Goal: Task Accomplishment & Management: Complete application form

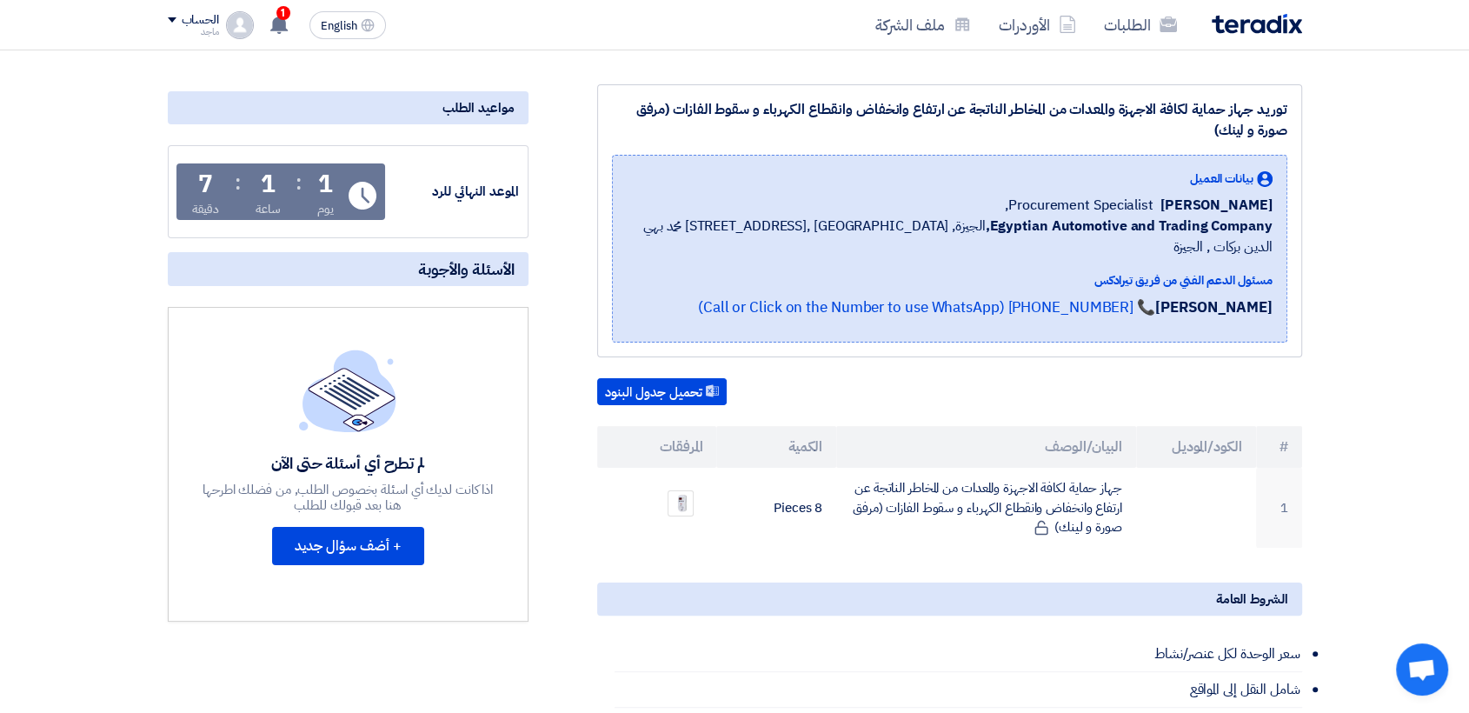
scroll to position [227, 0]
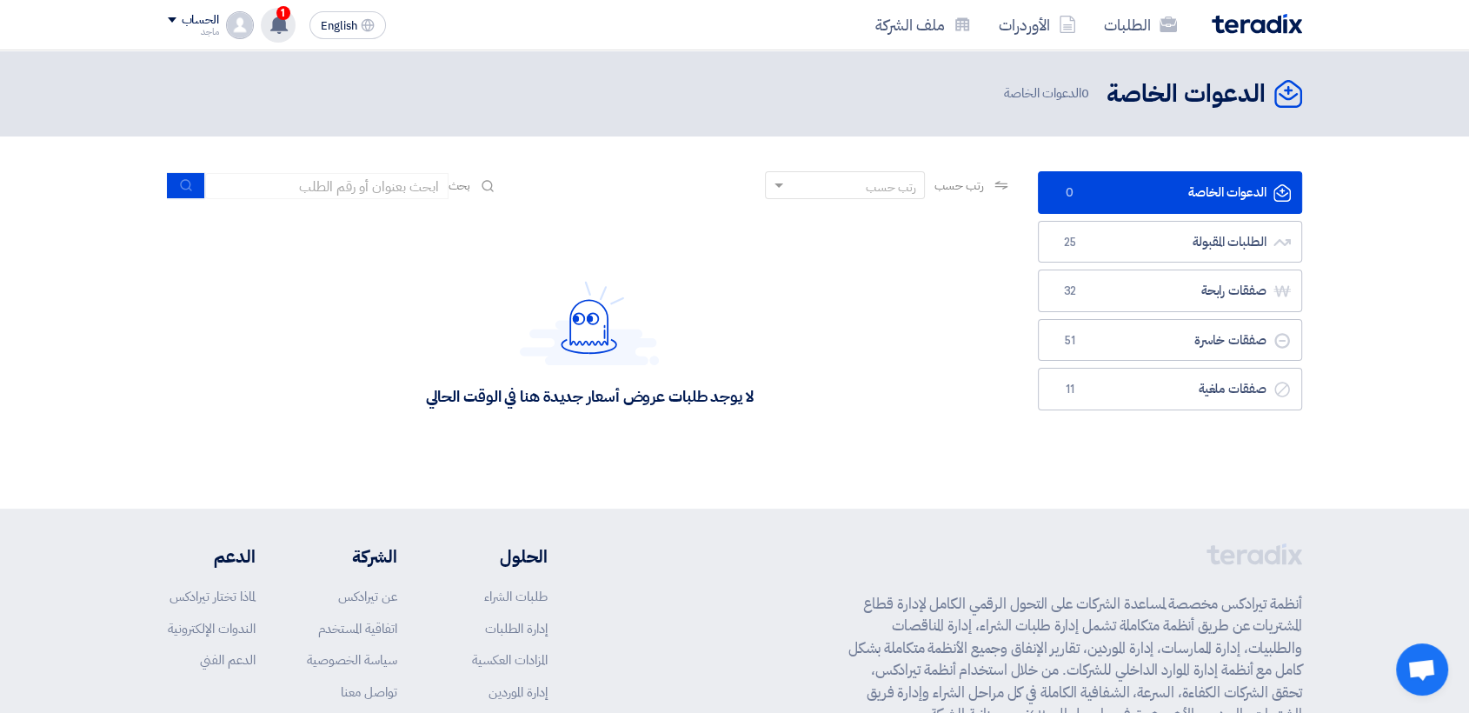
click at [276, 10] on span "1" at bounding box center [283, 13] width 14 height 14
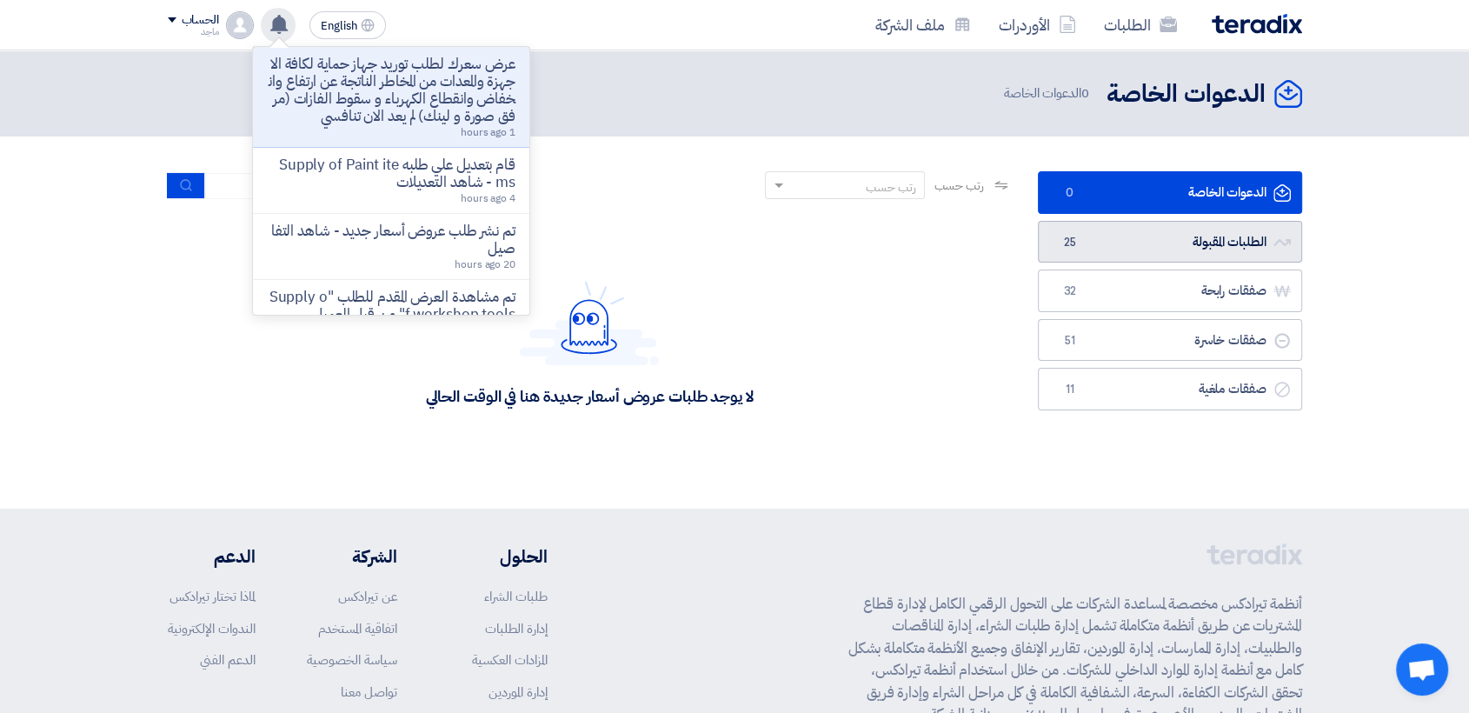
click at [1114, 228] on link "الطلبات المقبولة الطلبات المقبولة 25" at bounding box center [1170, 242] width 264 height 43
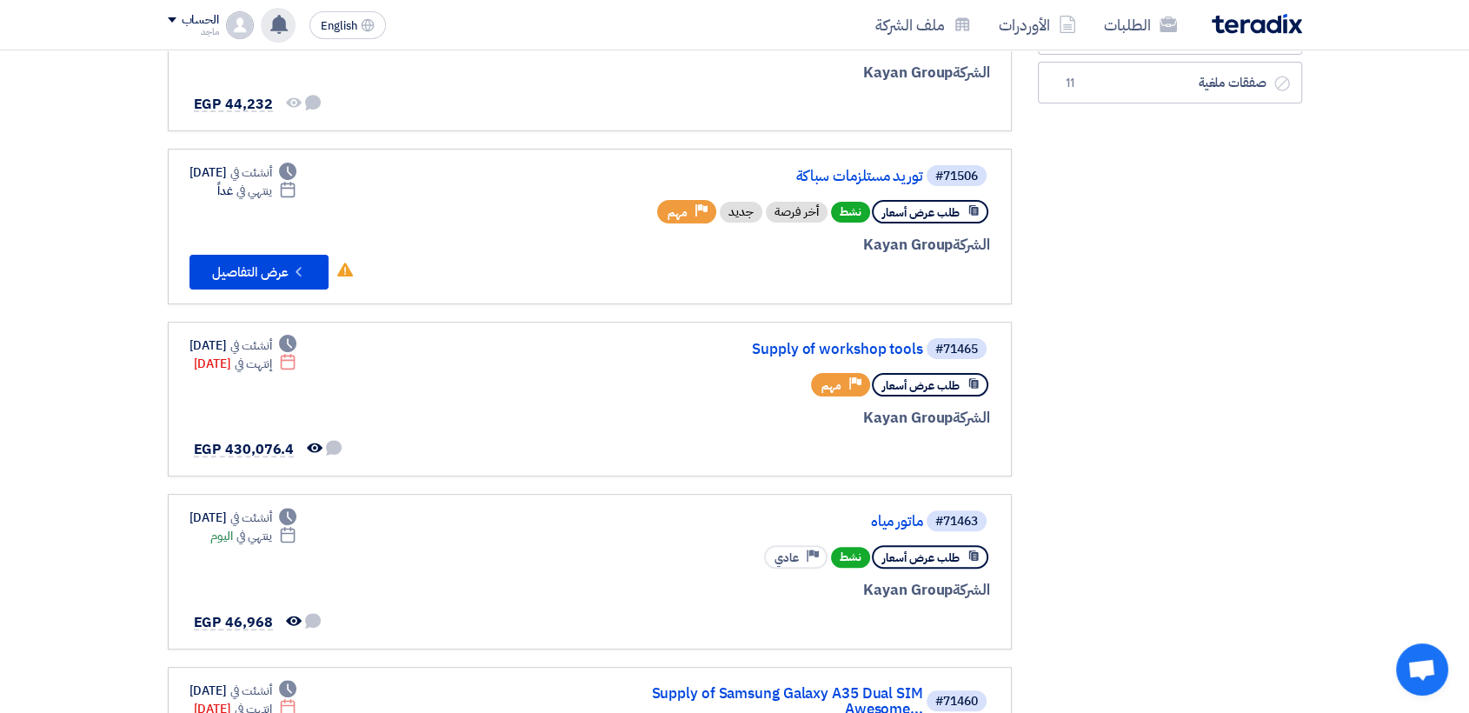
scroll to position [411, 0]
click at [895, 520] on link "ماتور مياه" at bounding box center [749, 520] width 348 height 16
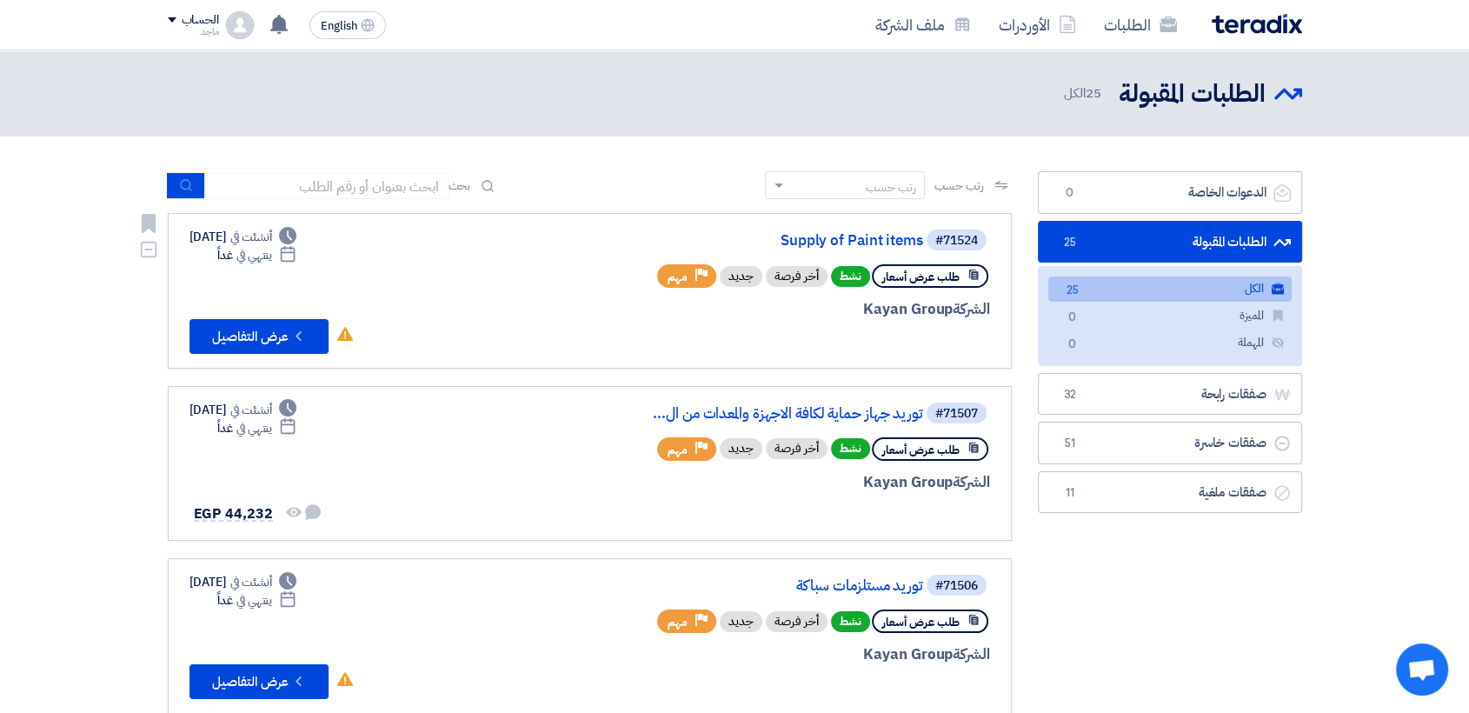
click at [818, 275] on div "أخر فرصة" at bounding box center [797, 276] width 62 height 21
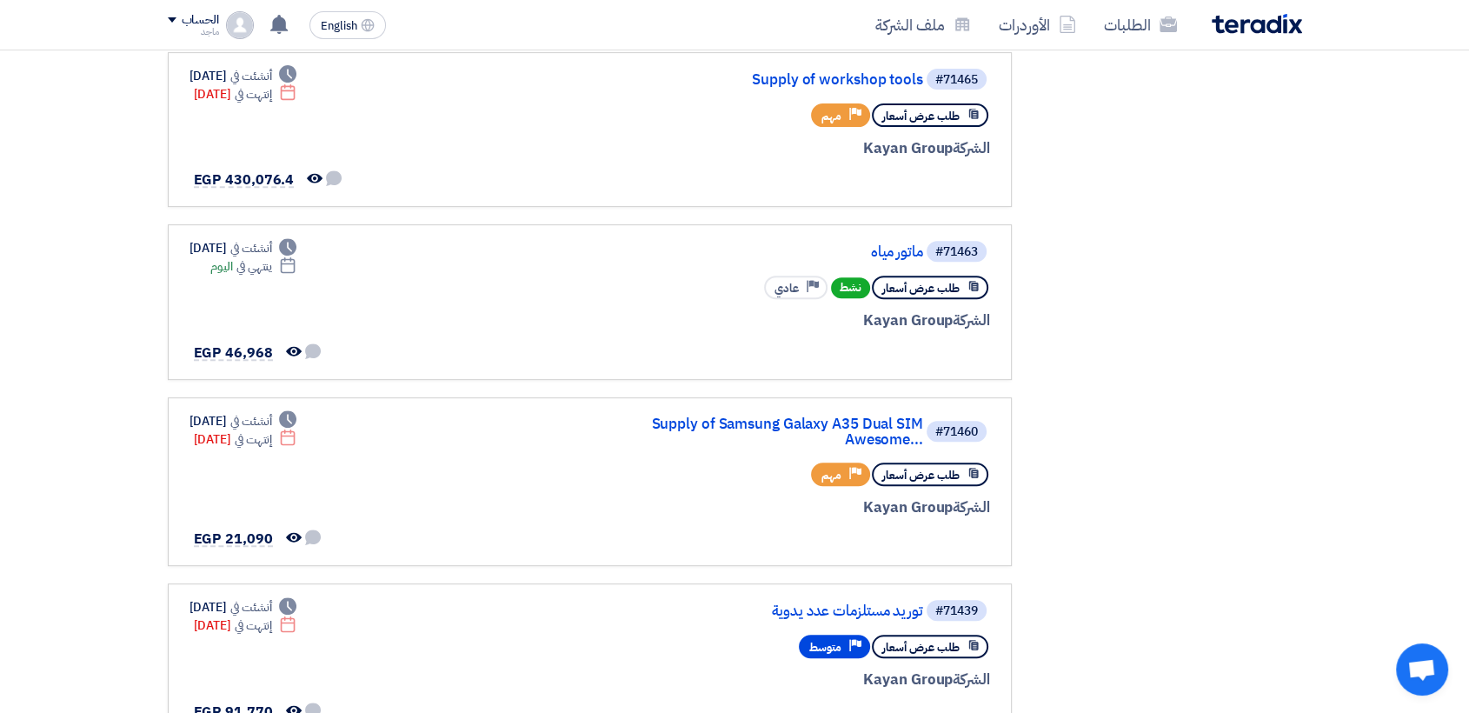
scroll to position [702, 0]
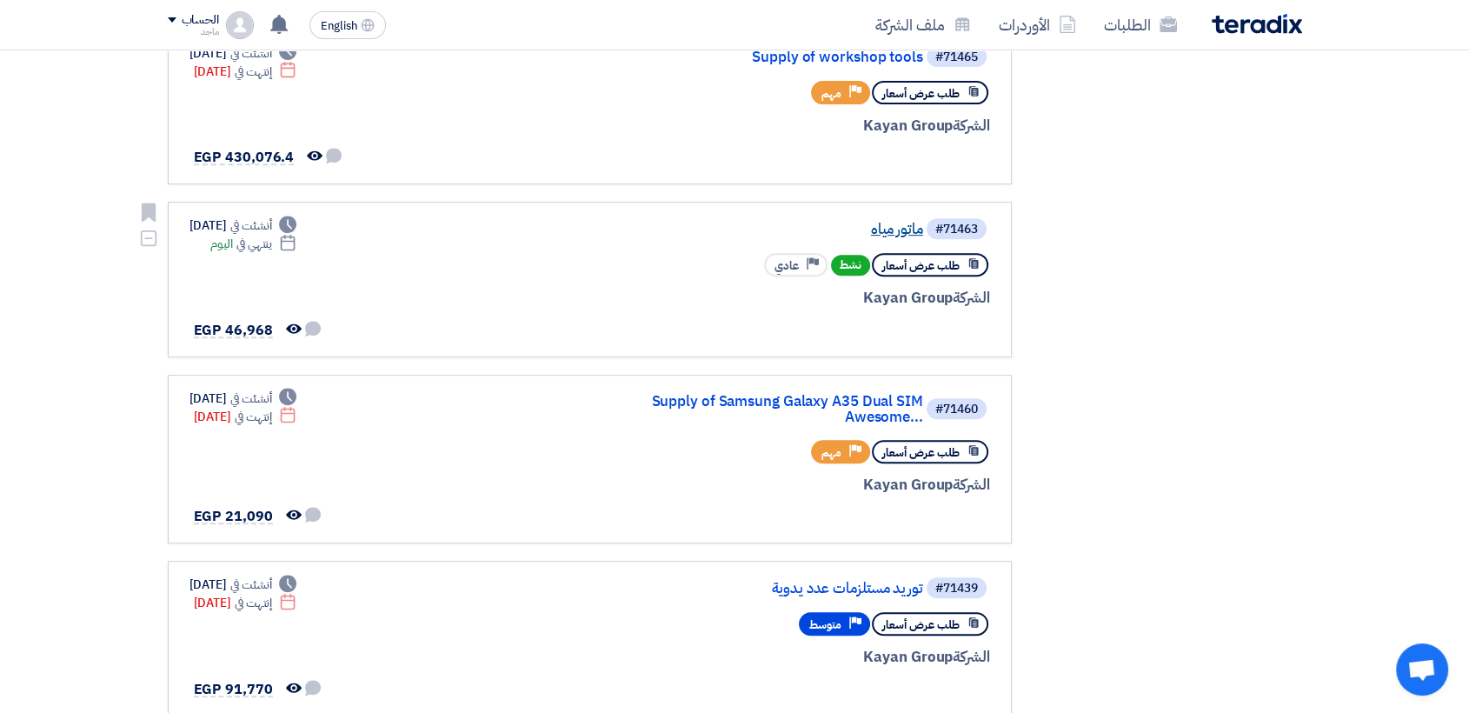
click at [899, 224] on link "ماتور مياه" at bounding box center [749, 230] width 348 height 16
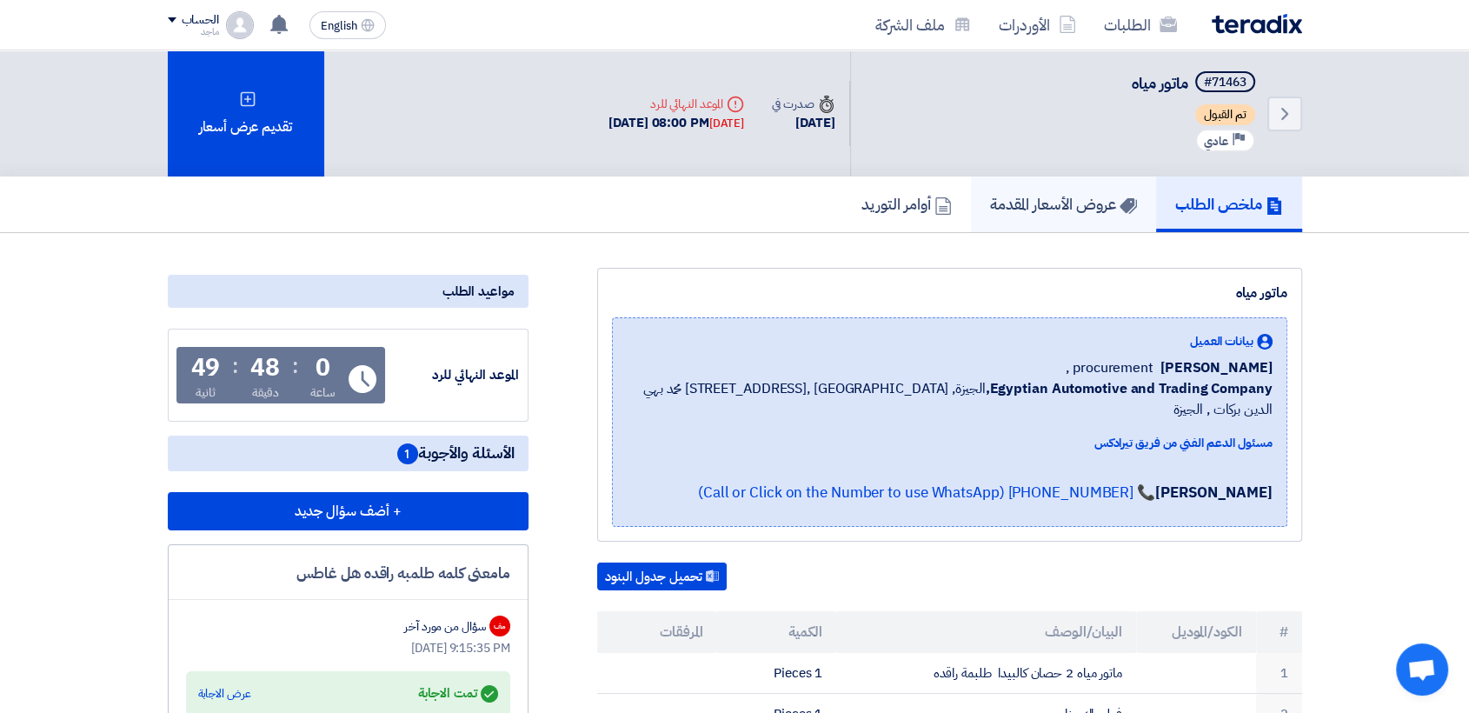
click at [1048, 203] on h5 "عروض الأسعار المقدمة" at bounding box center [1063, 204] width 147 height 20
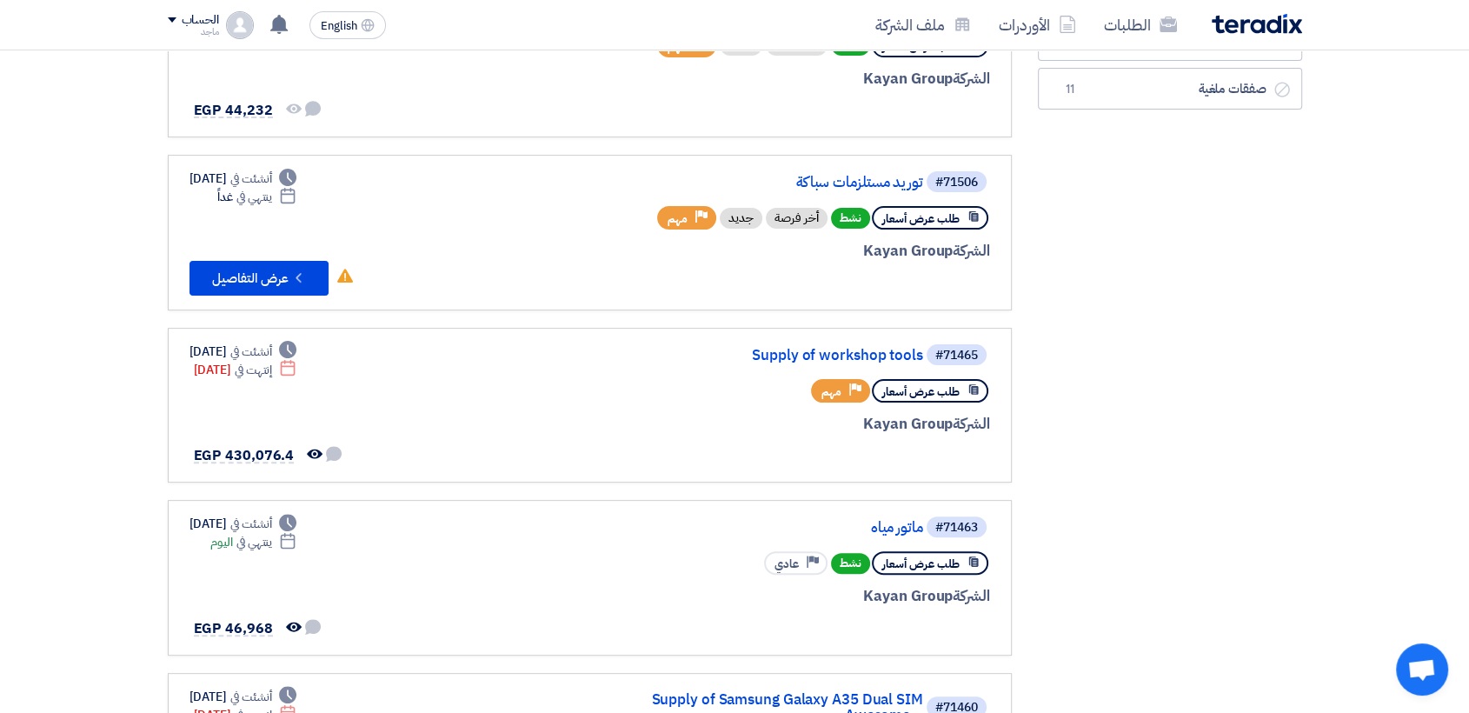
scroll to position [455, 0]
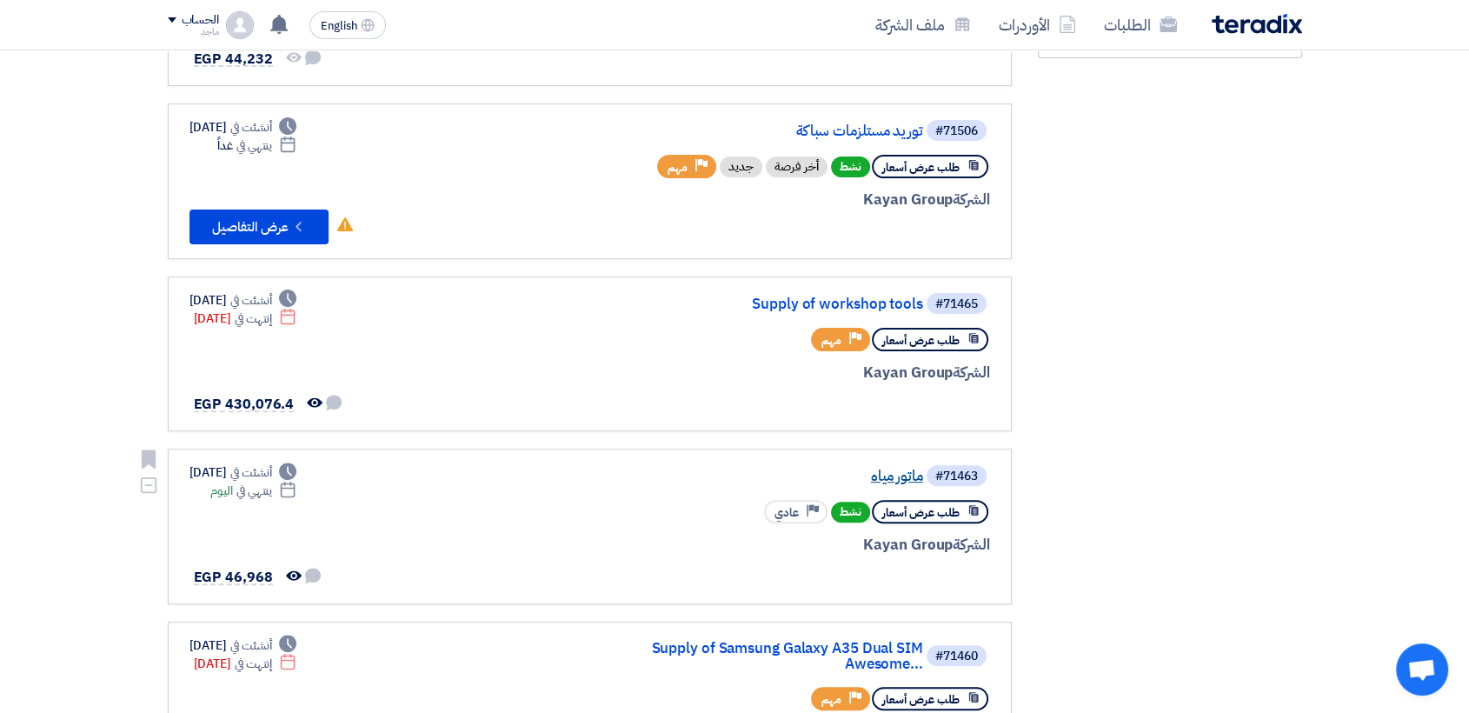
click at [891, 475] on link "ماتور مياه" at bounding box center [749, 477] width 348 height 16
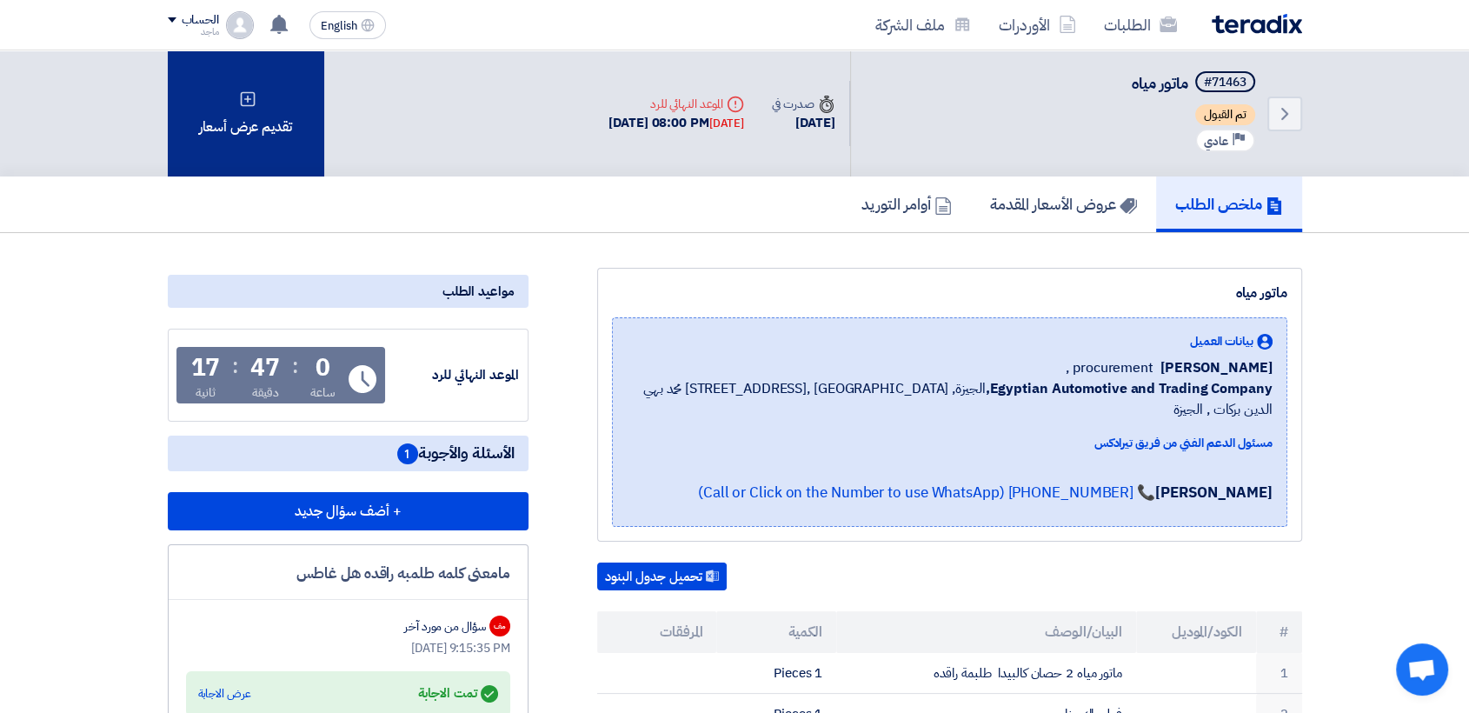
click at [296, 164] on div "تقديم عرض أسعار" at bounding box center [246, 113] width 156 height 126
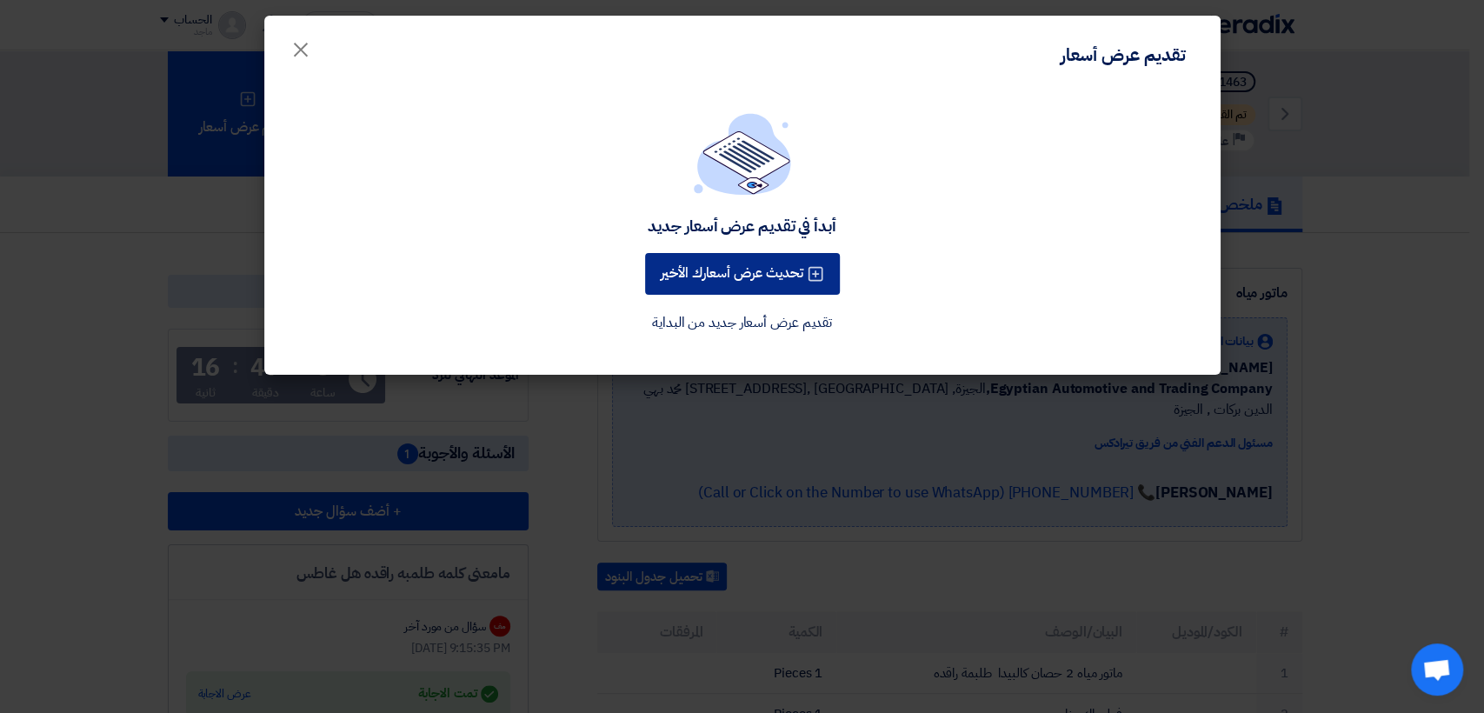
click at [679, 263] on button "تحديث عرض أسعارك الأخير" at bounding box center [742, 274] width 195 height 42
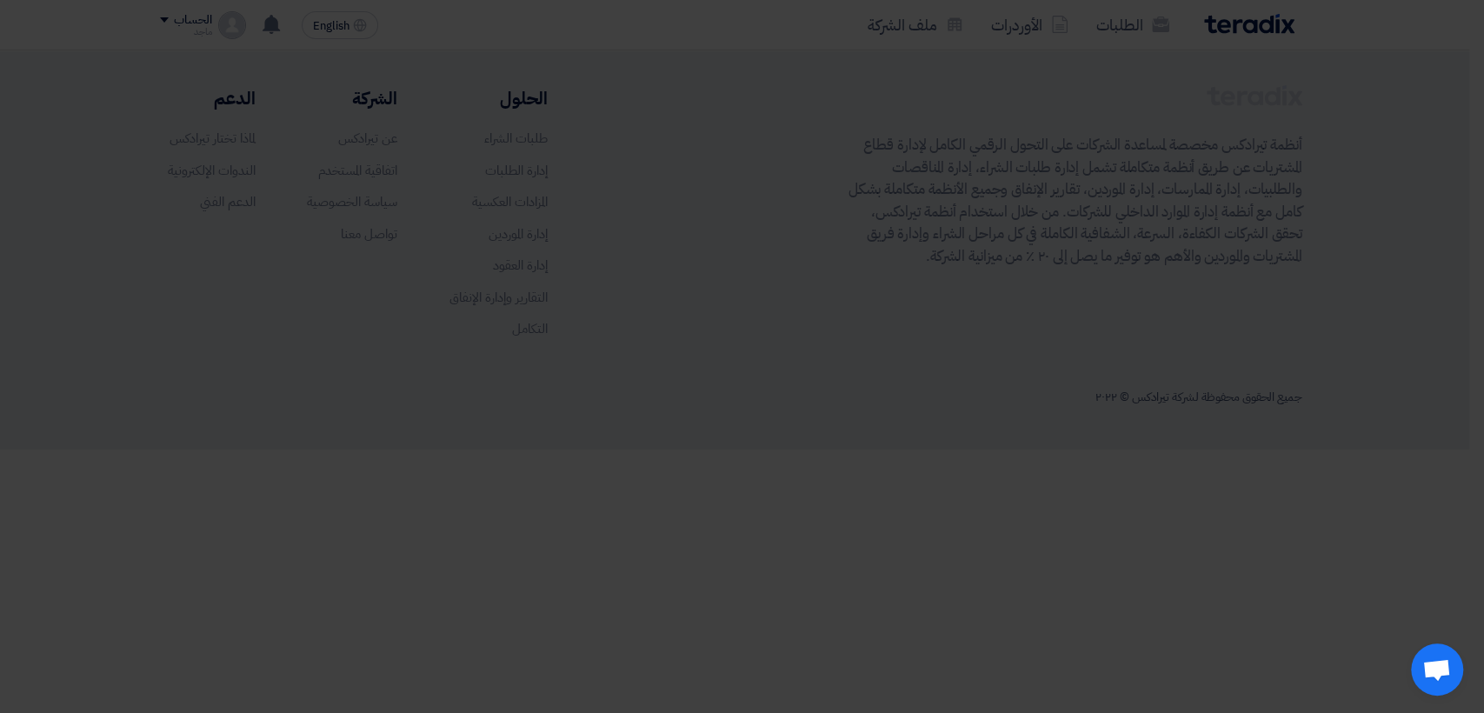
click at [679, 251] on button "تحديث عرض أسعارك الأخير" at bounding box center [742, 231] width 195 height 42
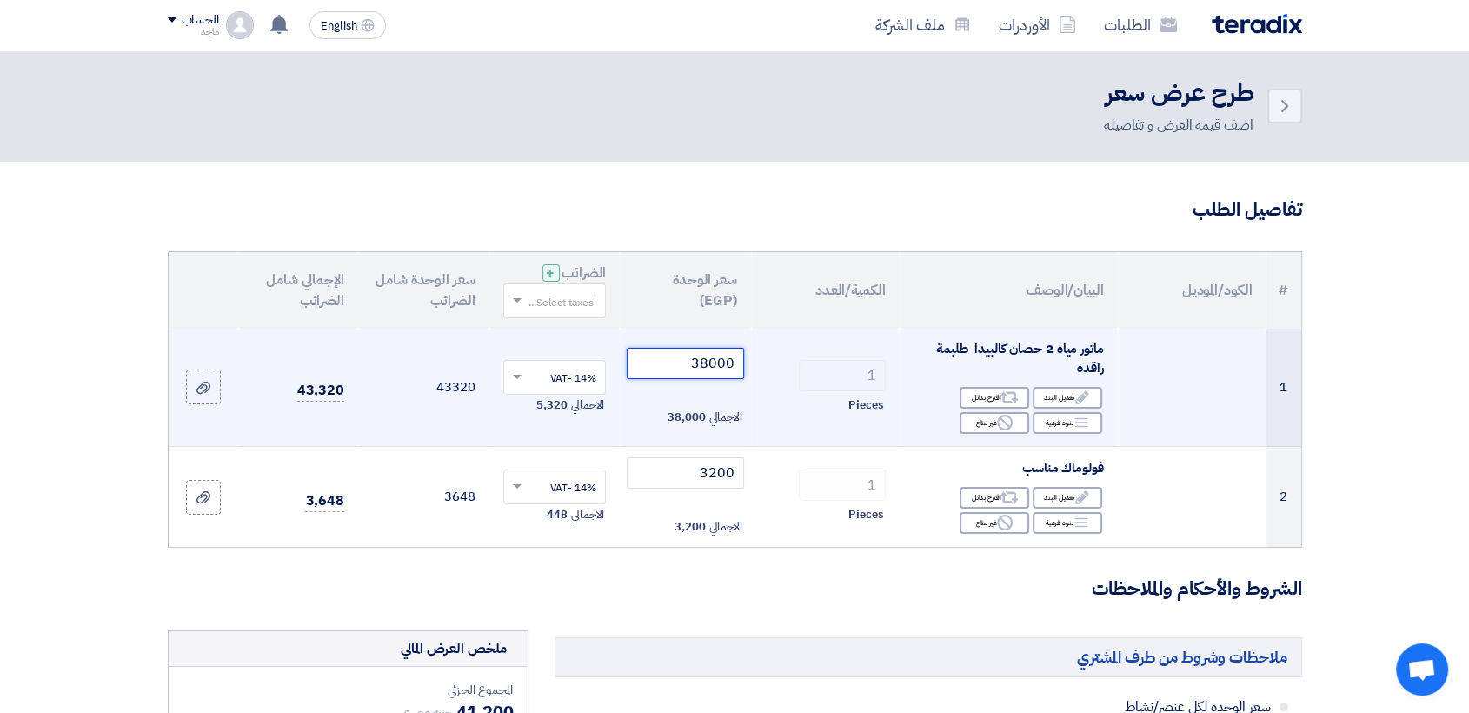
click at [687, 363] on input "38000" at bounding box center [685, 363] width 117 height 31
type input "35000"
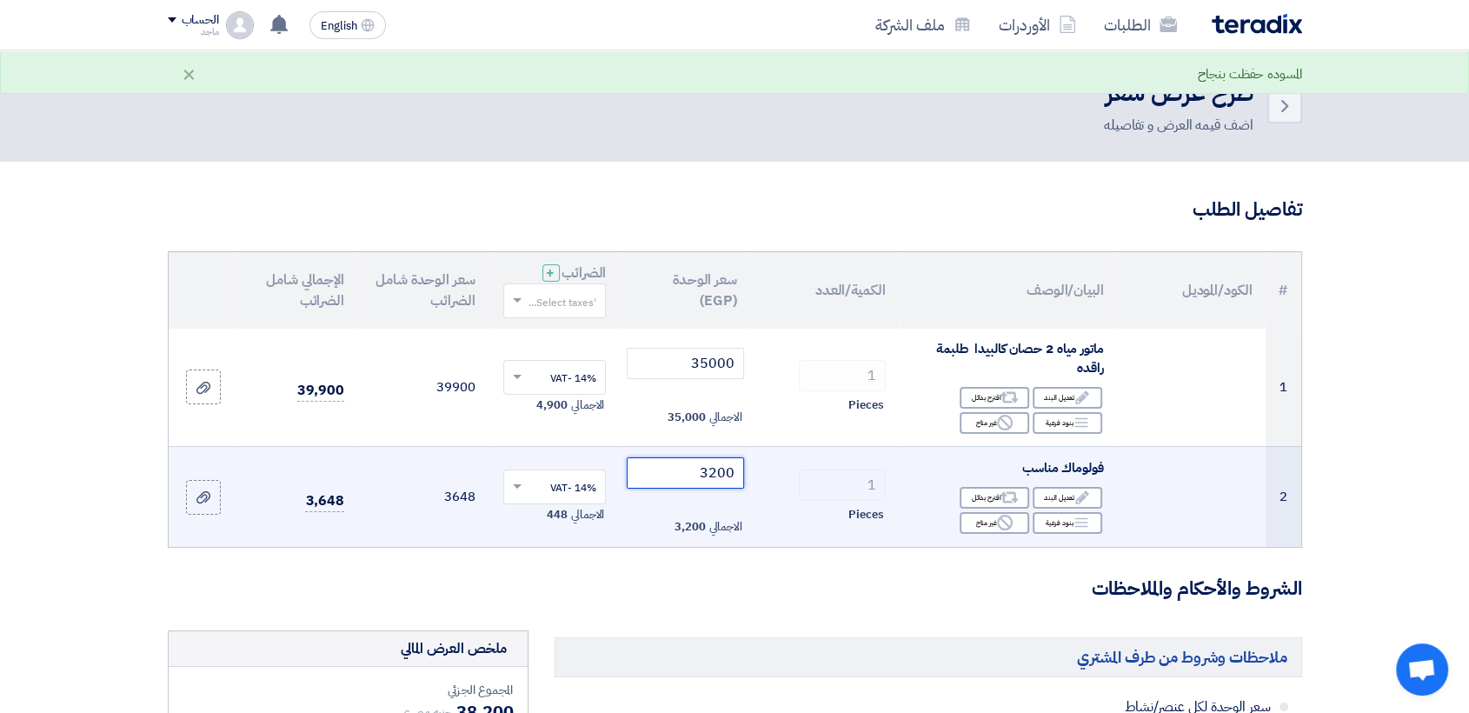
click at [677, 473] on input "3200" at bounding box center [685, 472] width 117 height 31
type input "3"
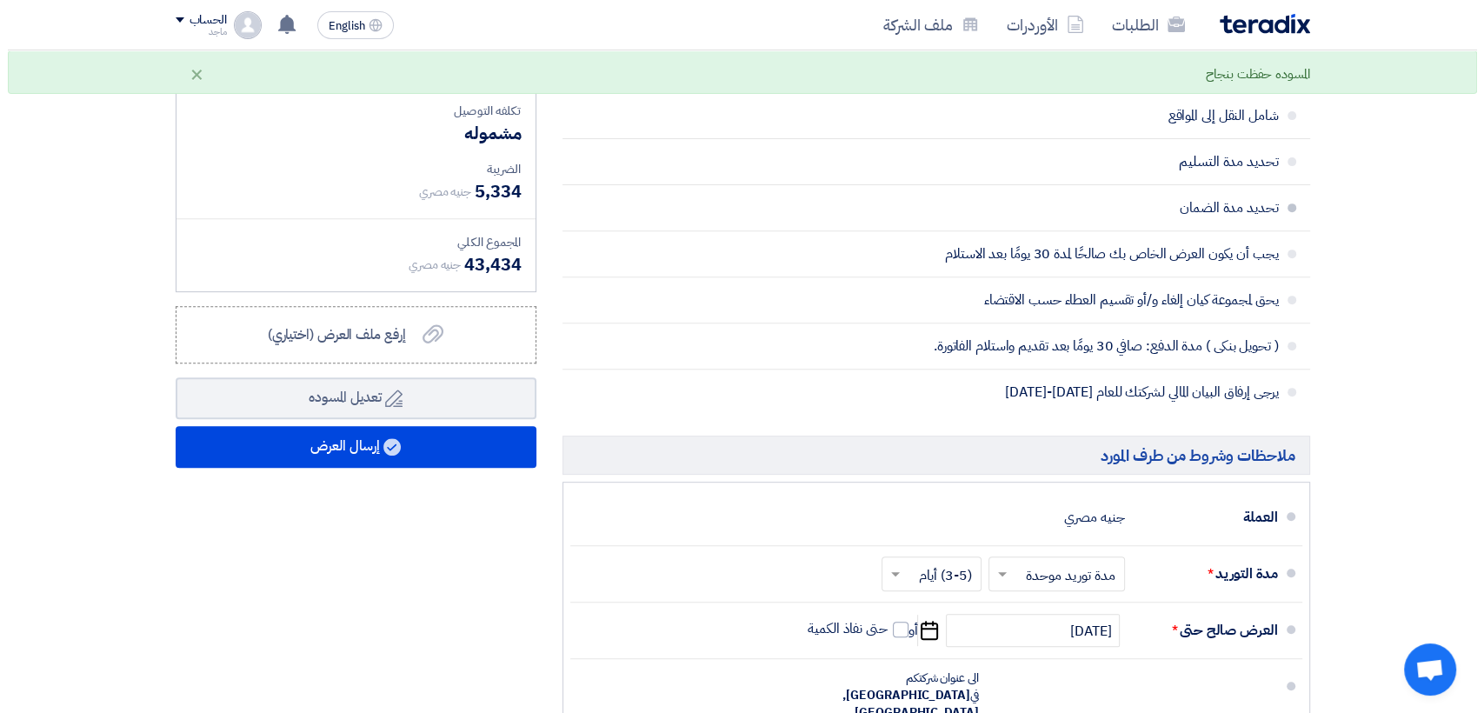
scroll to position [663, 0]
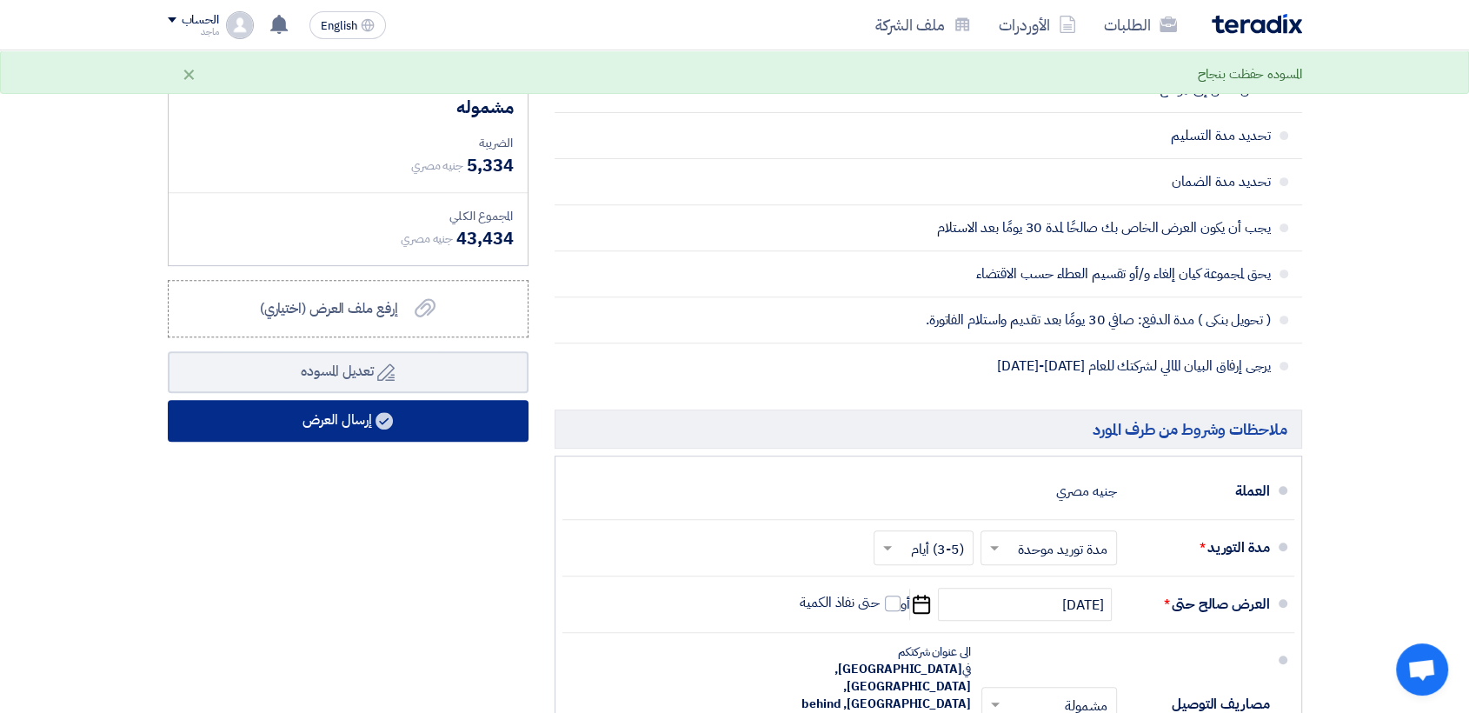
type input "3100"
click at [431, 402] on button "إرسال العرض" at bounding box center [348, 421] width 361 height 42
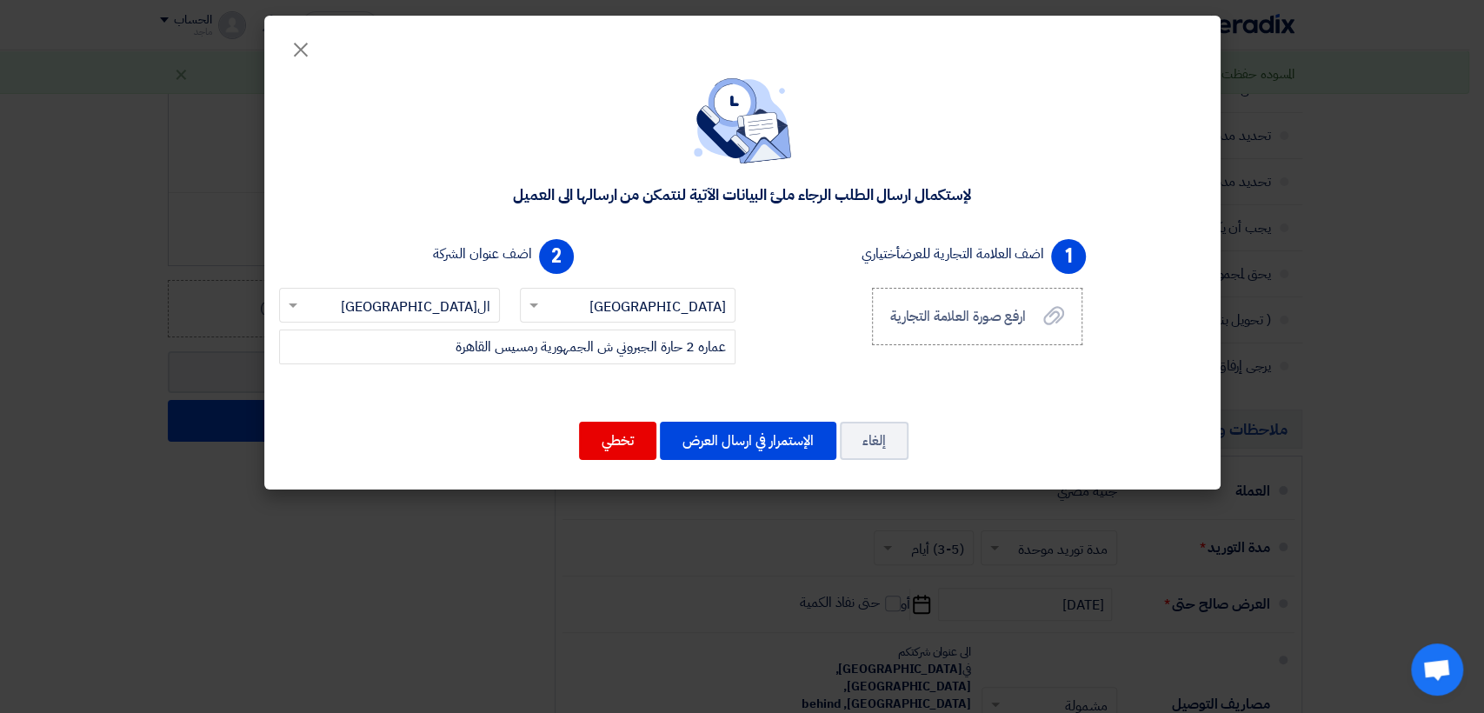
click at [772, 420] on div "إلغاء الإستمرار في ارسال العرض تخطي" at bounding box center [742, 441] width 915 height 42
click at [763, 450] on button "الإستمرار في ارسال العرض" at bounding box center [748, 441] width 176 height 38
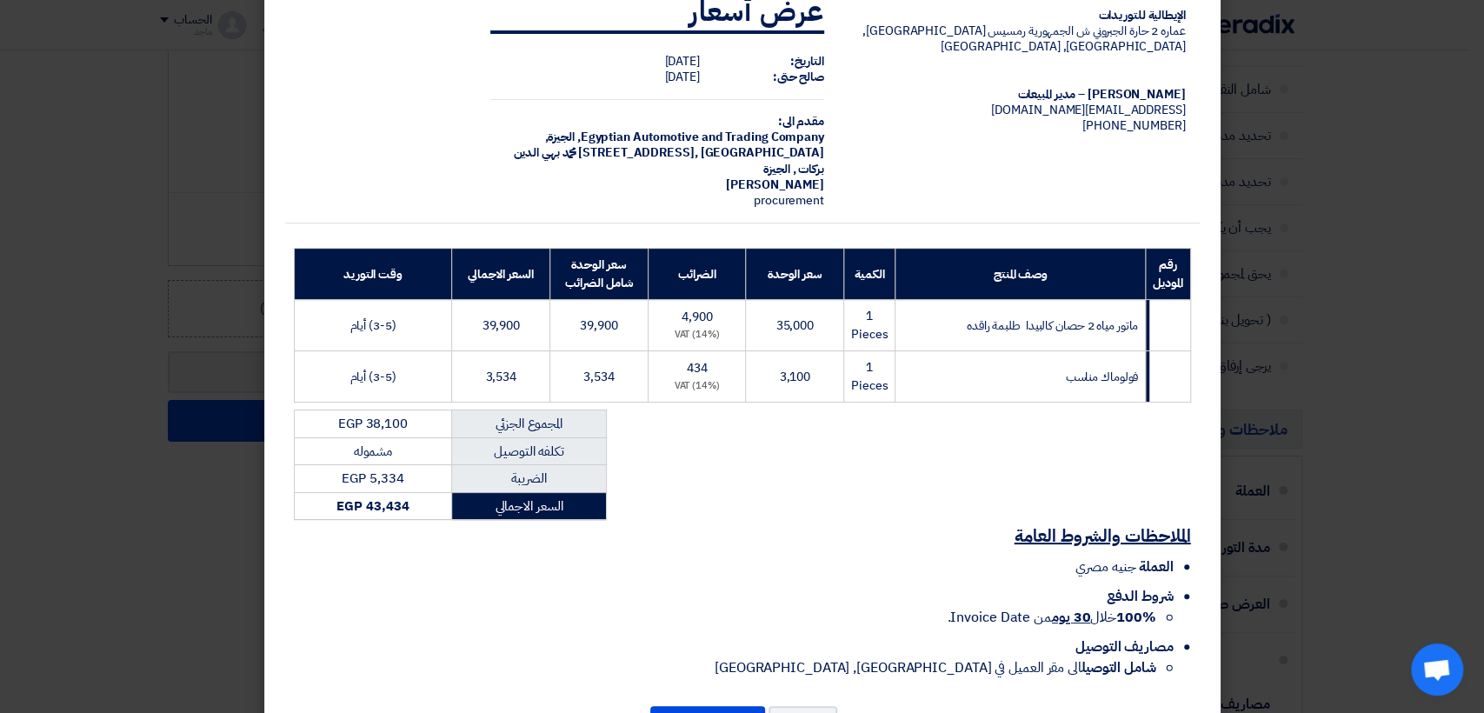
scroll to position [104, 0]
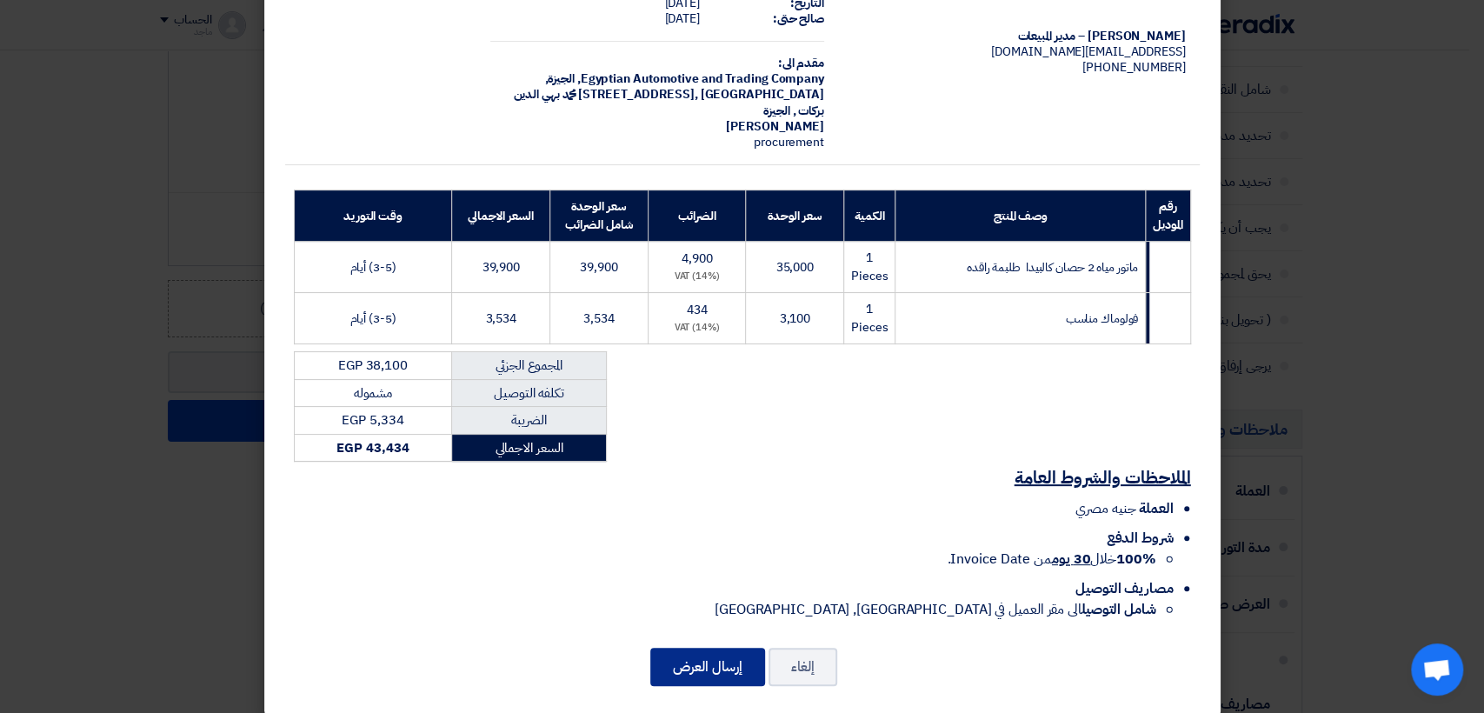
click at [721, 648] on button "إرسال العرض" at bounding box center [707, 667] width 115 height 38
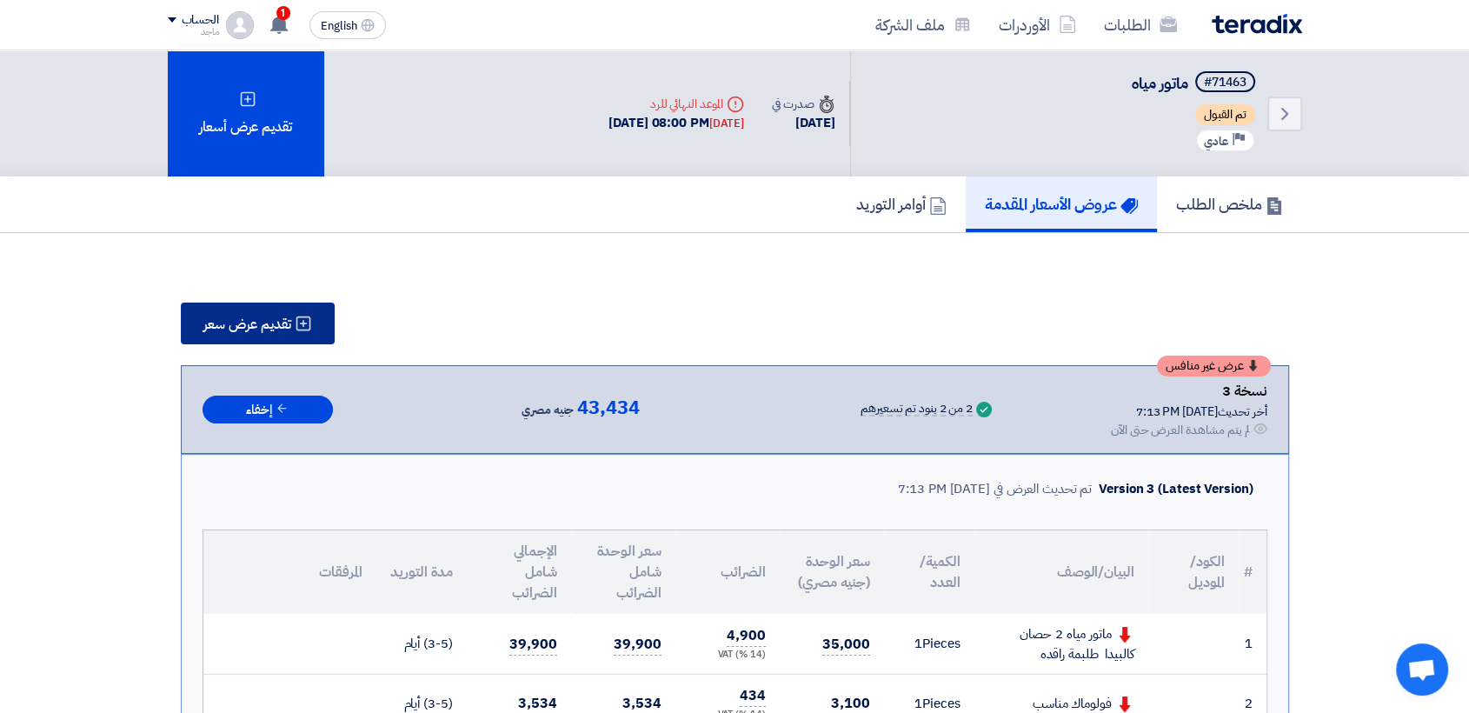
click at [298, 336] on button "تقديم عرض سعر" at bounding box center [258, 324] width 154 height 42
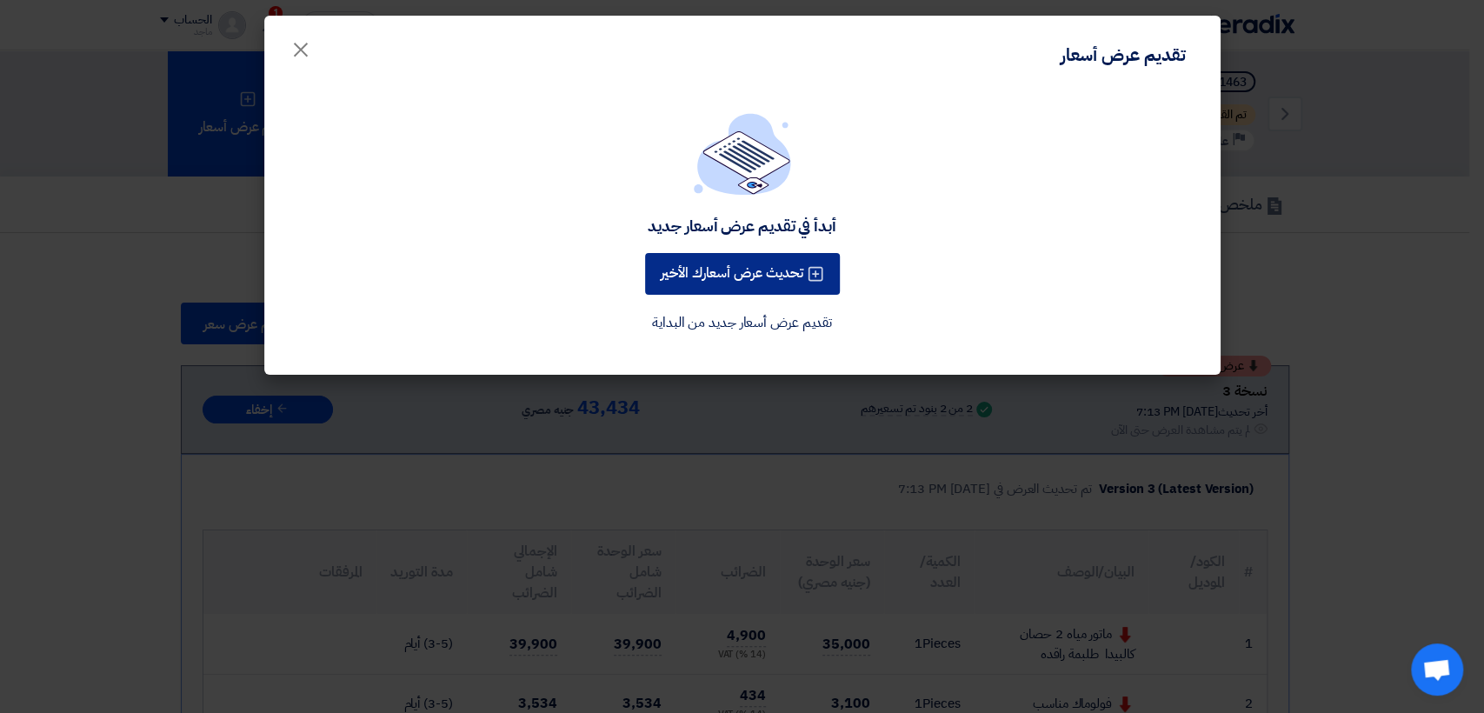
click at [664, 276] on button "تحديث عرض أسعارك الأخير" at bounding box center [742, 274] width 195 height 42
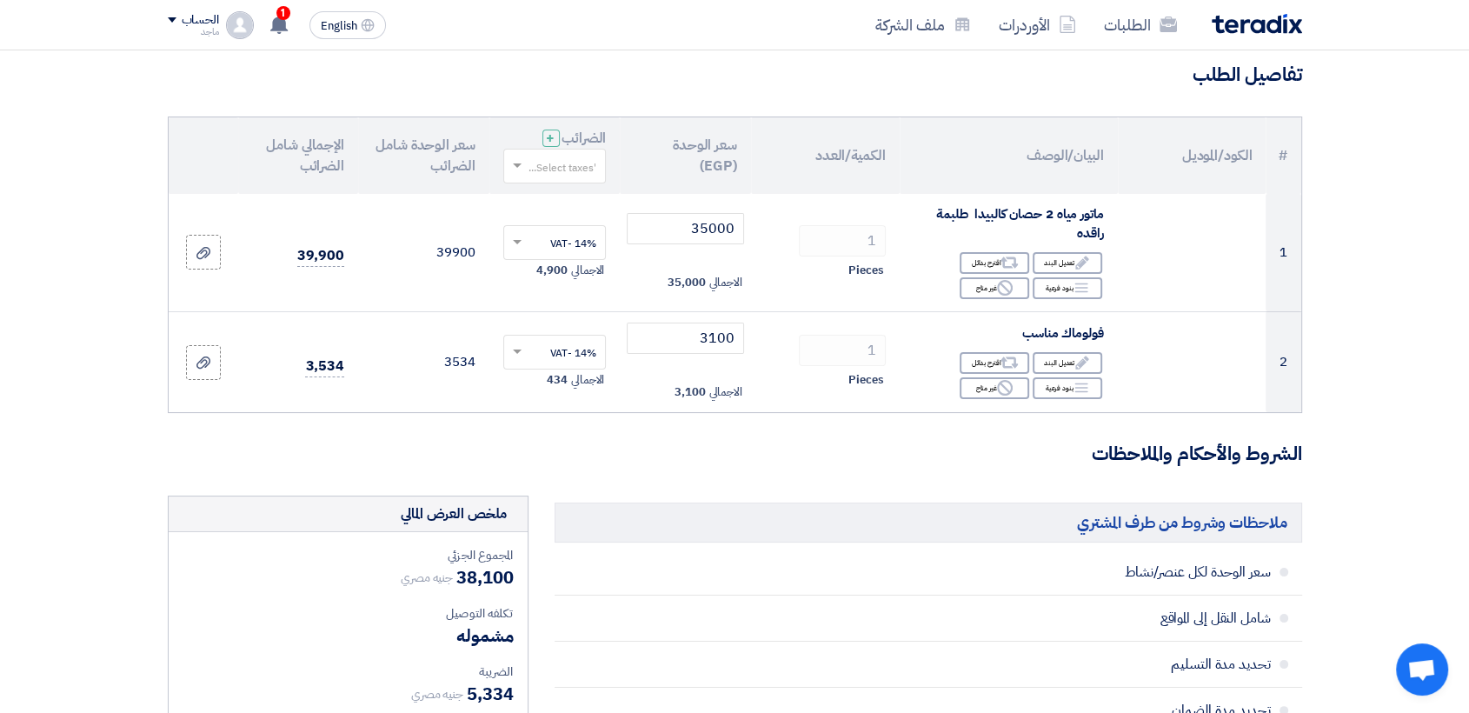
scroll to position [119, 0]
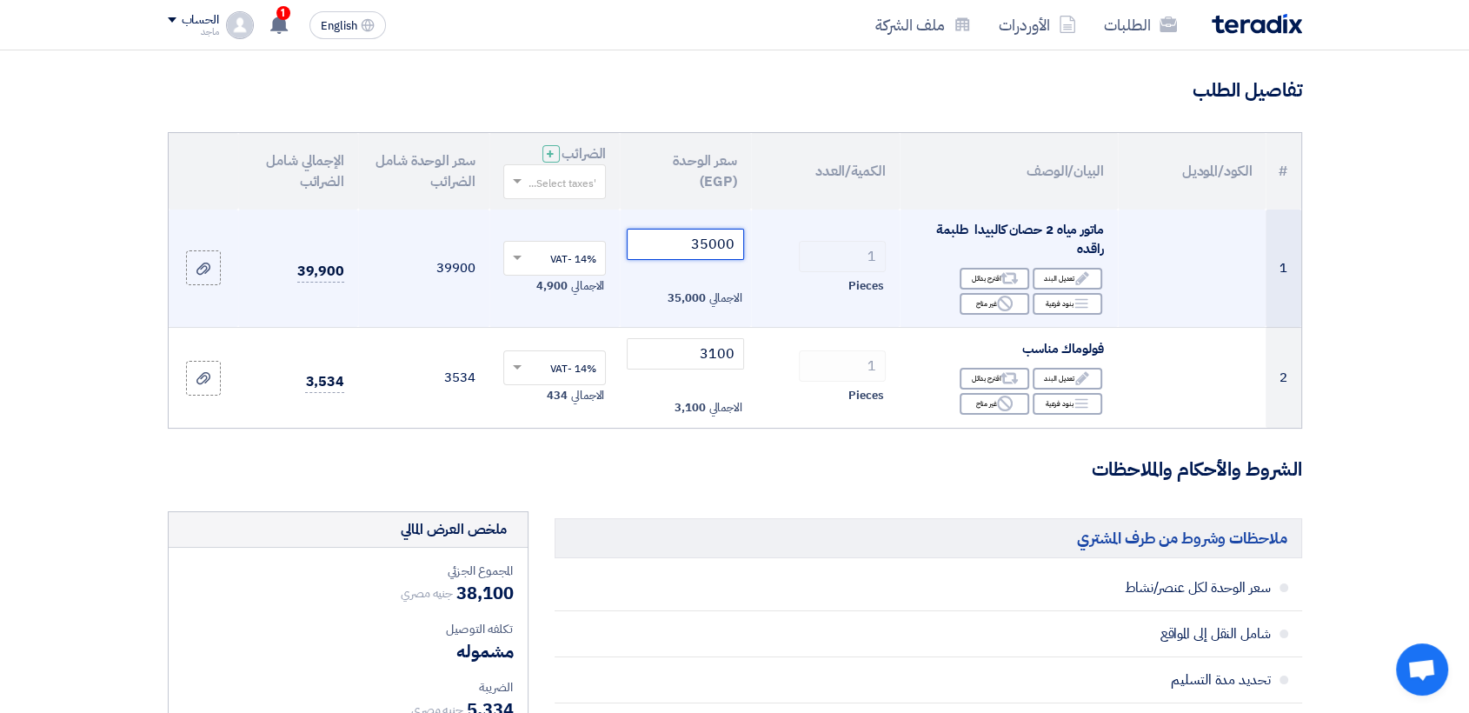
click at [674, 252] on input "35000" at bounding box center [685, 244] width 117 height 31
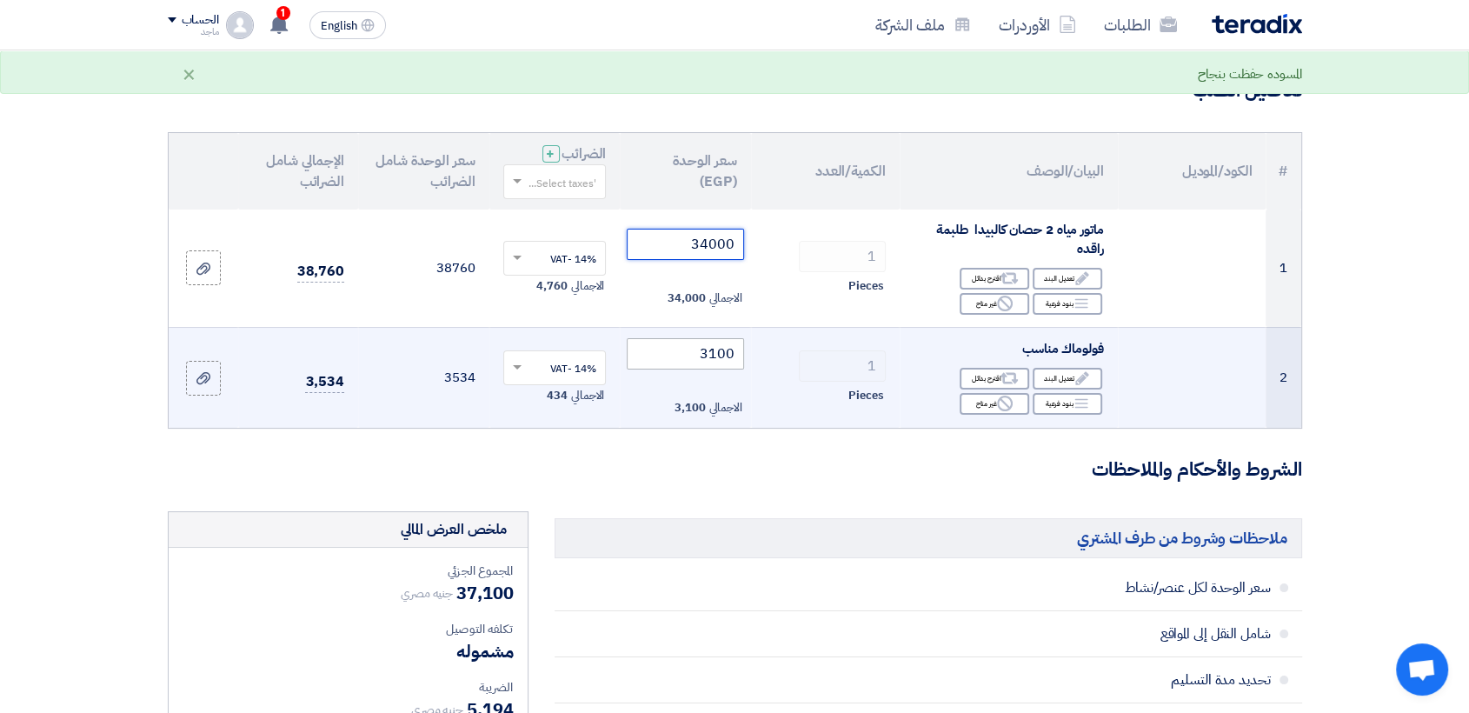
type input "34000"
click at [689, 346] on input "3100" at bounding box center [685, 353] width 117 height 31
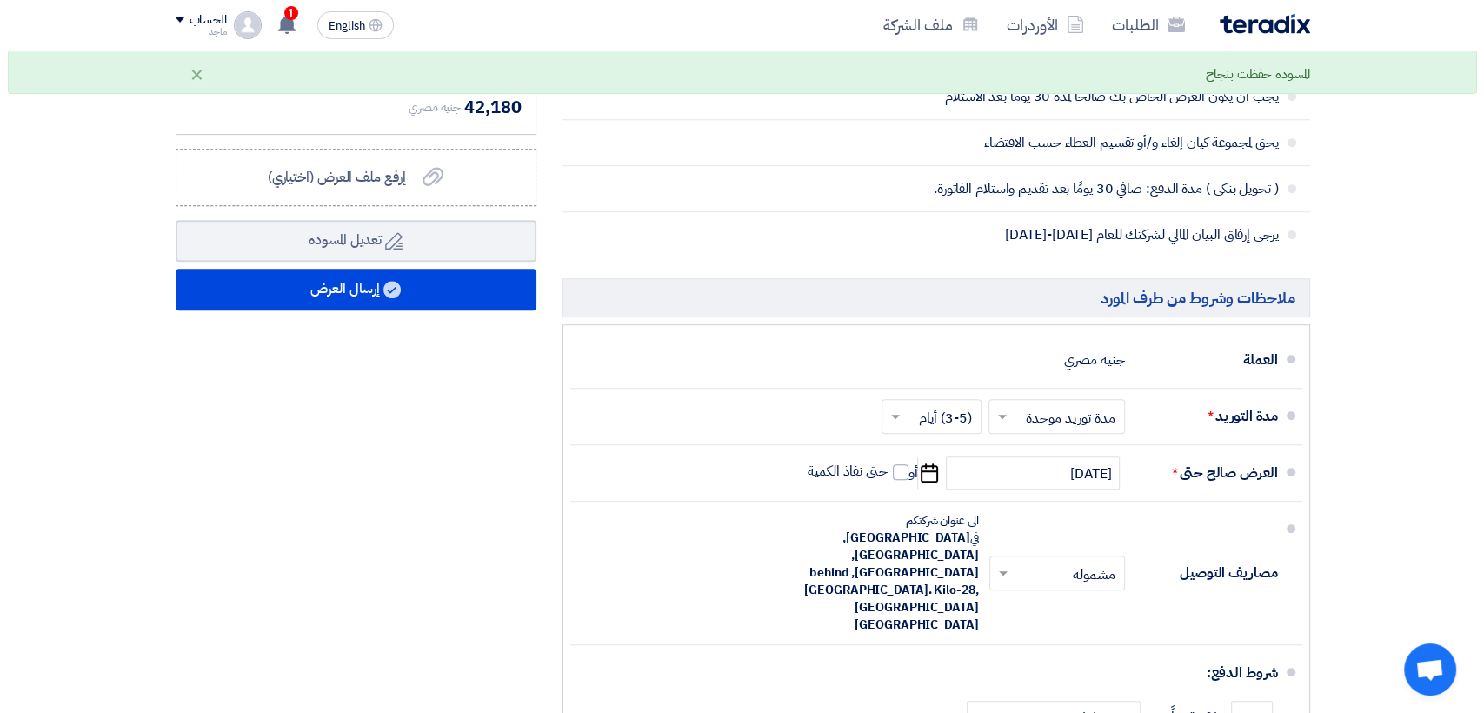
scroll to position [813, 0]
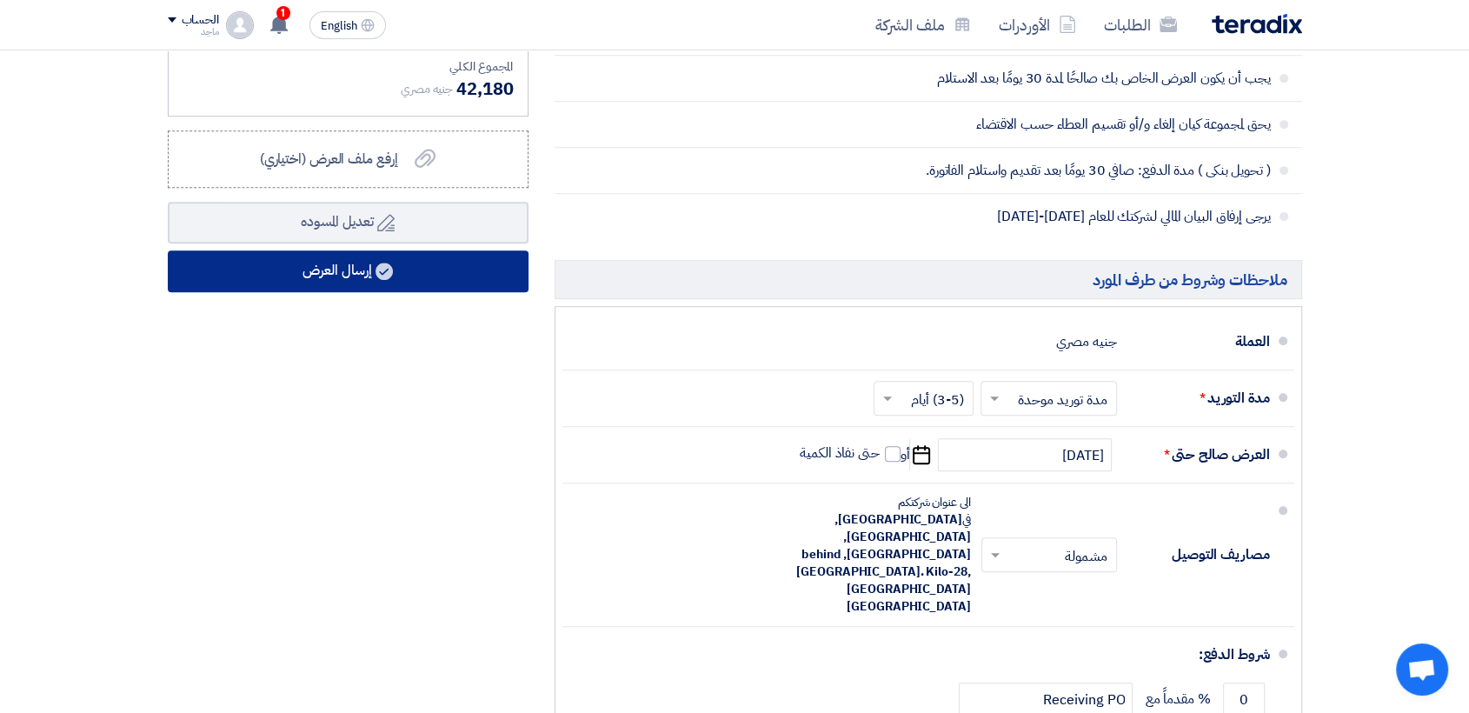
type input "3000"
click at [422, 272] on button "إرسال العرض" at bounding box center [348, 271] width 361 height 42
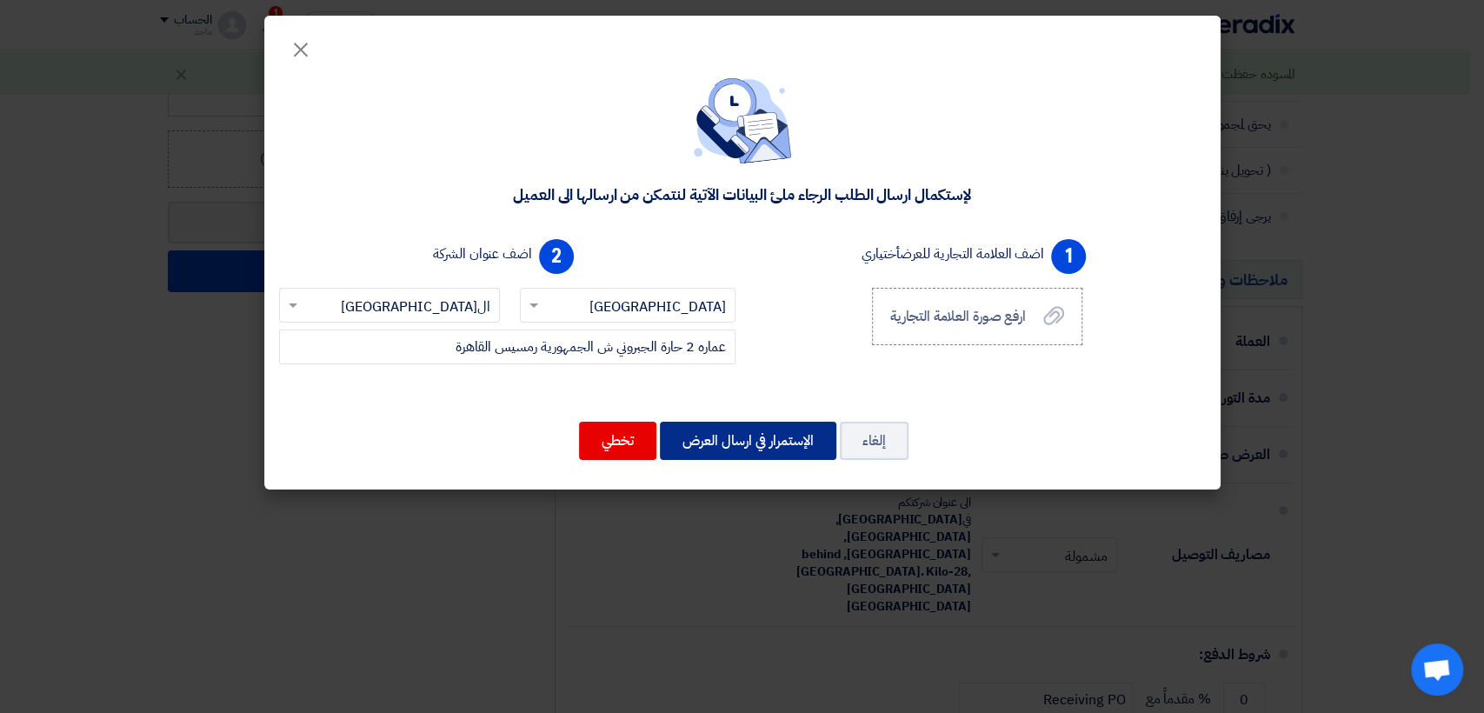
click at [714, 430] on button "الإستمرار في ارسال العرض" at bounding box center [748, 441] width 176 height 38
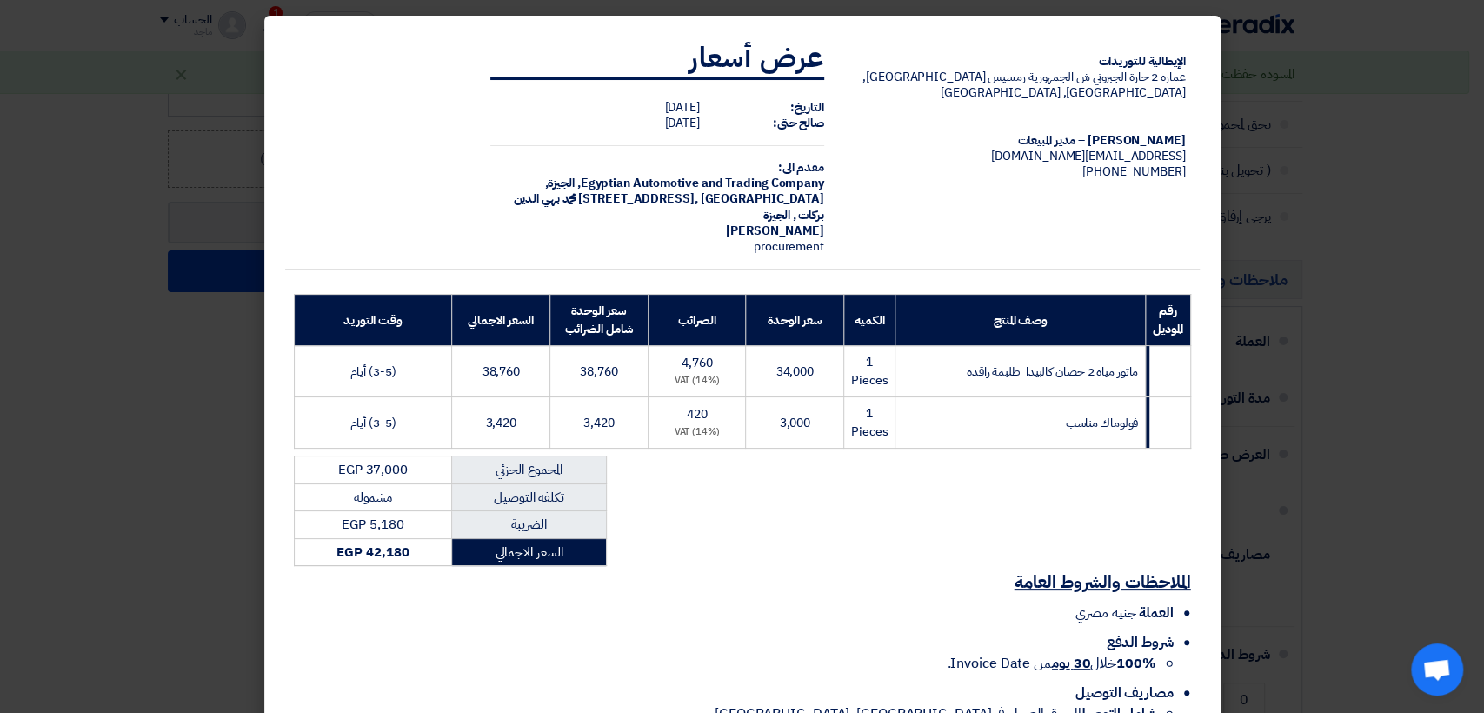
scroll to position [104, 0]
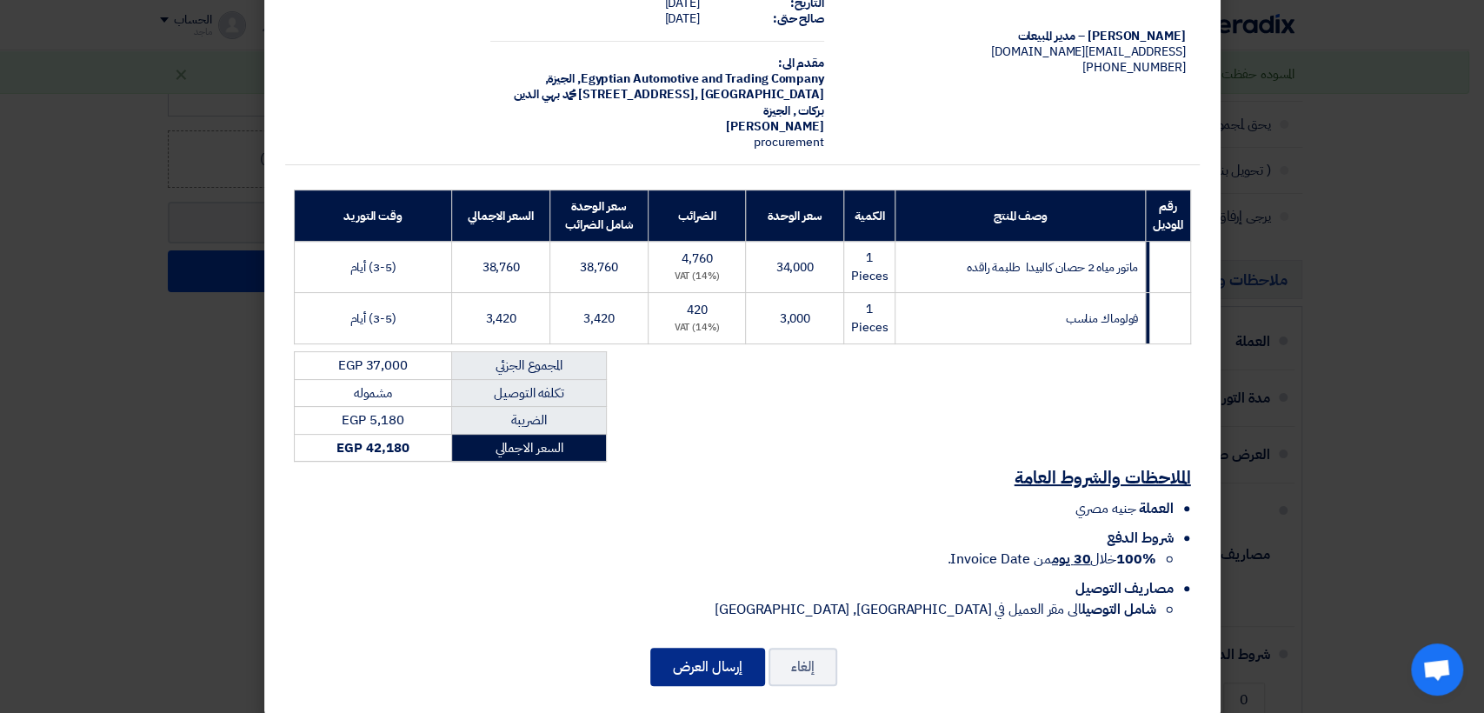
click at [721, 661] on button "إرسال العرض" at bounding box center [707, 667] width 115 height 38
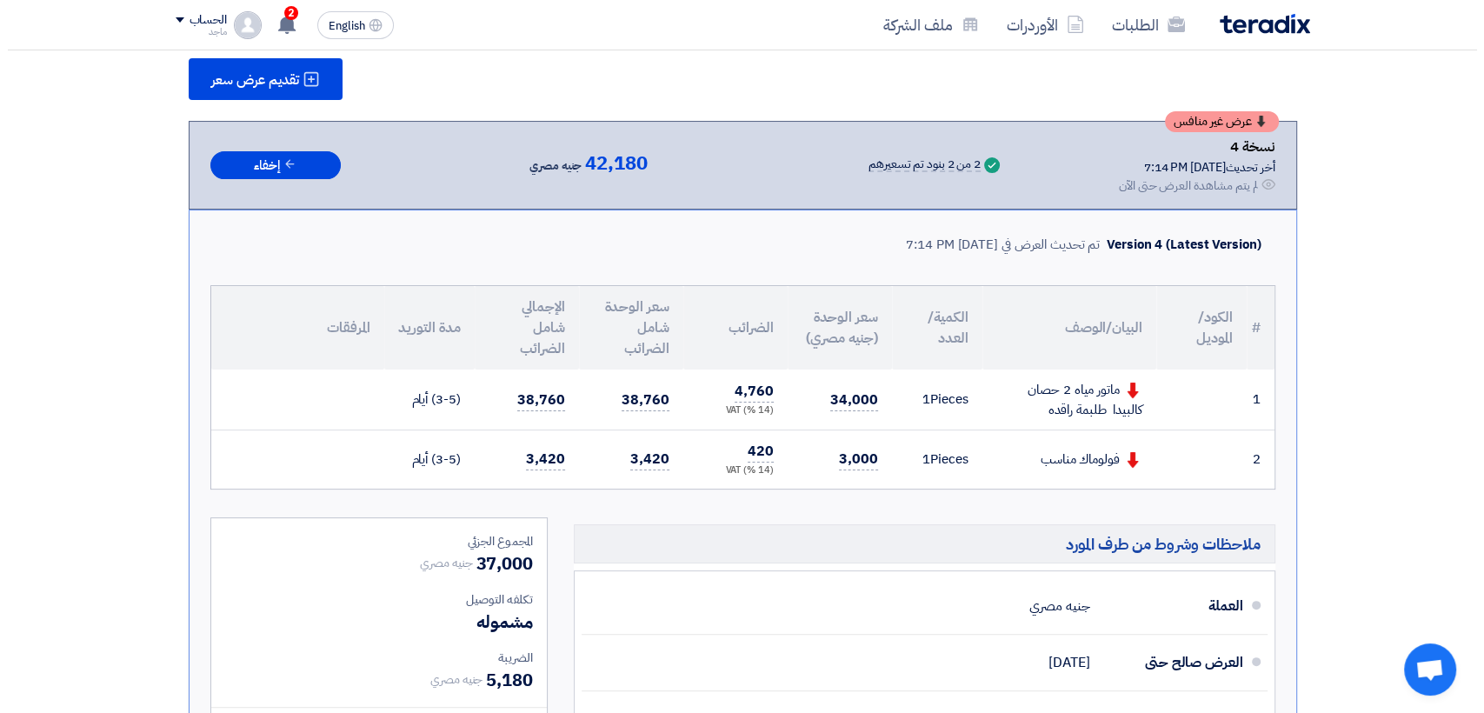
scroll to position [245, 0]
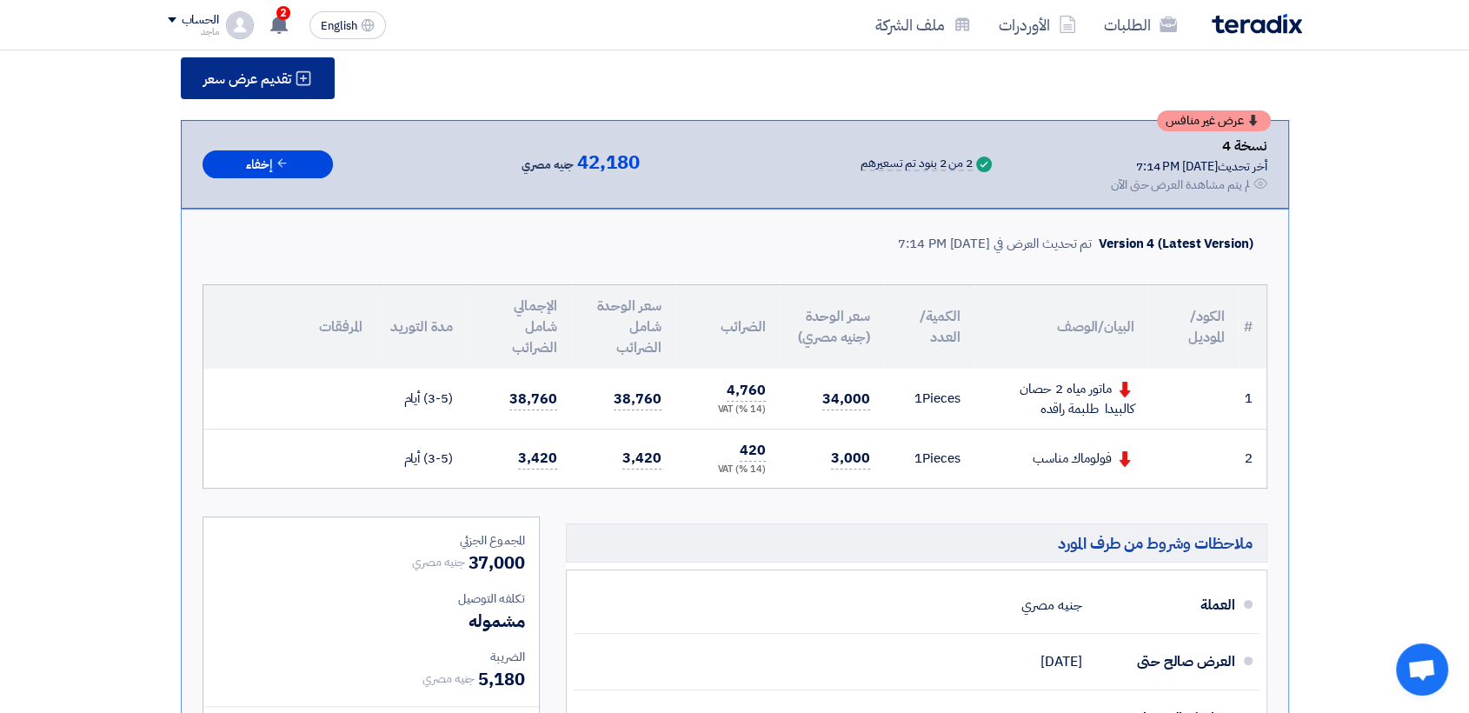
click at [287, 84] on span "تقديم عرض سعر" at bounding box center [247, 79] width 88 height 14
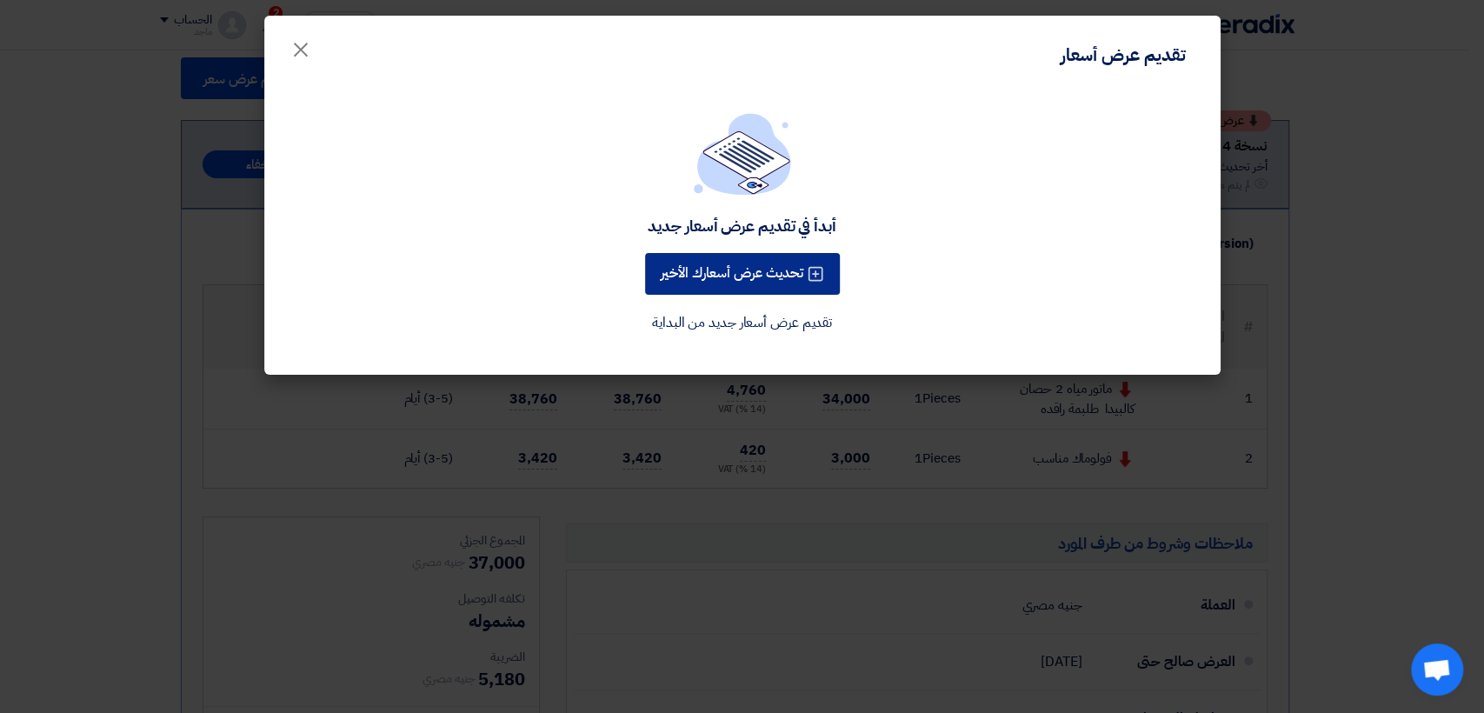
click at [668, 263] on button "تحديث عرض أسعارك الأخير" at bounding box center [742, 274] width 195 height 42
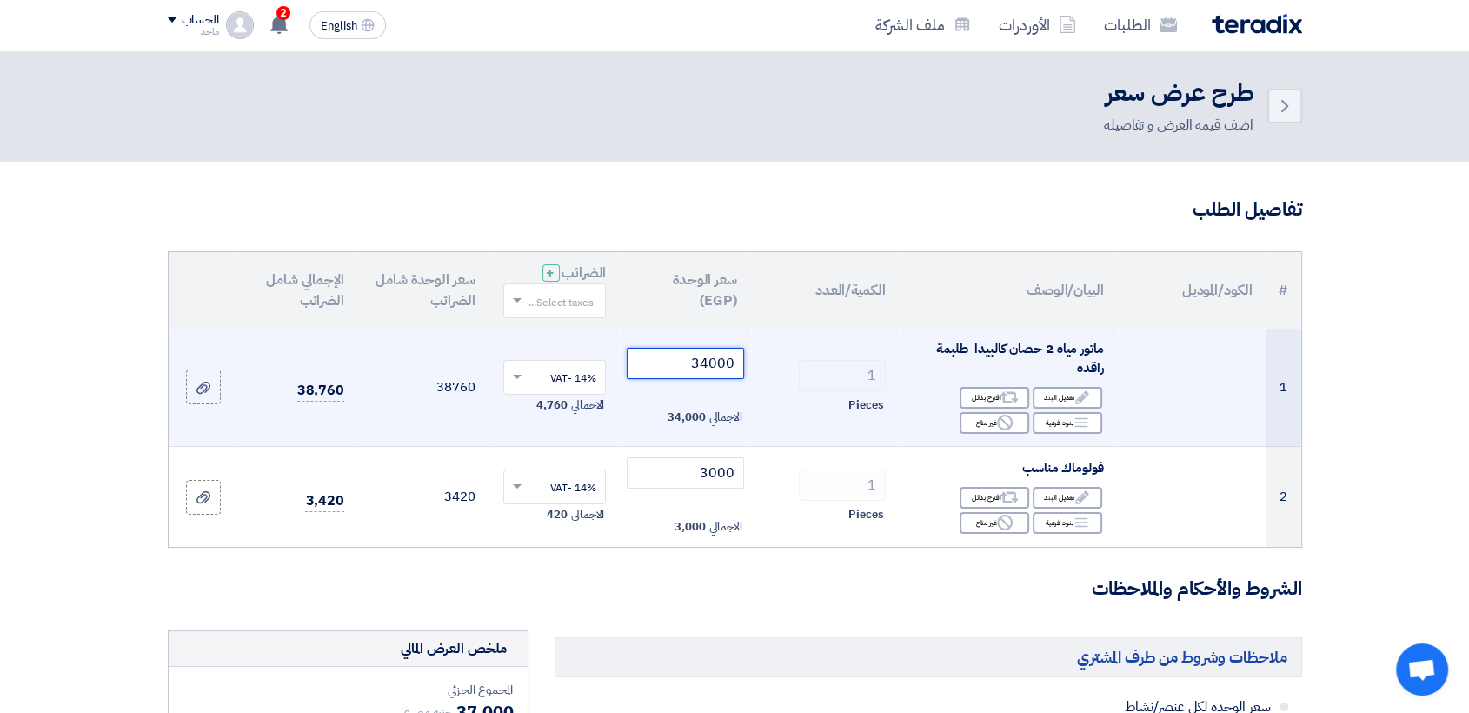
click at [663, 361] on input "34000" at bounding box center [685, 363] width 117 height 31
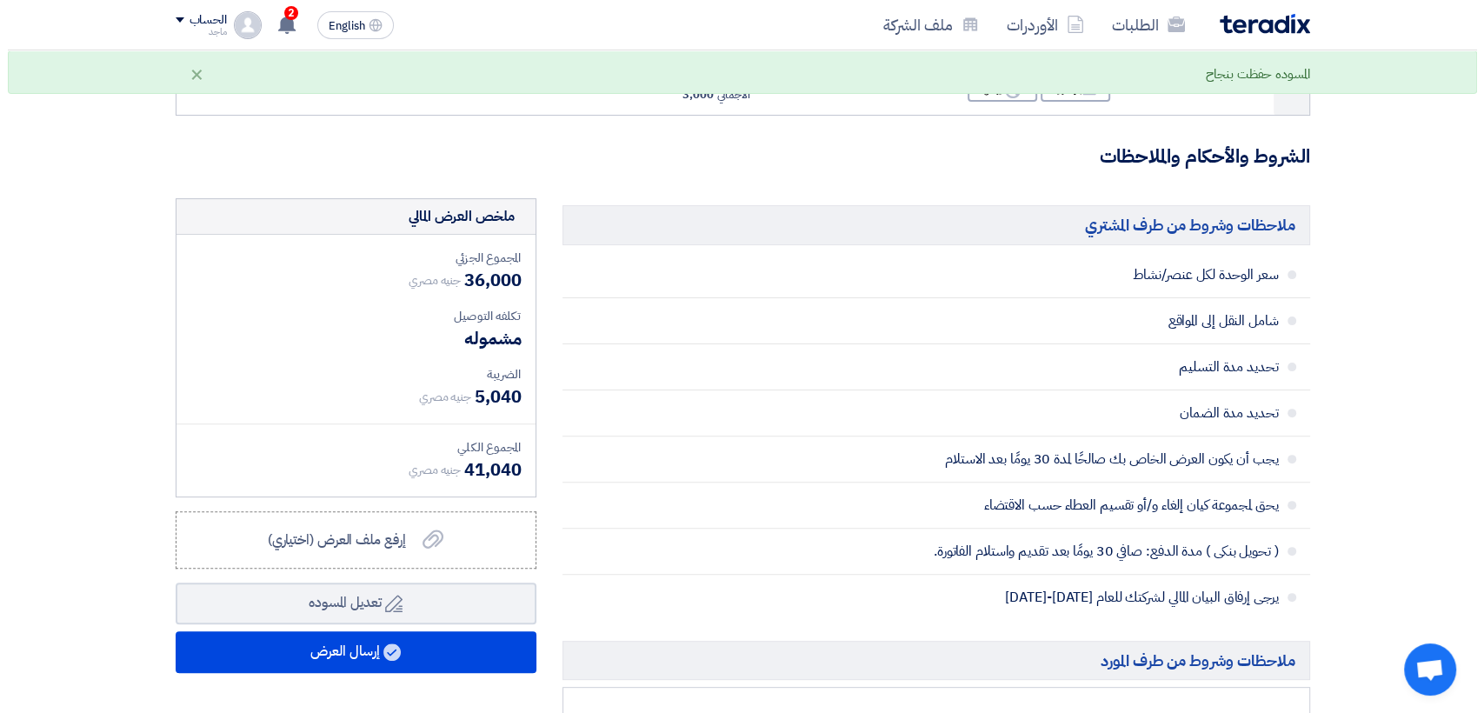
scroll to position [444, 0]
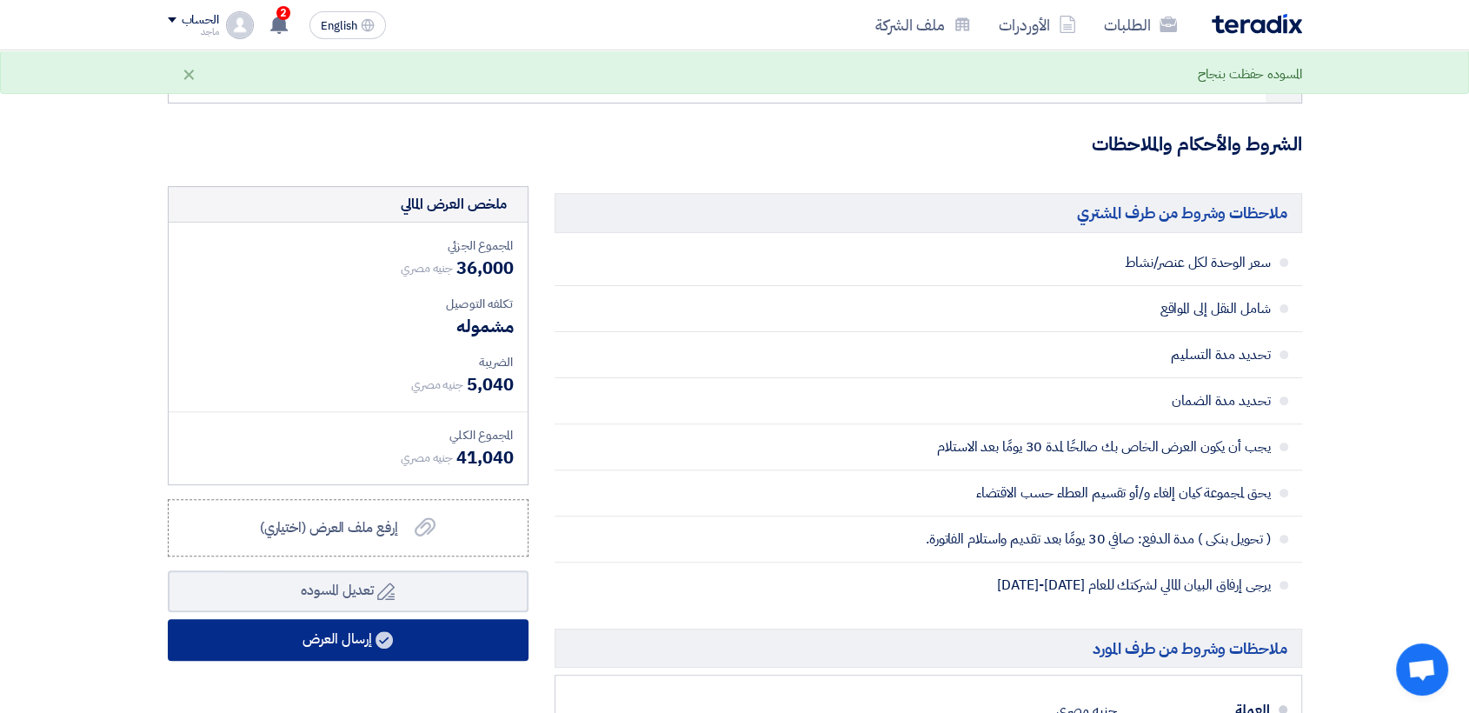
type input "33000"
click at [389, 642] on use at bounding box center [384, 639] width 17 height 17
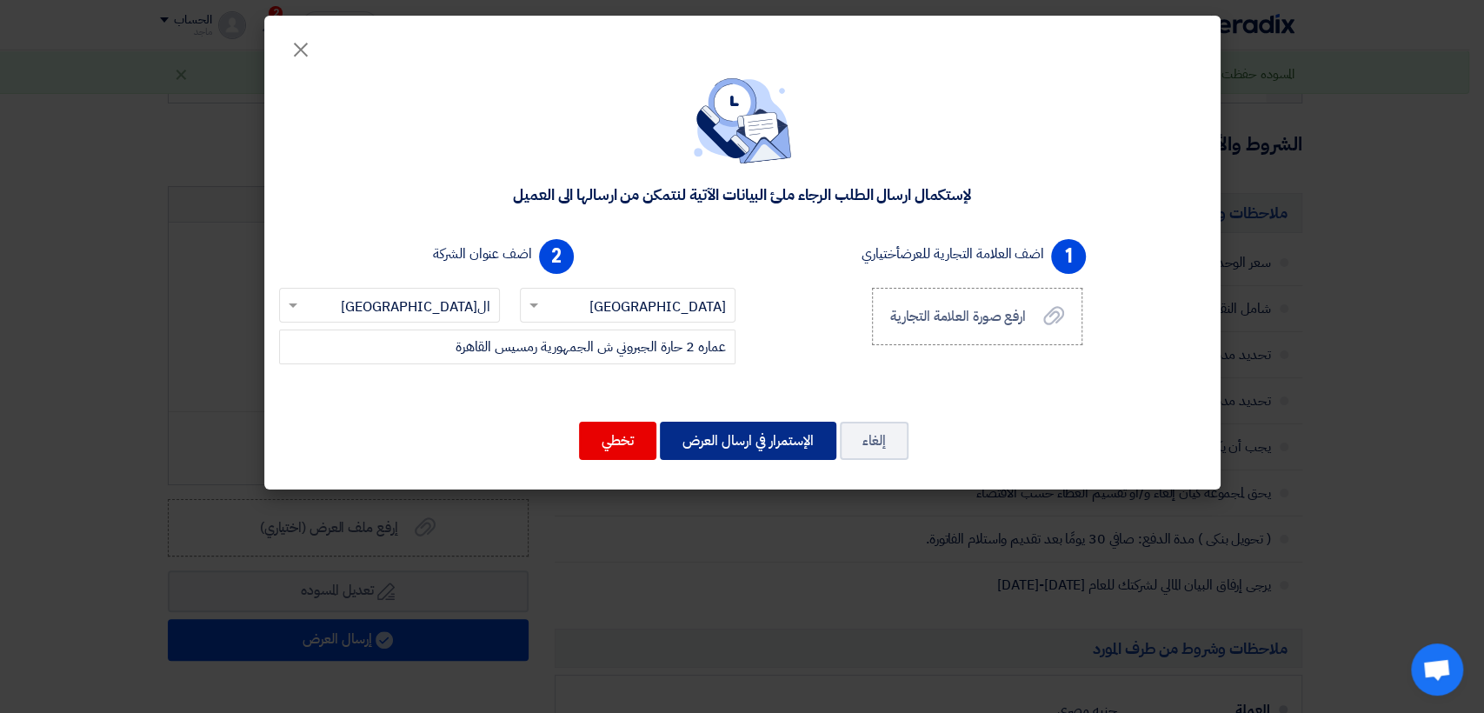
click at [716, 447] on button "الإستمرار في ارسال العرض" at bounding box center [748, 441] width 176 height 38
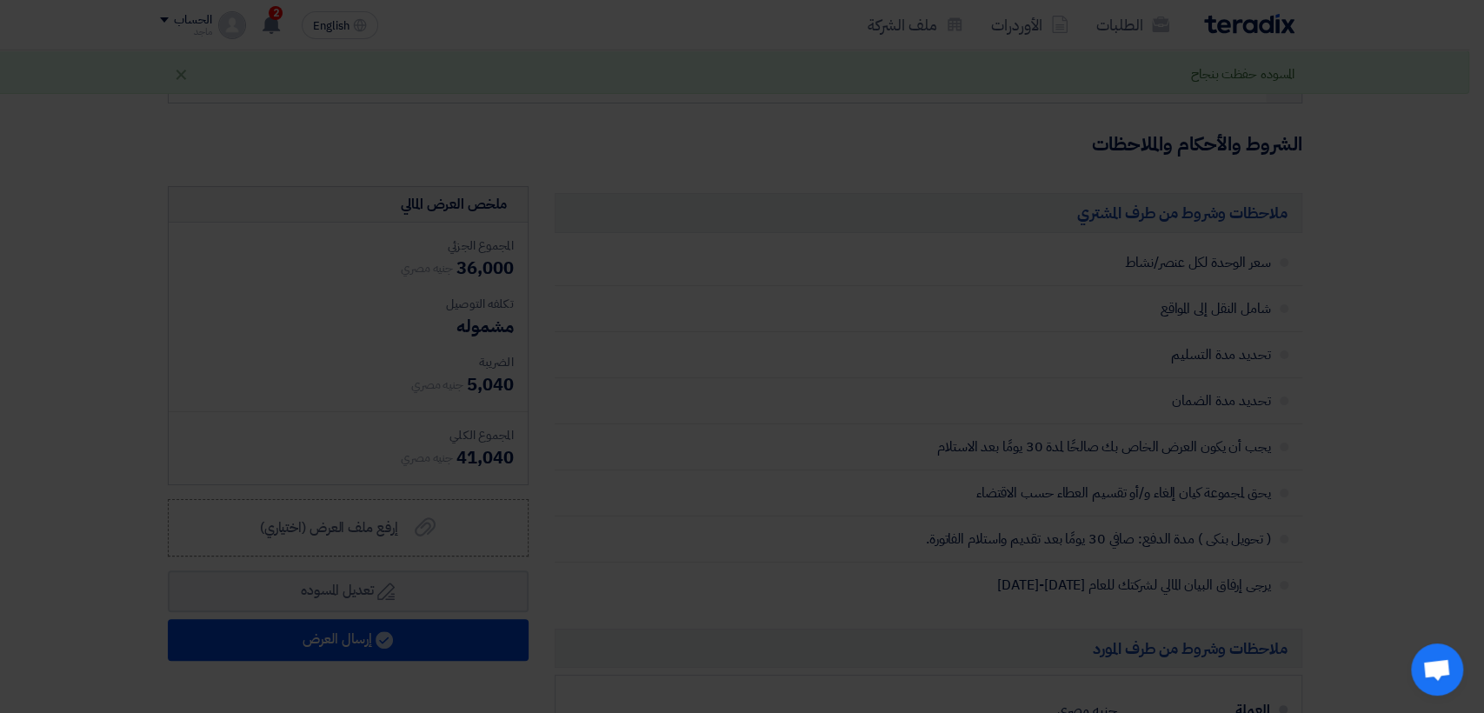
click at [716, 447] on div "الإيطالية للتوريدات عماره 2 حارة الجبروني ش الجمهورية رمسيس القاهرة, القاهرة, E…" at bounding box center [742, 337] width 915 height 713
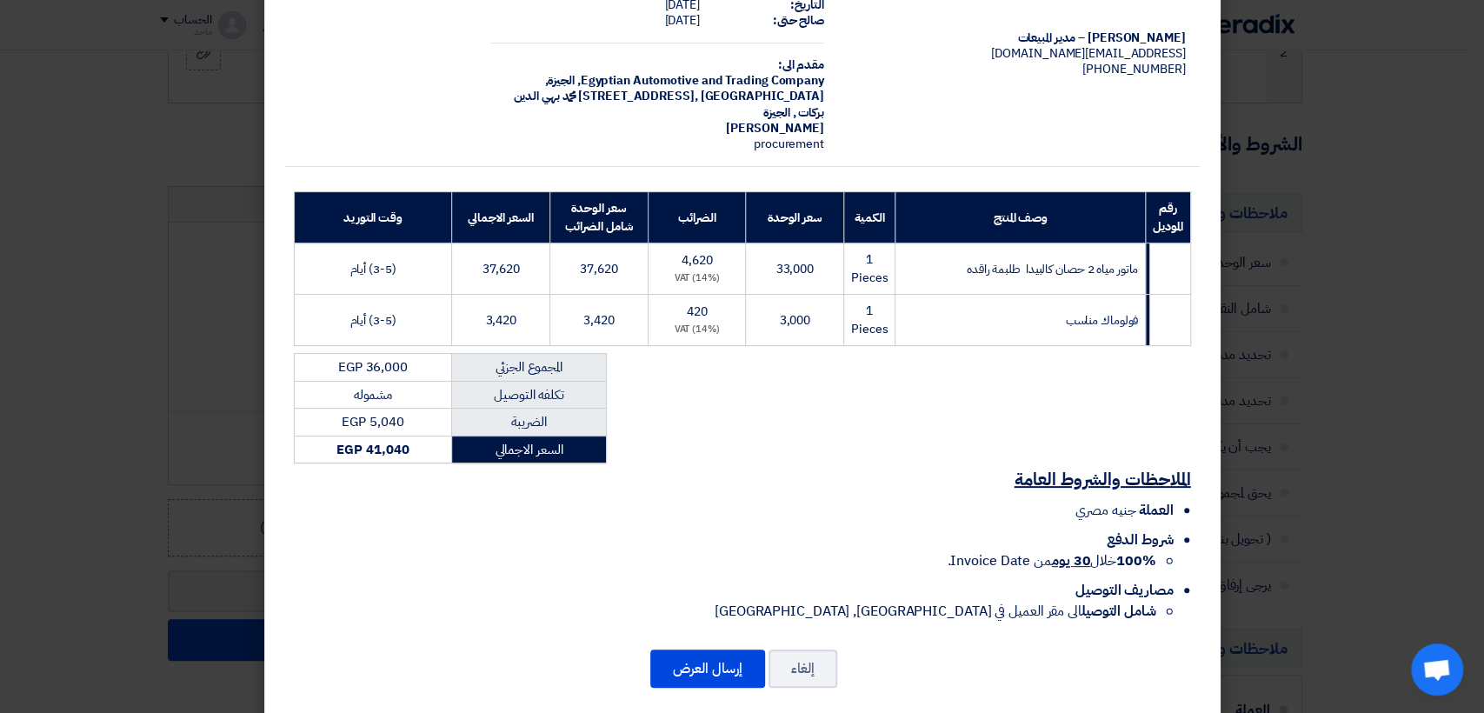
scroll to position [104, 0]
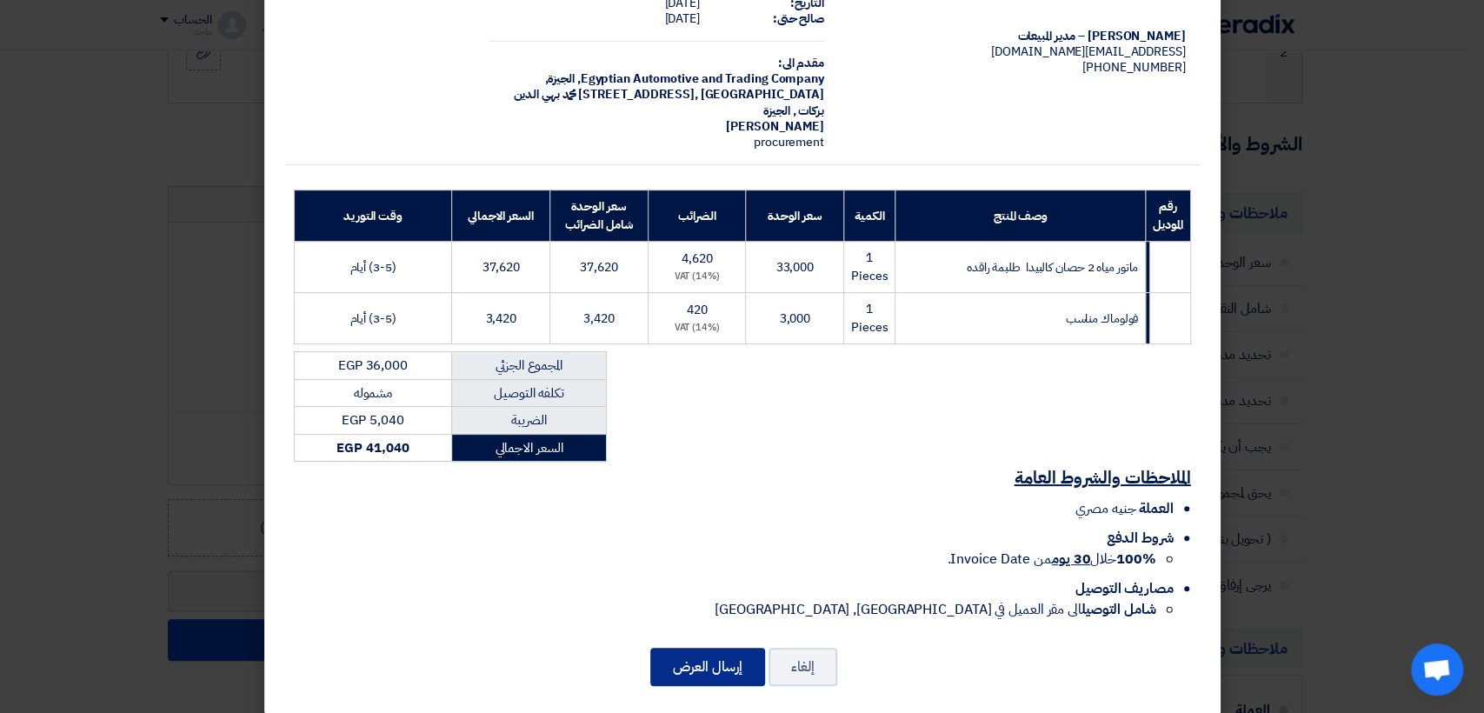
click at [705, 655] on button "إرسال العرض" at bounding box center [707, 667] width 115 height 38
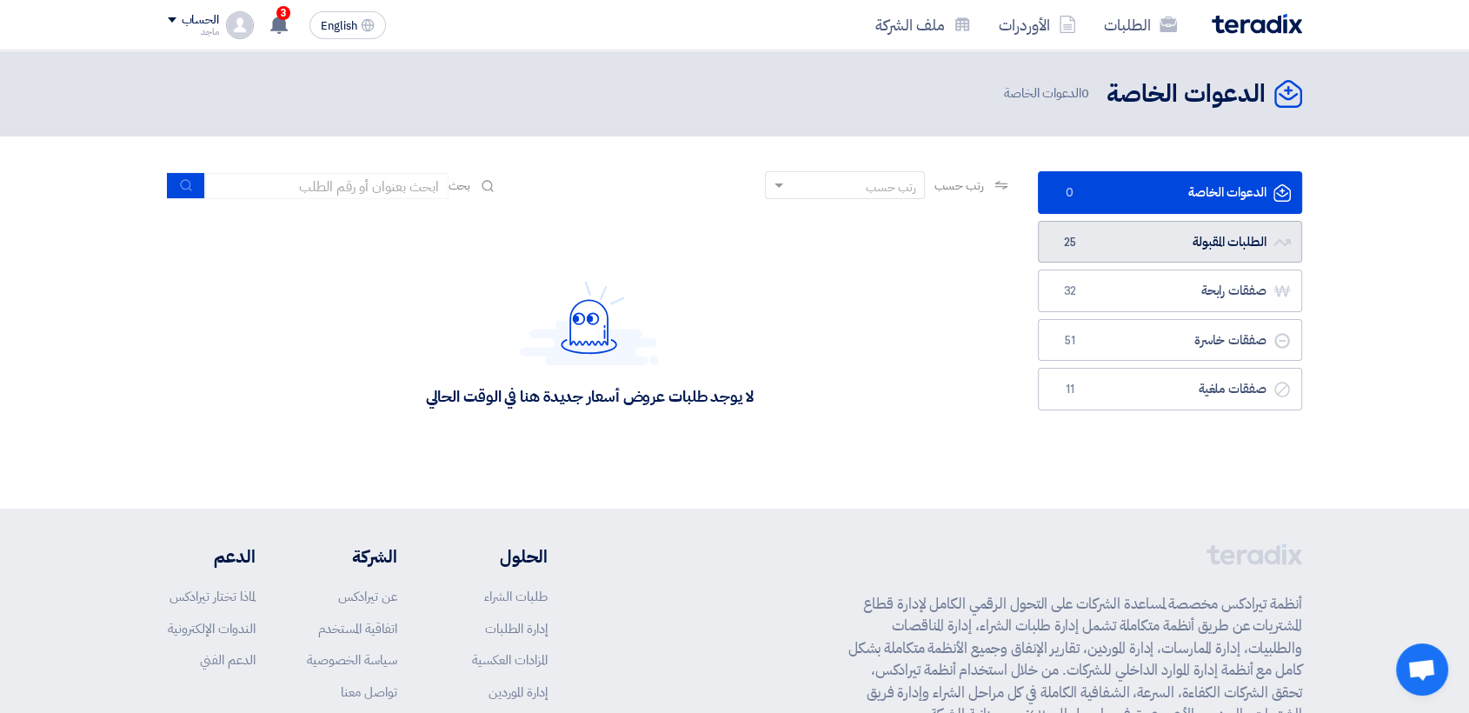
click at [1049, 228] on link "الطلبات المقبولة الطلبات المقبولة 25" at bounding box center [1170, 242] width 264 height 43
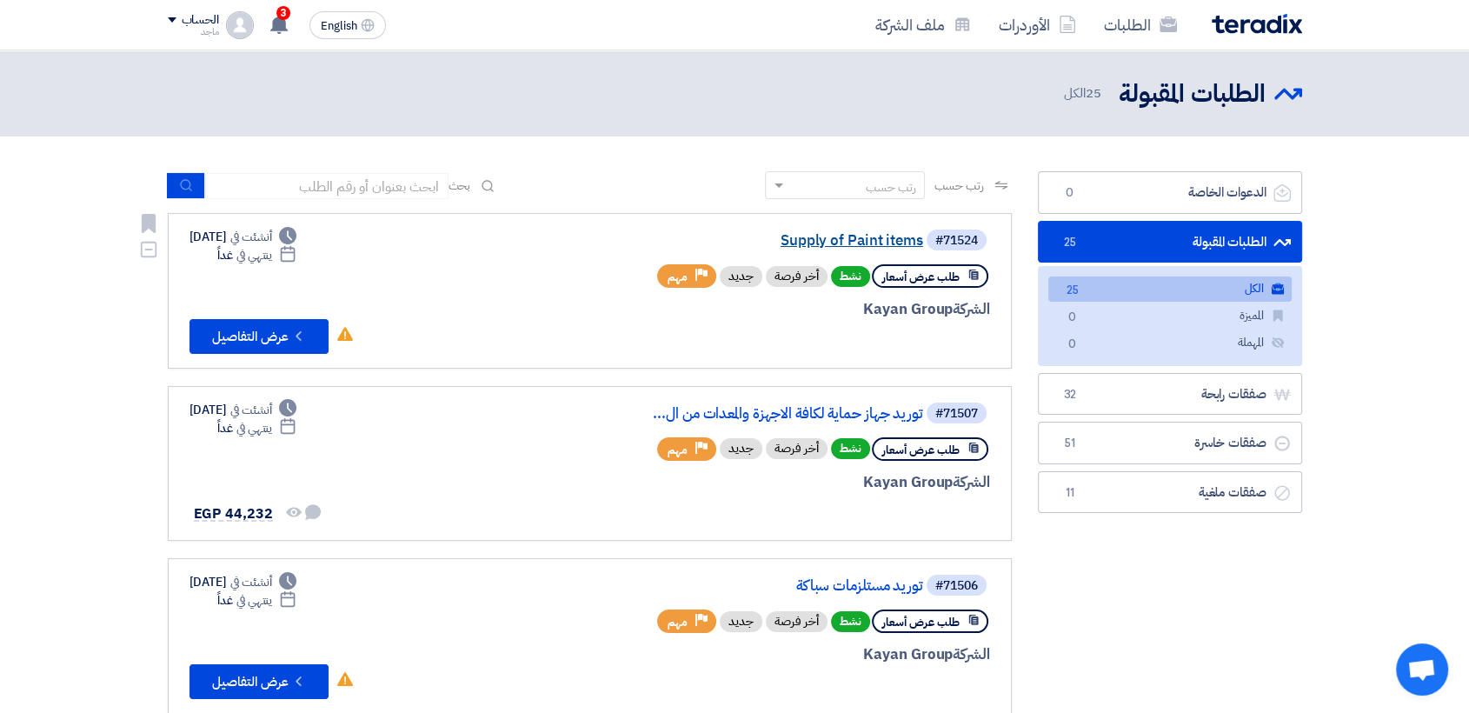
click at [860, 241] on link "Supply of Paint items" at bounding box center [749, 241] width 348 height 16
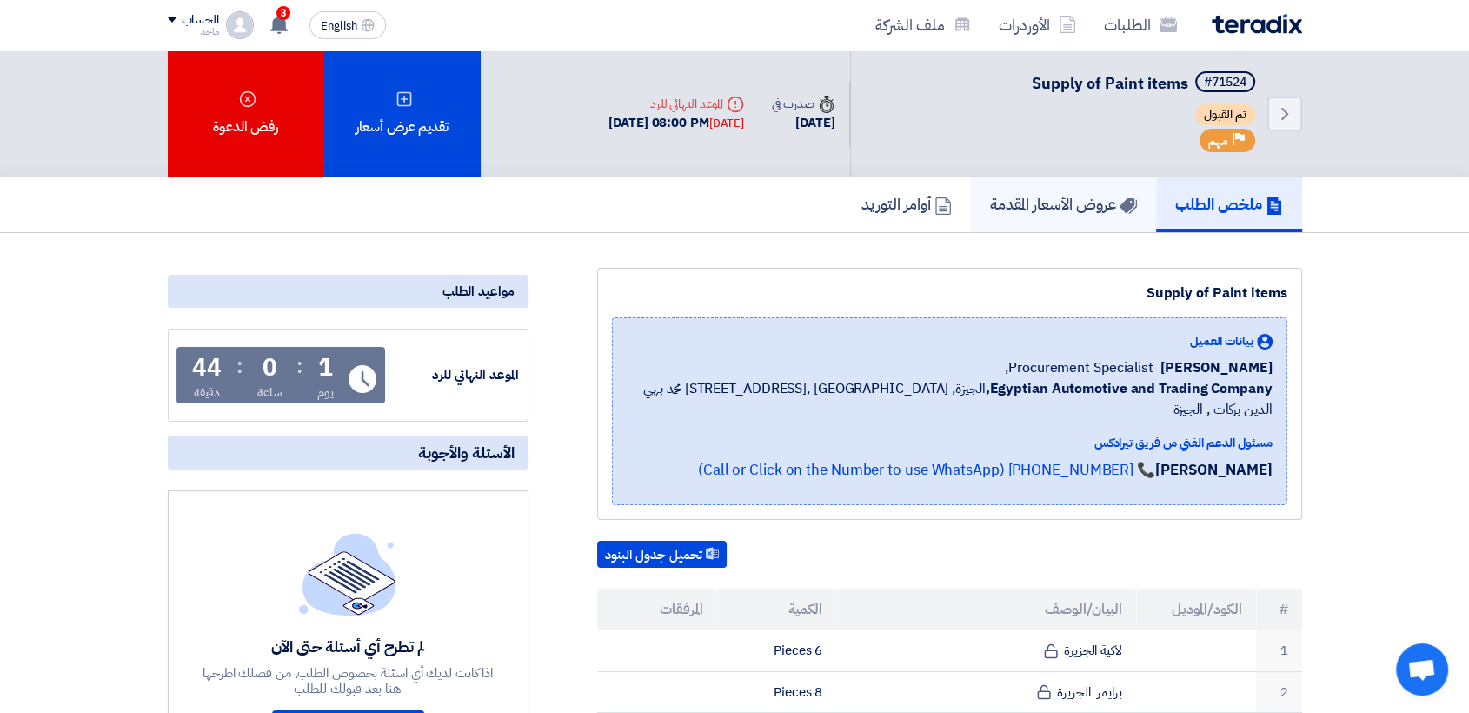
click at [1021, 220] on link "عروض الأسعار المقدمة" at bounding box center [1063, 204] width 185 height 56
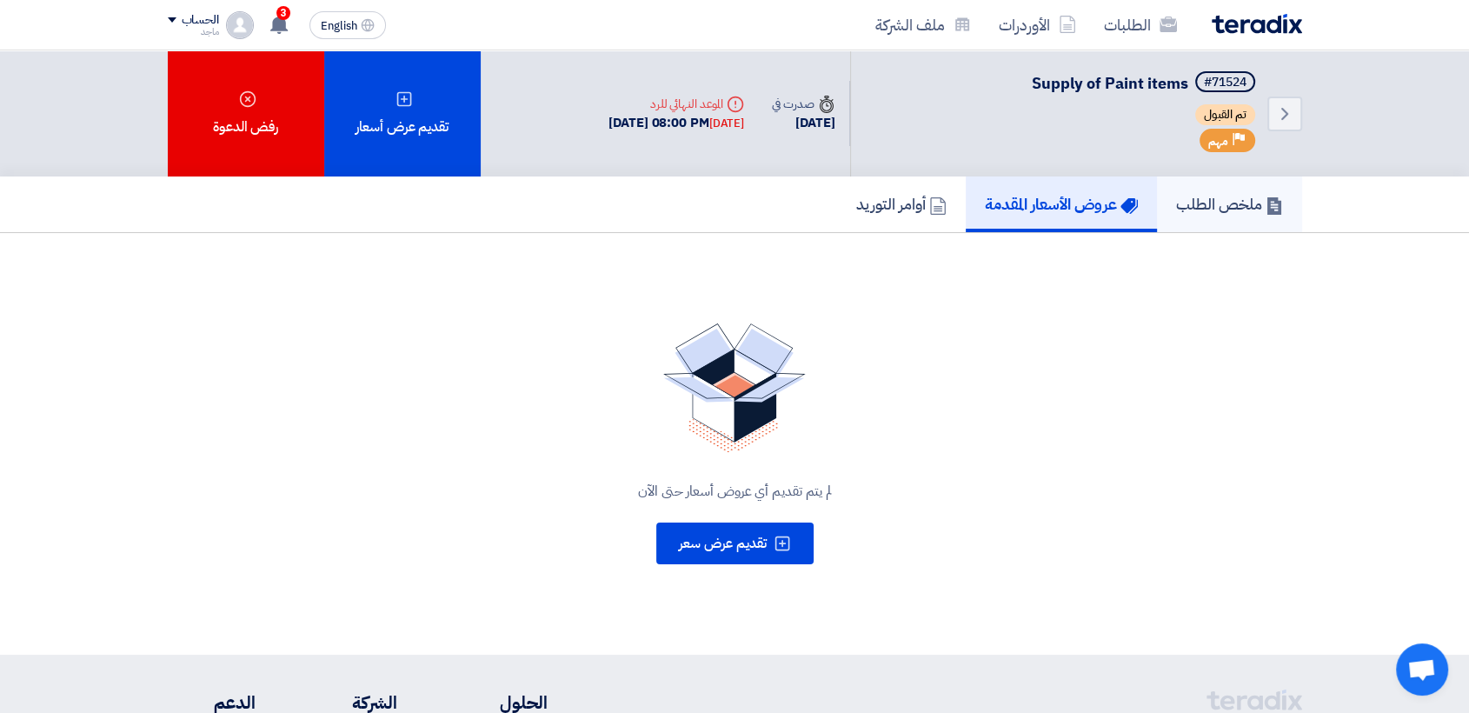
click at [1257, 184] on link "ملخص الطلب" at bounding box center [1229, 204] width 145 height 56
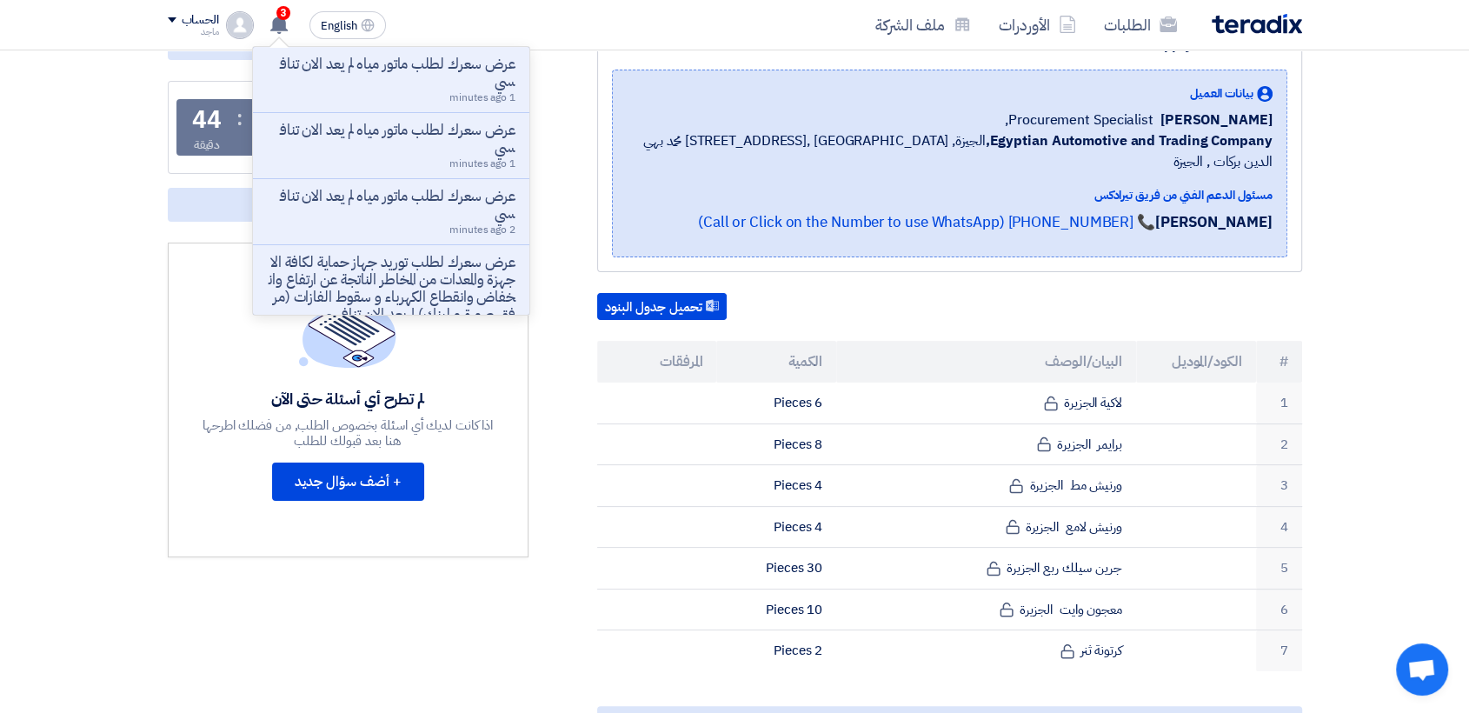
scroll to position [248, 0]
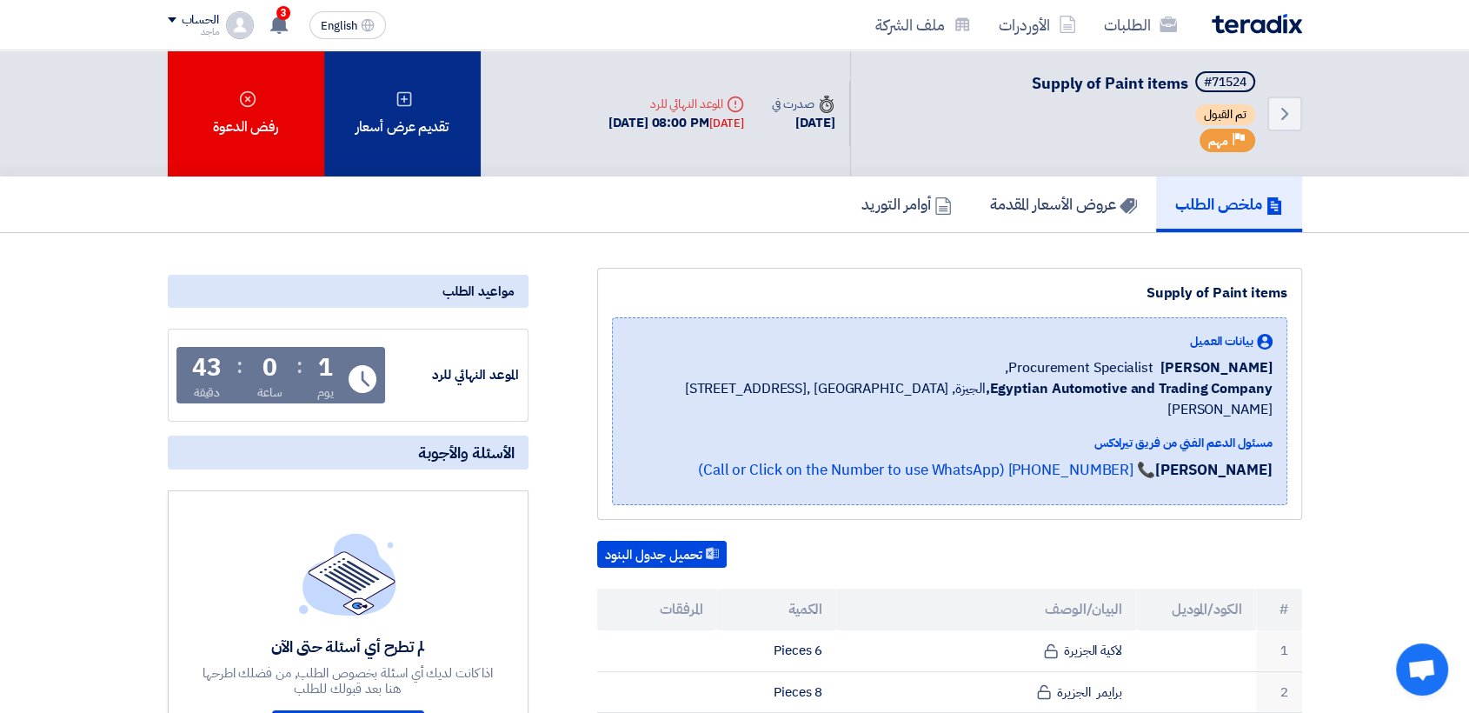
click at [373, 98] on div "تقديم عرض أسعار" at bounding box center [402, 113] width 156 height 126
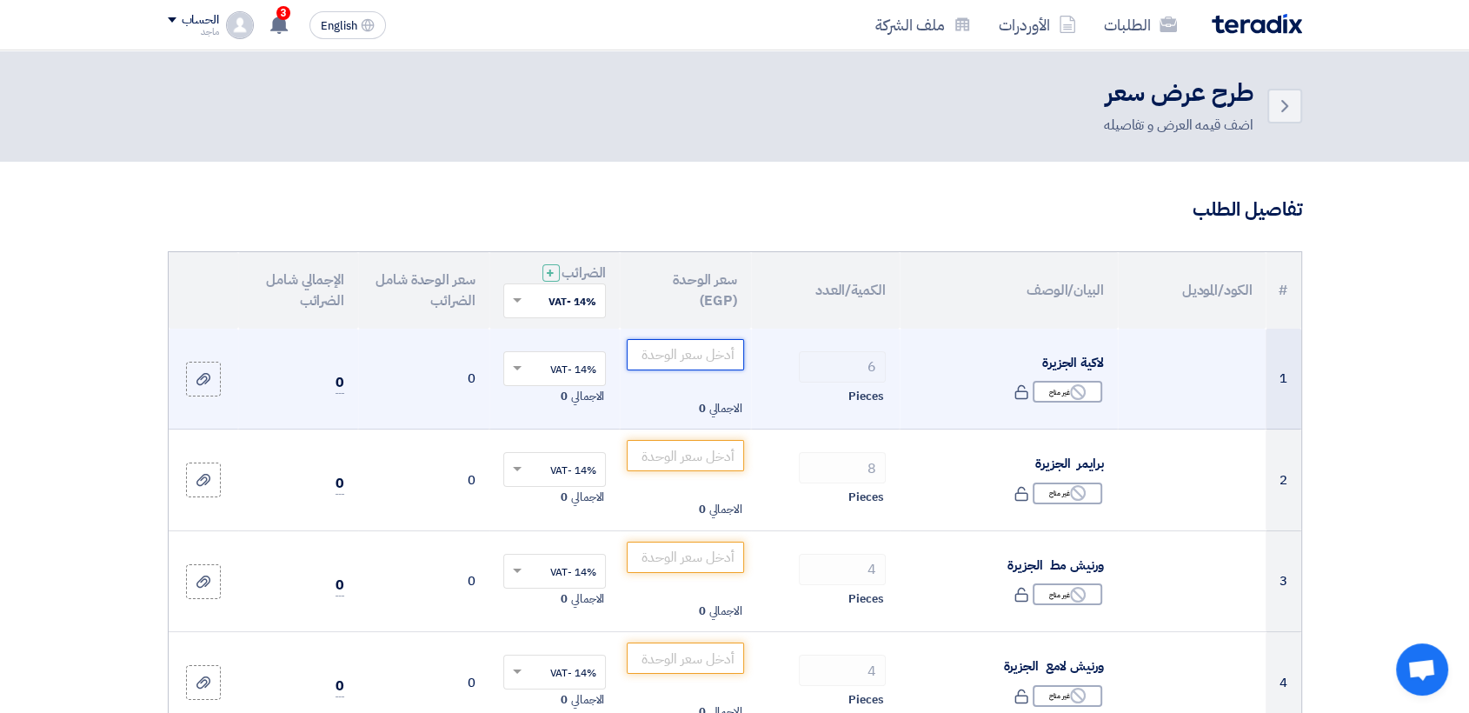
click at [675, 369] on input "number" at bounding box center [685, 354] width 117 height 31
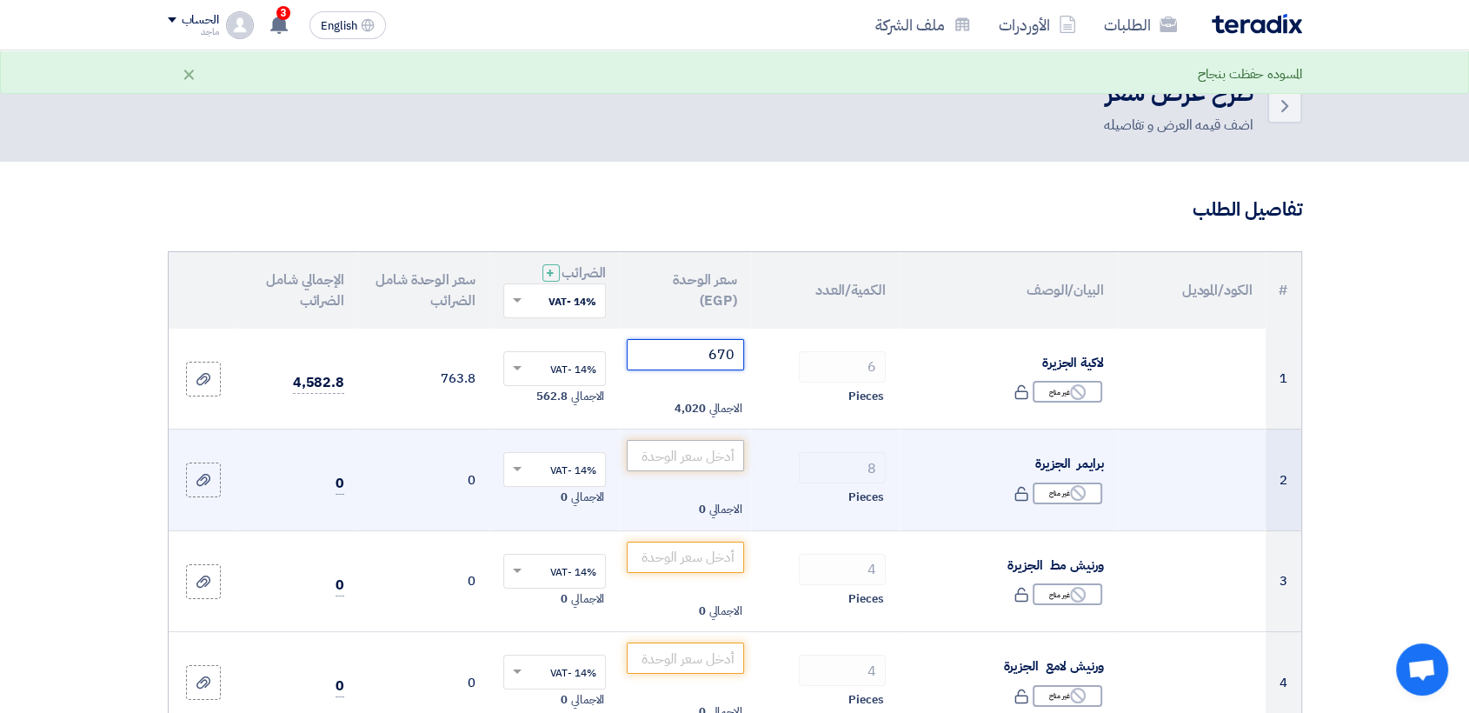
type input "670"
click at [675, 445] on input "number" at bounding box center [685, 455] width 117 height 31
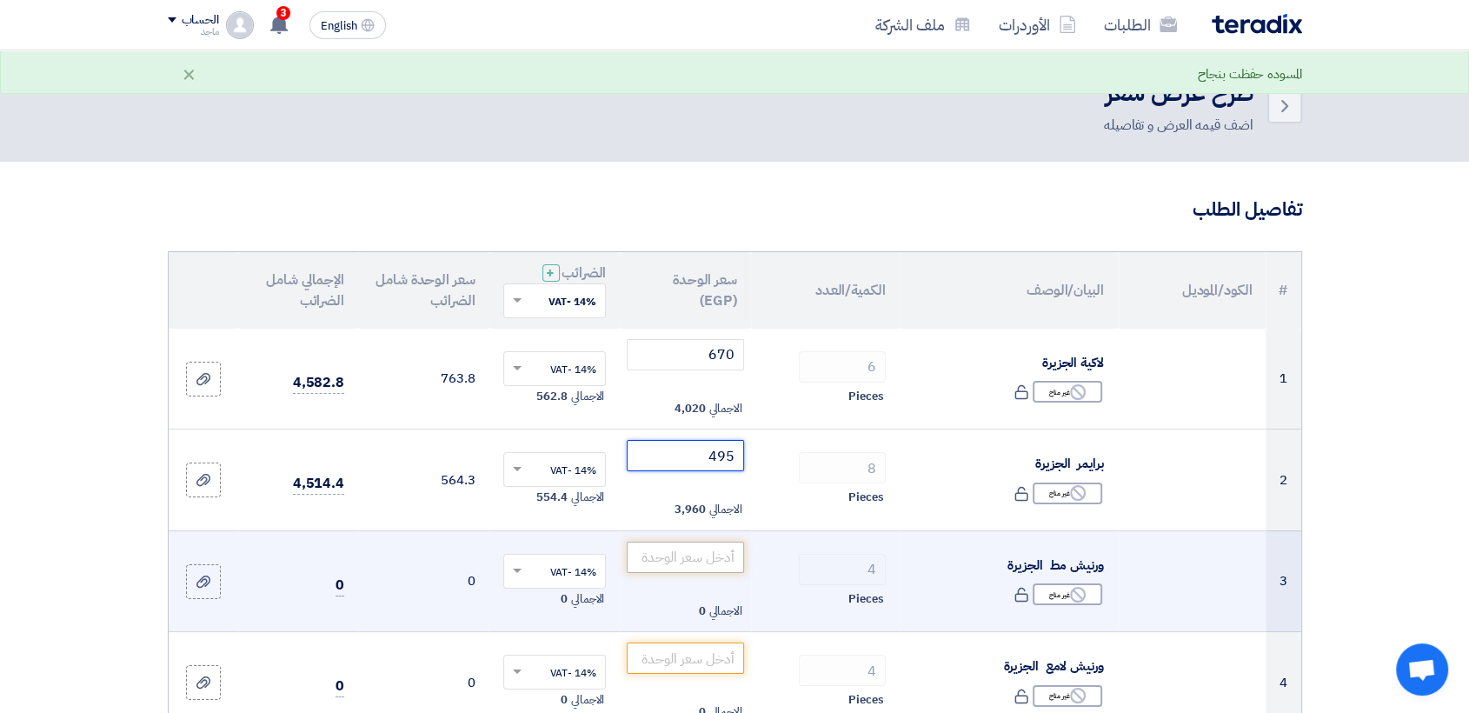
type input "495"
click at [654, 558] on input "number" at bounding box center [685, 557] width 117 height 31
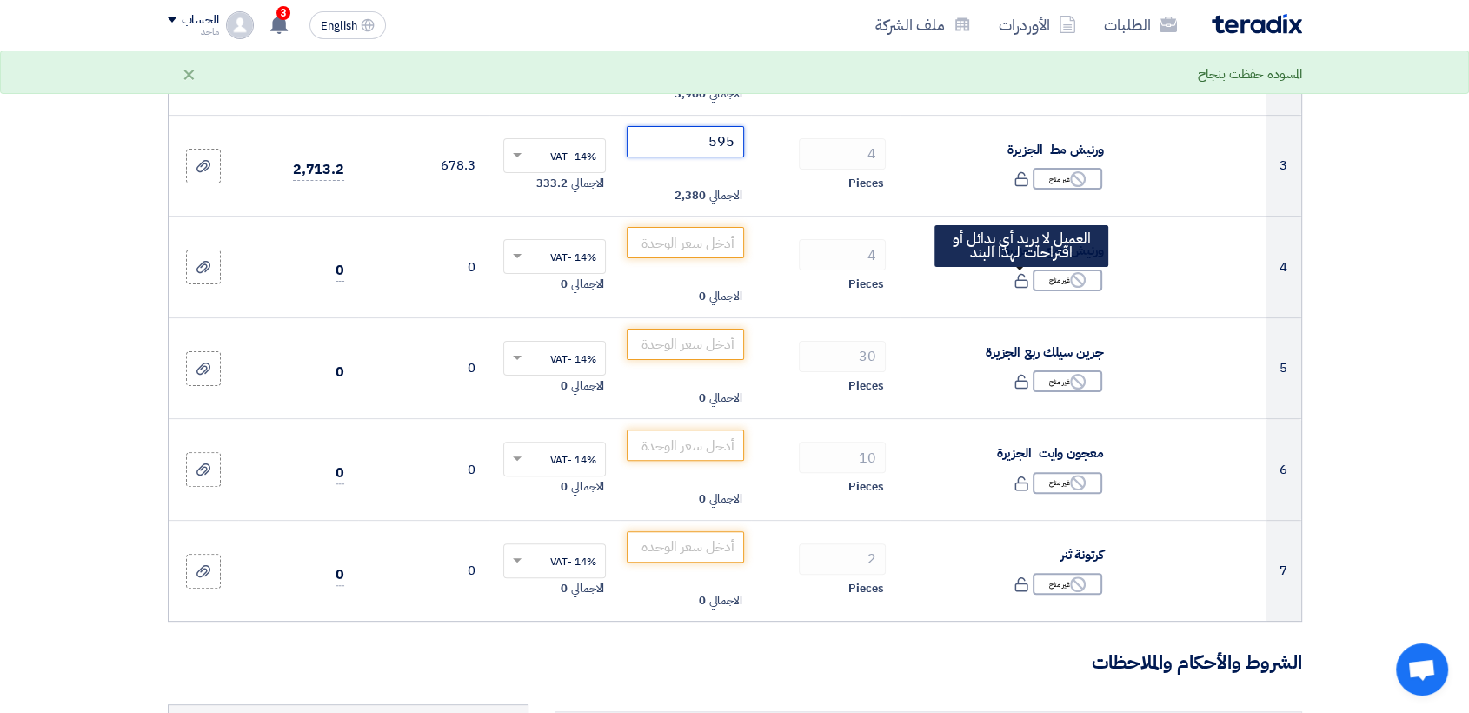
scroll to position [417, 0]
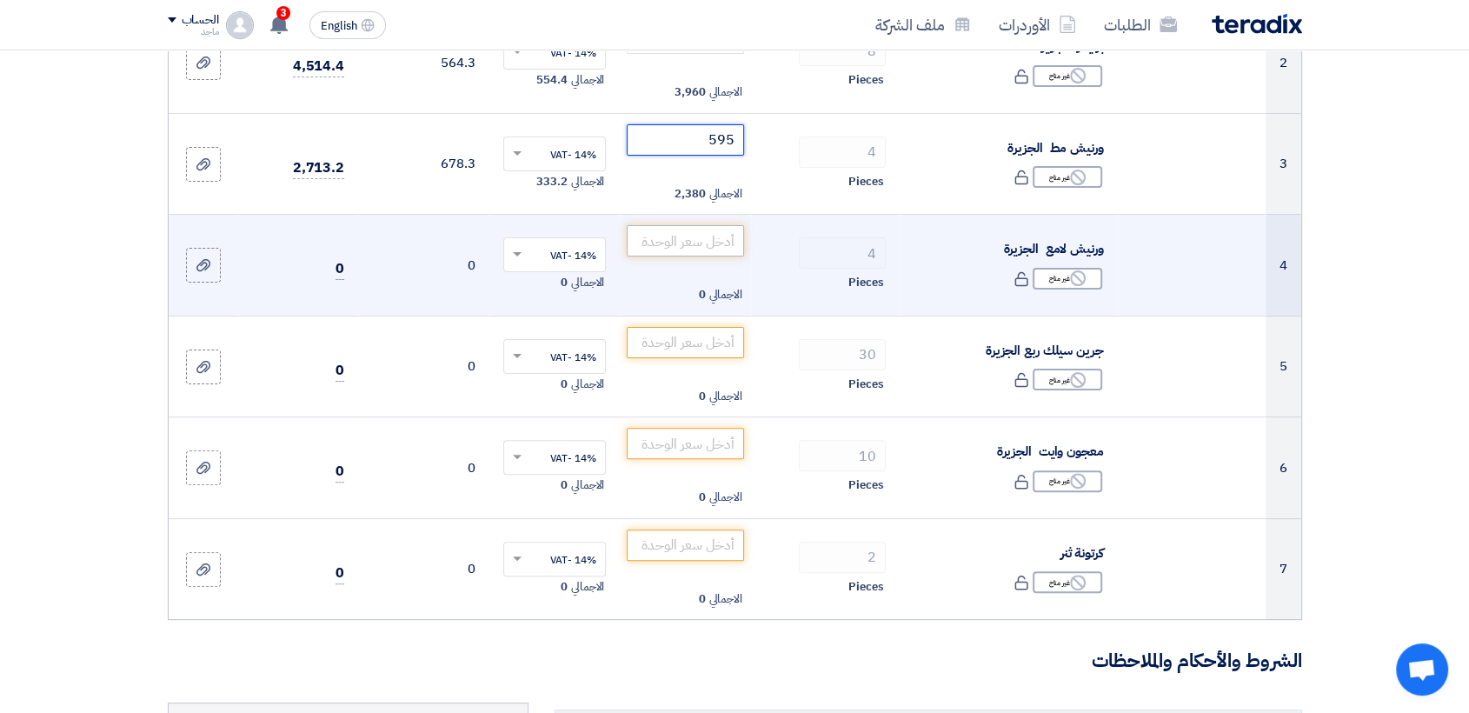
type input "595"
click at [728, 247] on input "number" at bounding box center [685, 240] width 117 height 31
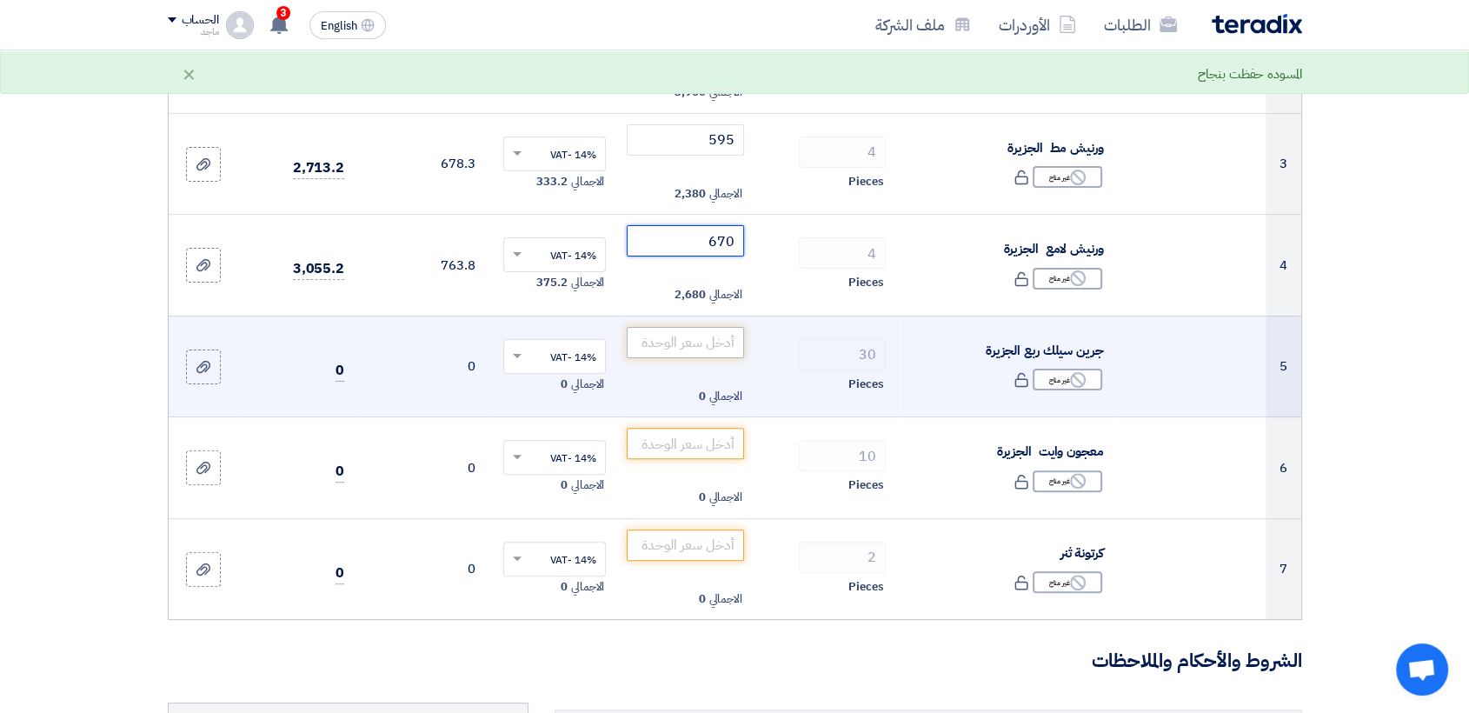
type input "670"
click at [686, 336] on input "number" at bounding box center [685, 342] width 117 height 31
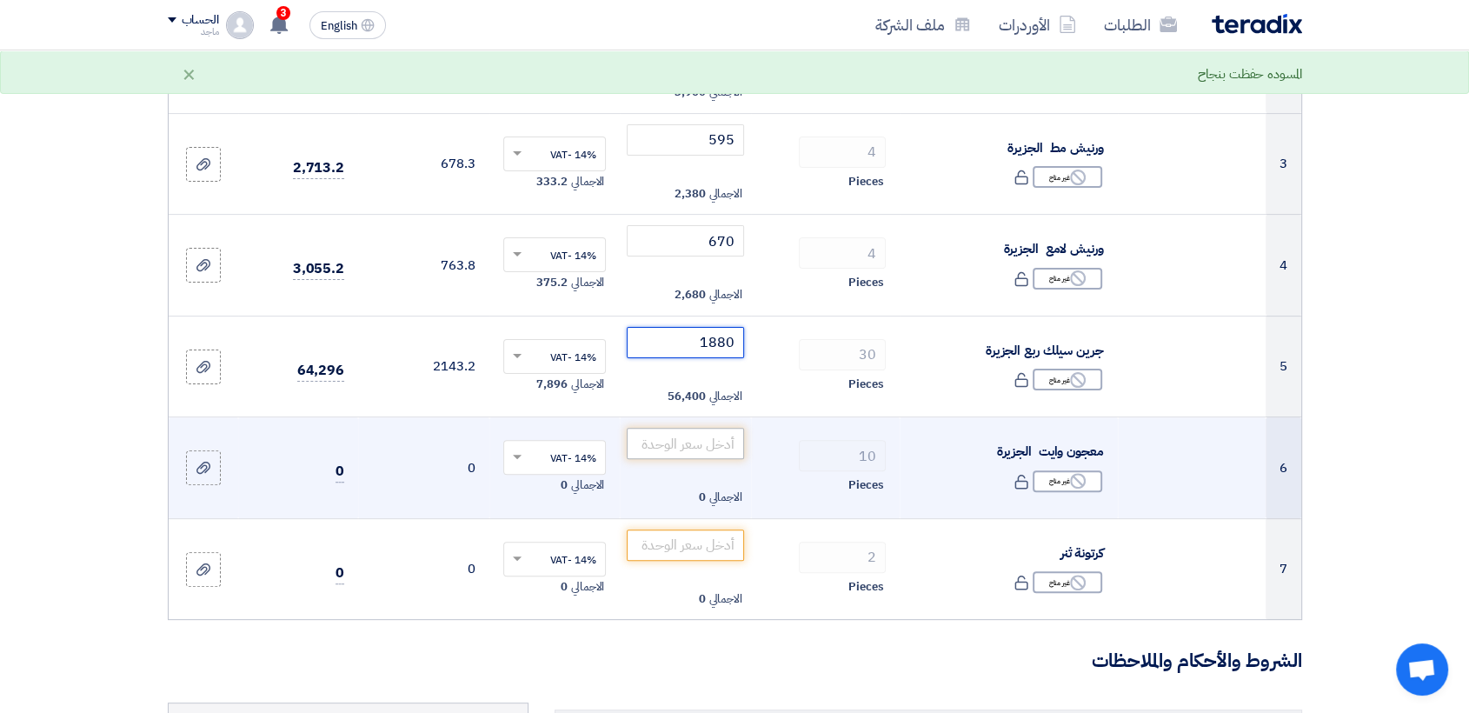
type input "1880"
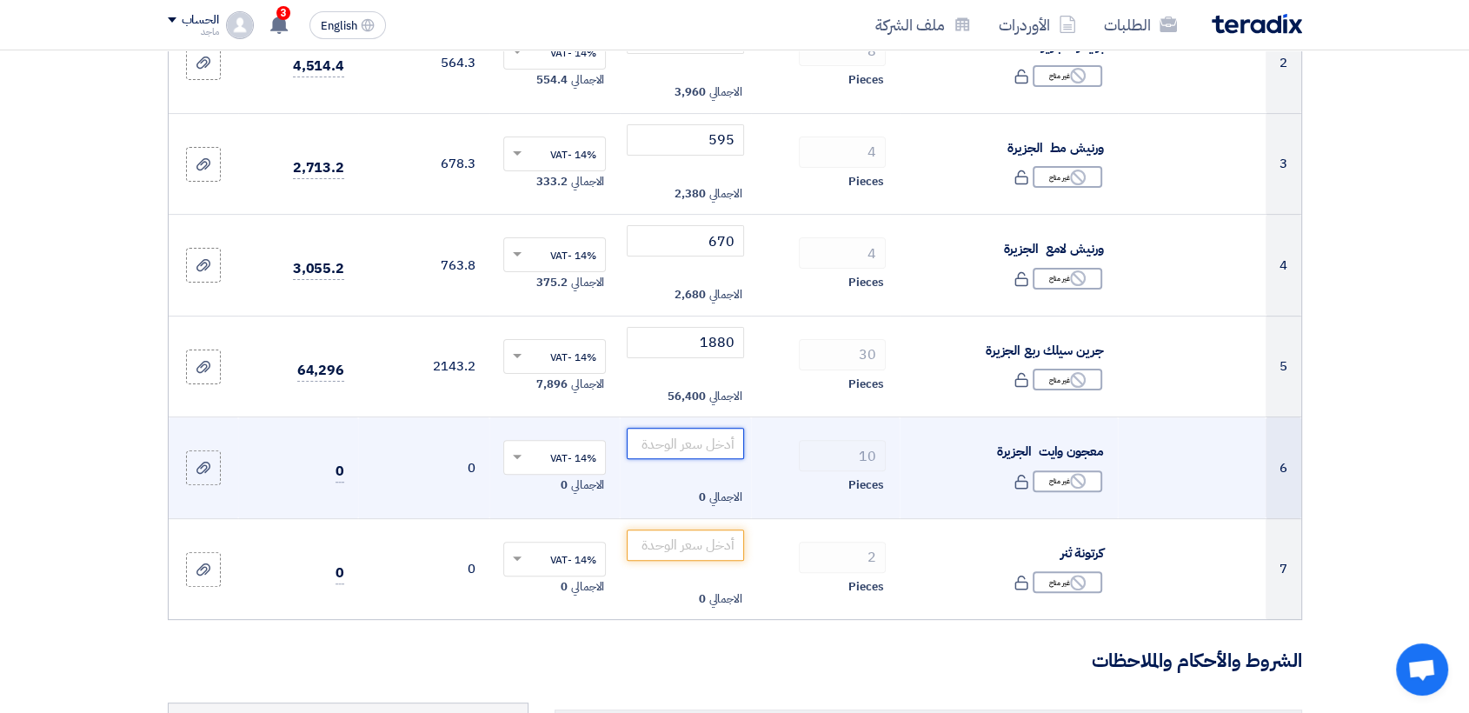
click at [673, 446] on input "number" at bounding box center [685, 443] width 117 height 31
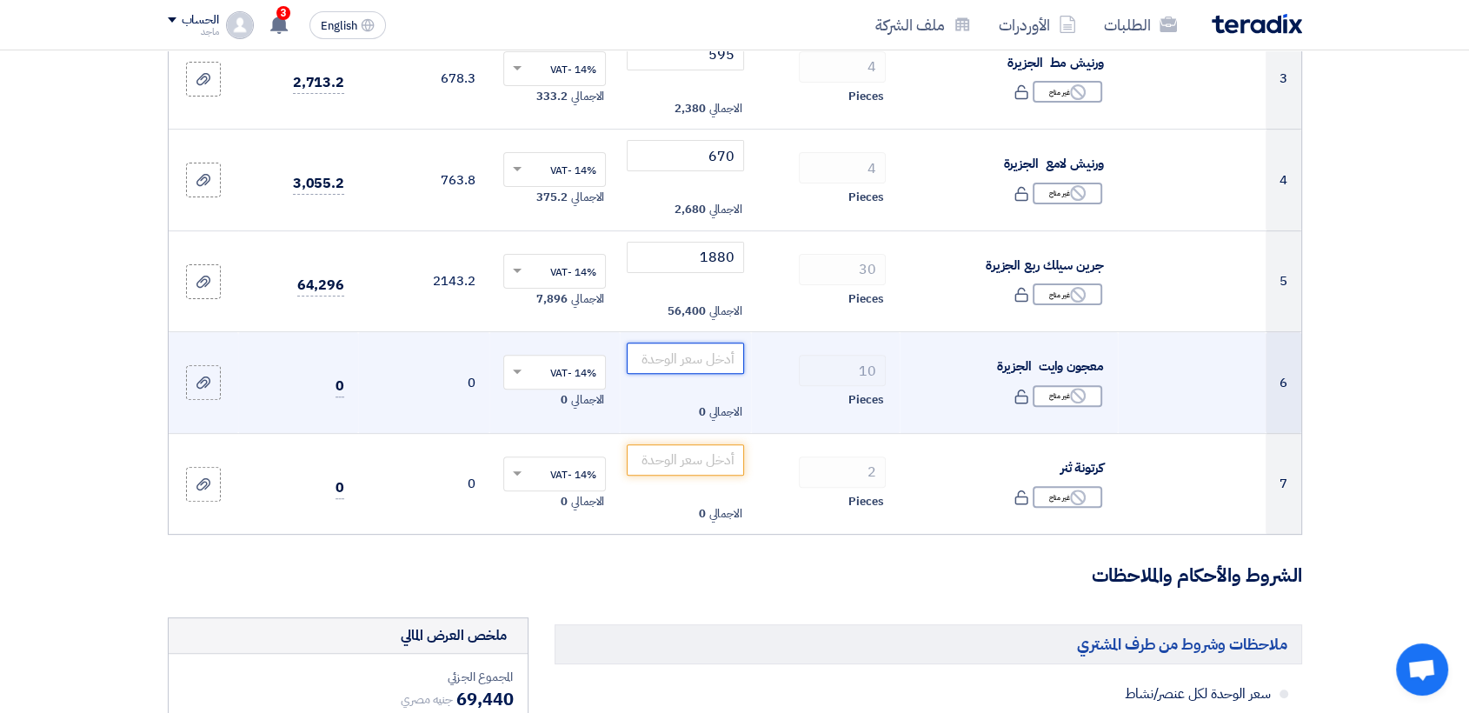
scroll to position [503, 0]
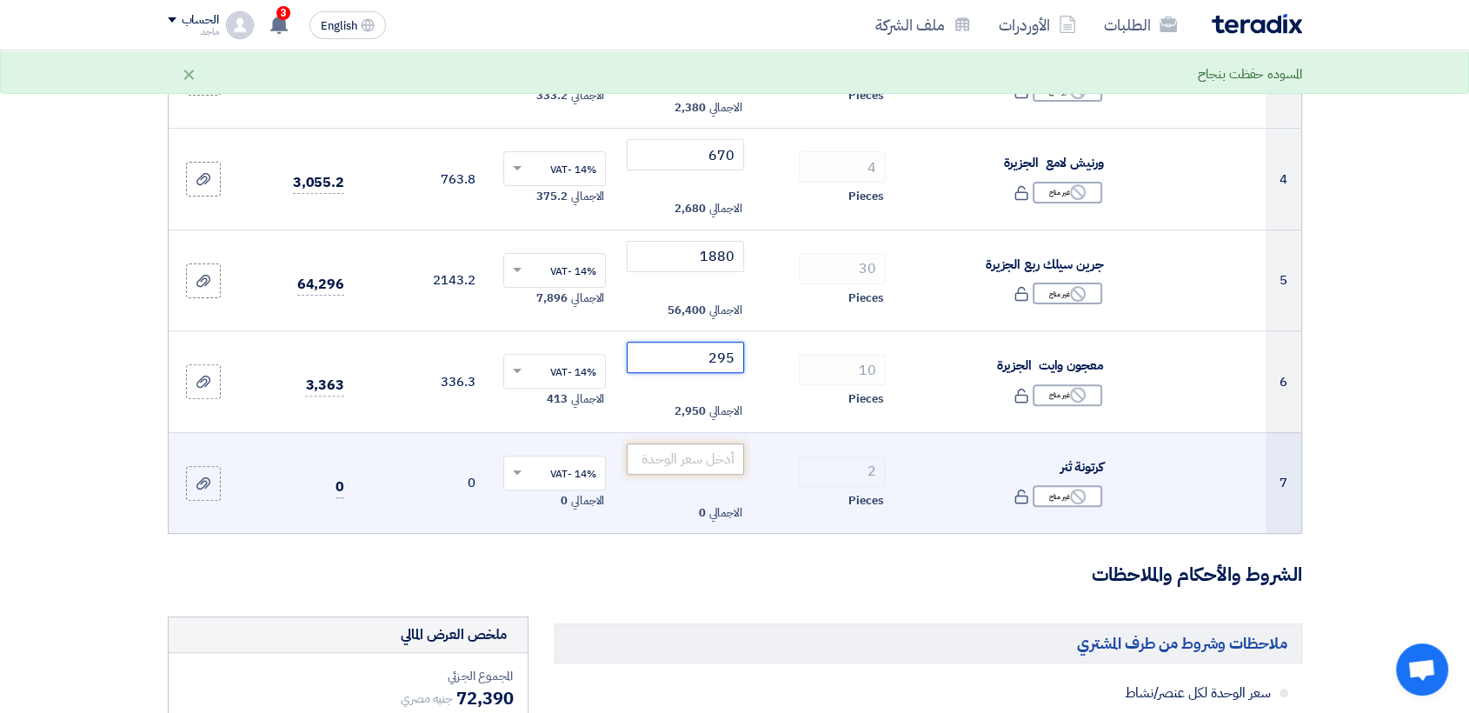
type input "295"
click at [673, 461] on input "number" at bounding box center [685, 458] width 117 height 31
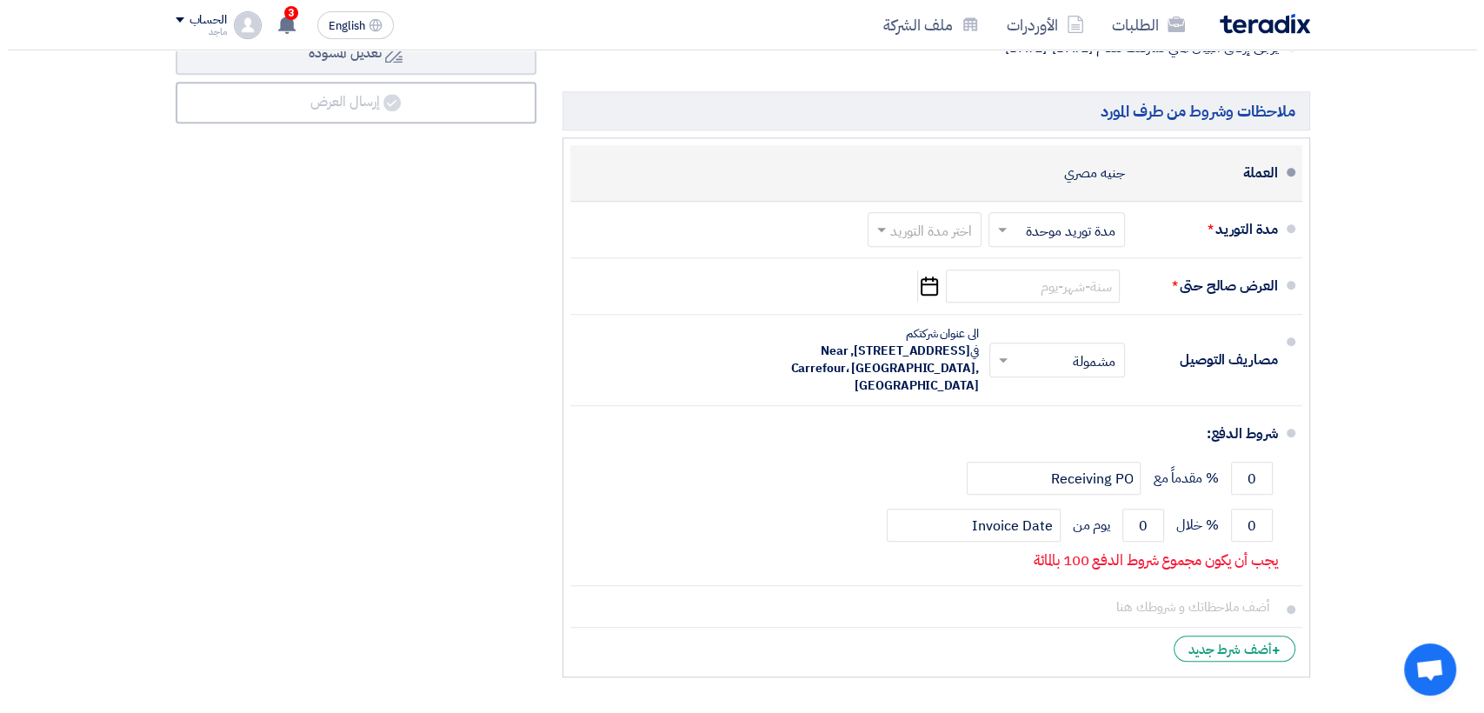
scroll to position [1455, 0]
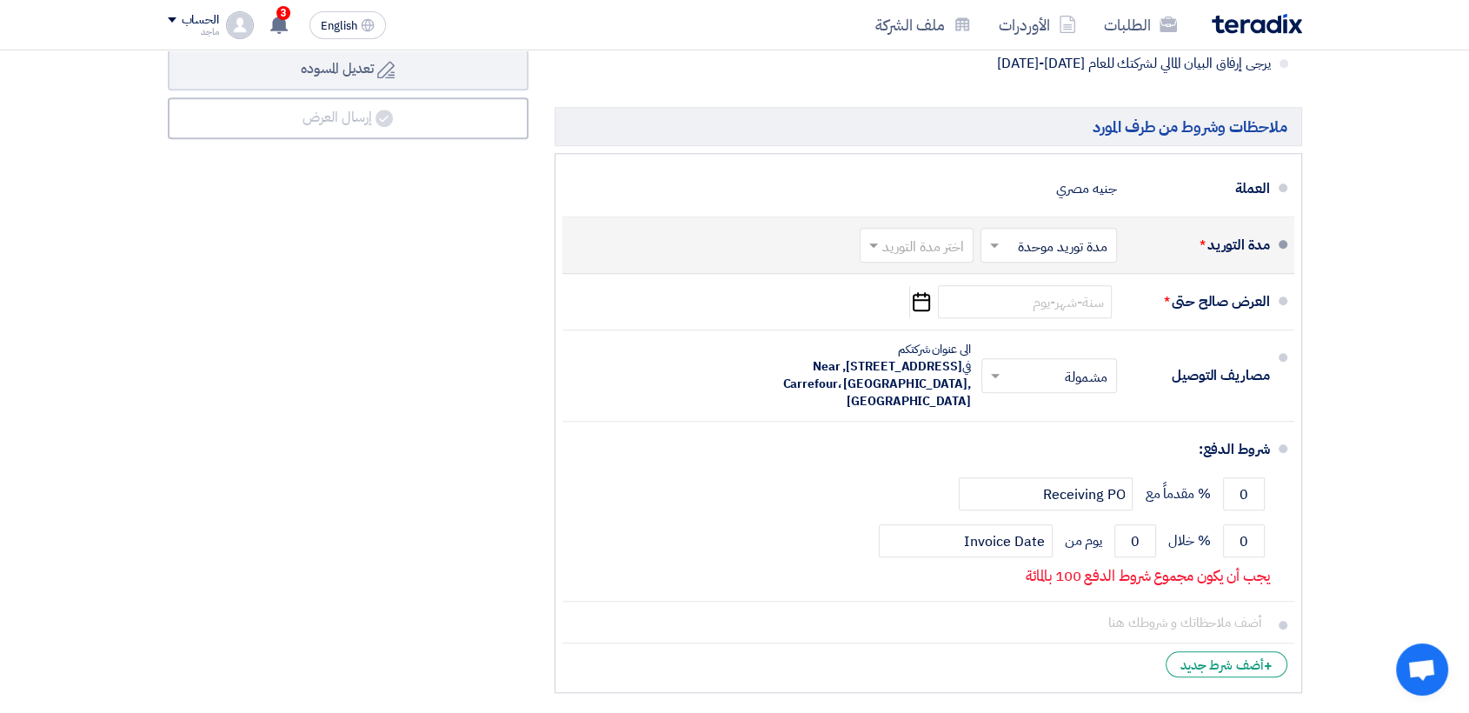
type input "430"
click at [936, 248] on input "text" at bounding box center [913, 247] width 105 height 25
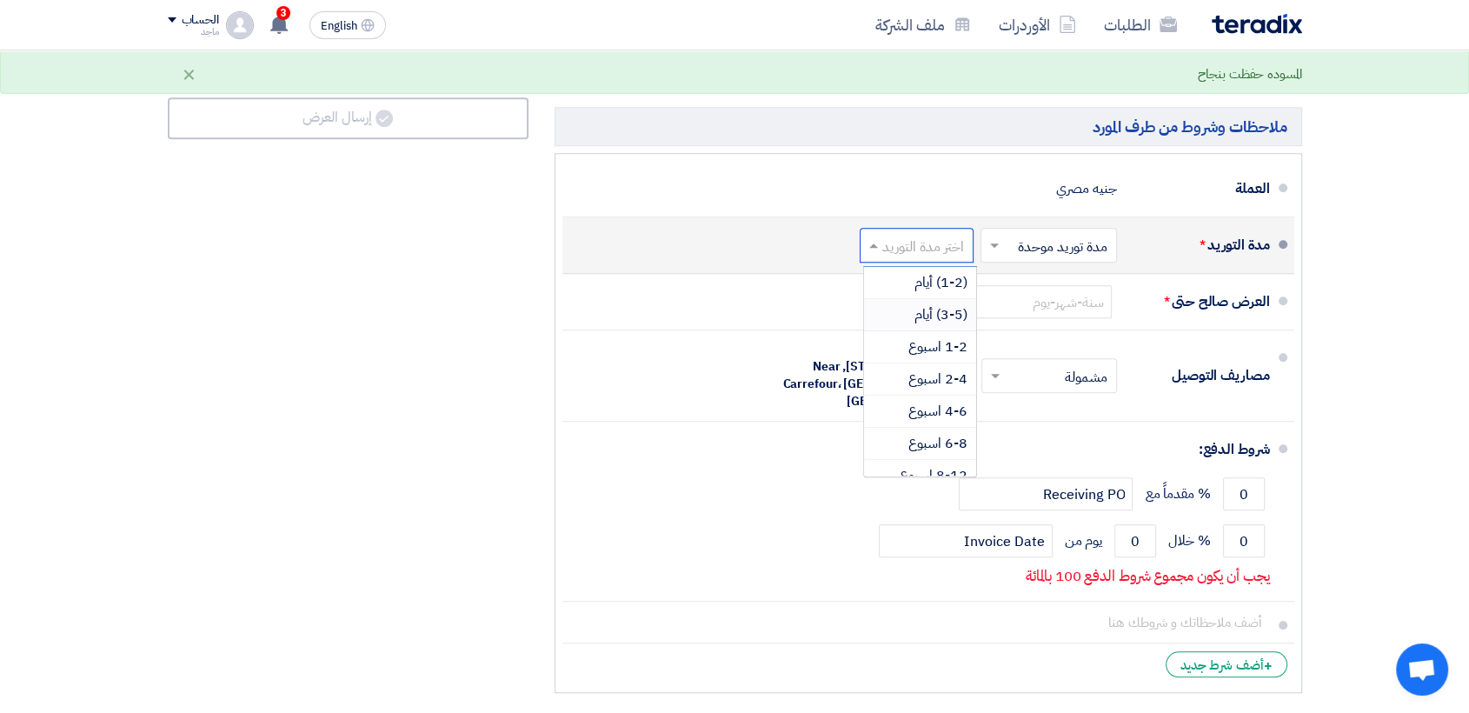
click at [932, 316] on span "(3-5) أيام" at bounding box center [941, 314] width 53 height 21
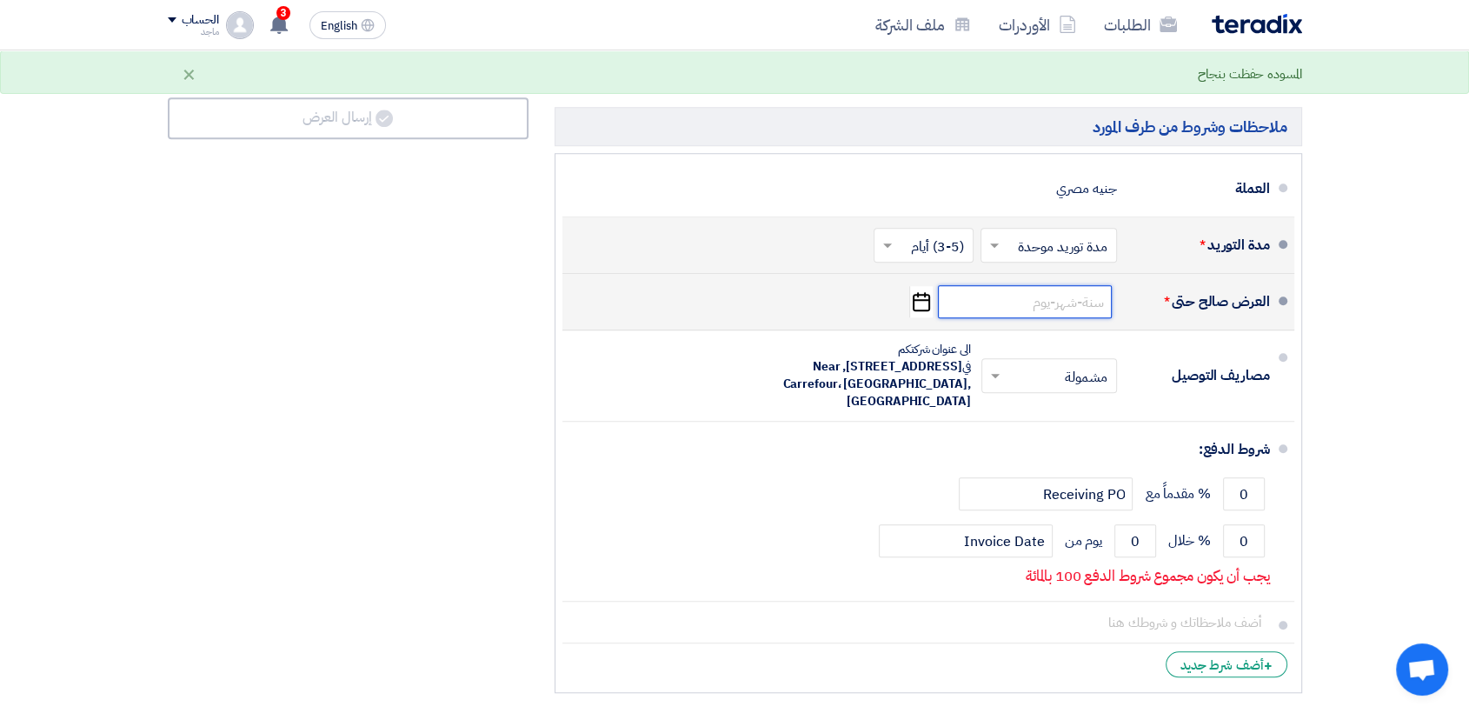
click at [1064, 289] on input at bounding box center [1025, 301] width 174 height 33
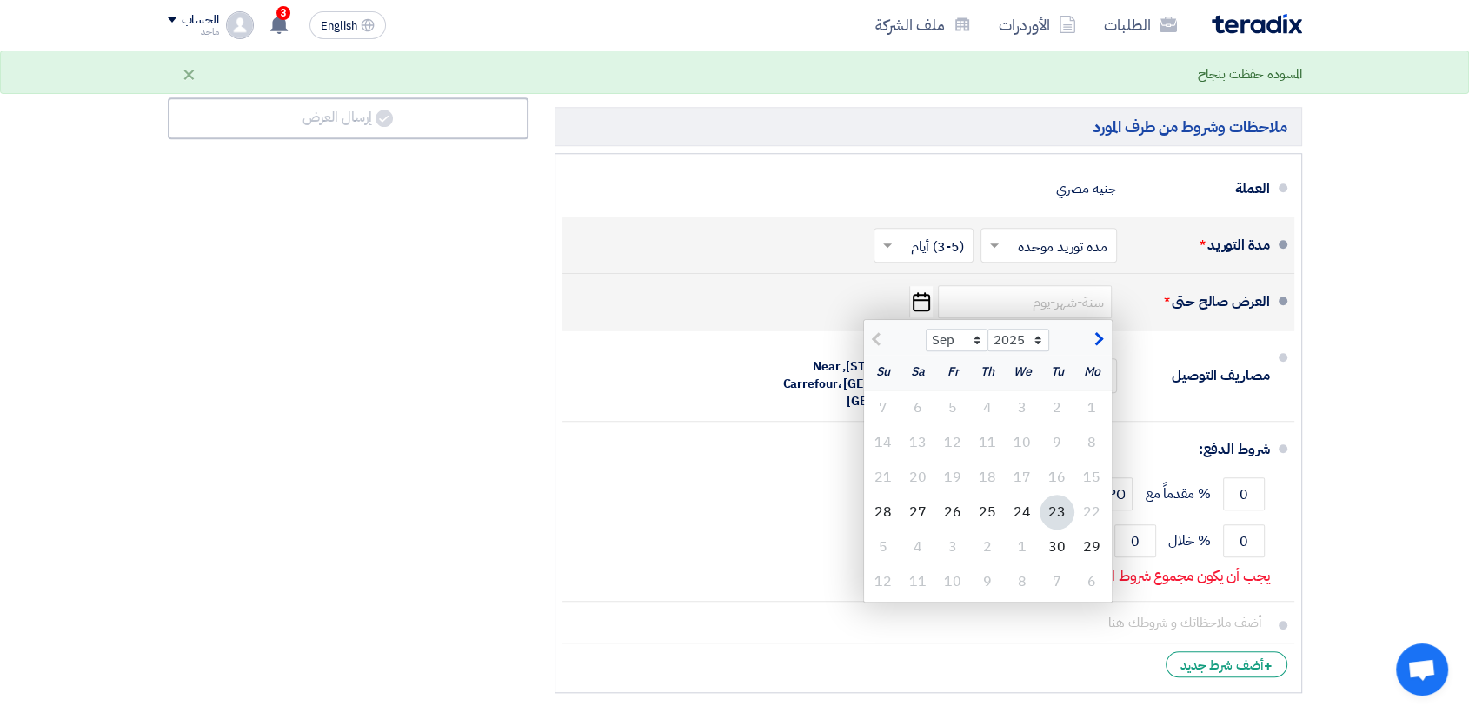
click at [1059, 502] on div "23" at bounding box center [1057, 512] width 35 height 35
type input "[DATE]"
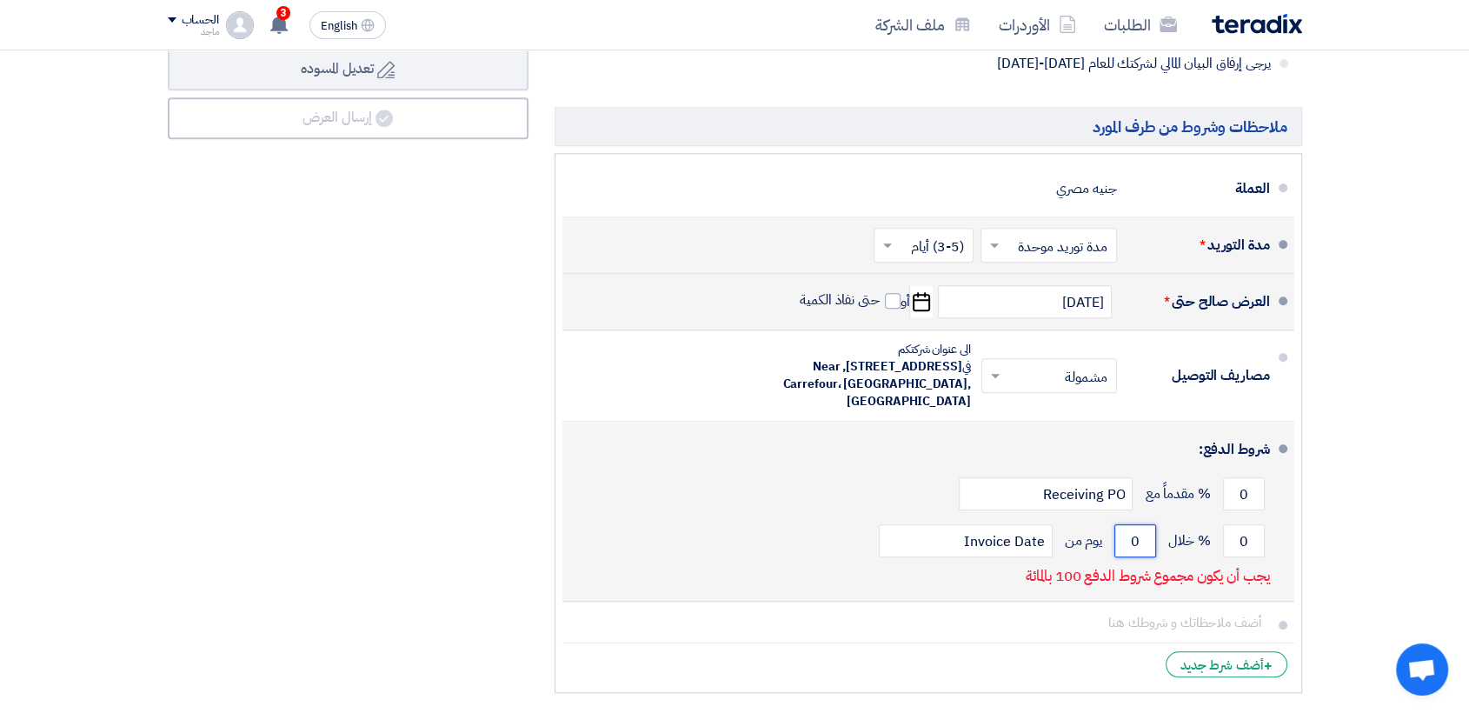
click at [1141, 532] on input "0" at bounding box center [1135, 540] width 42 height 33
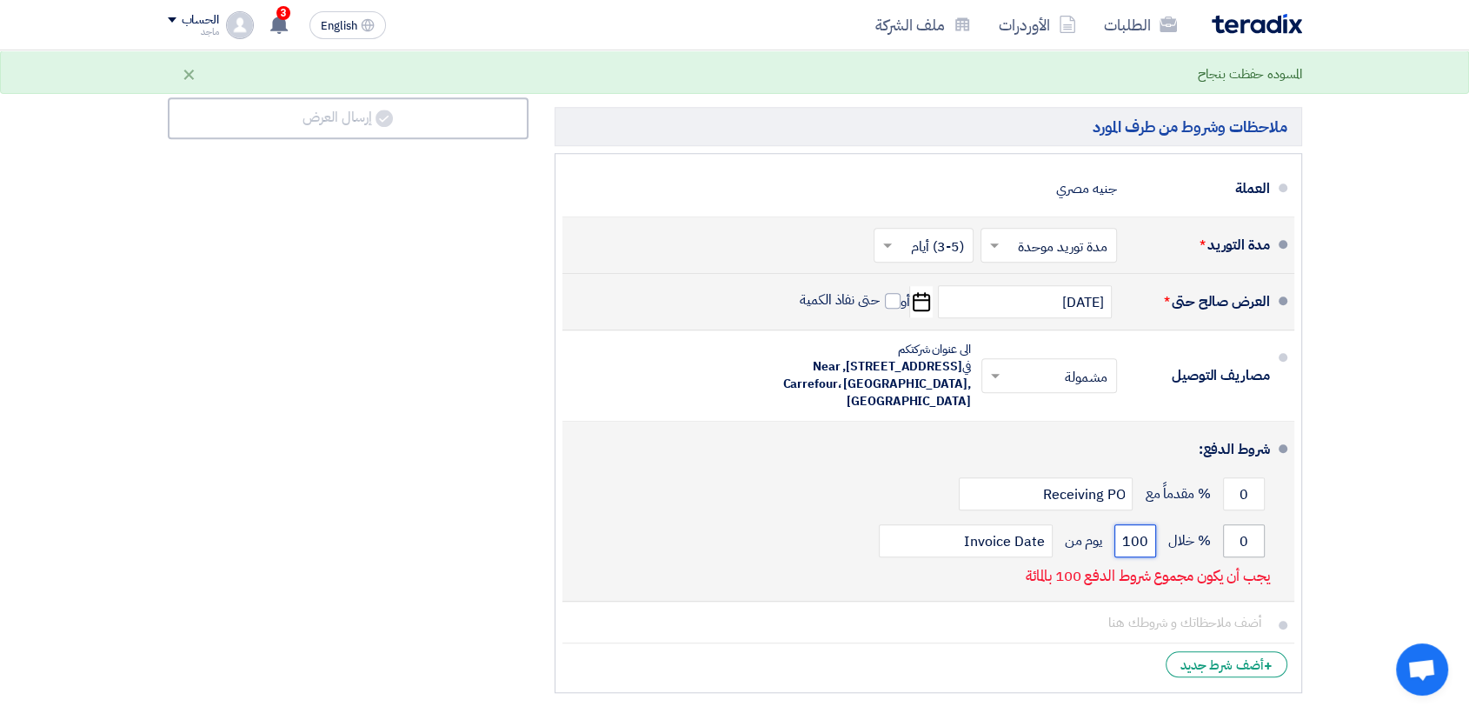
type input "100"
click at [1243, 544] on input "0" at bounding box center [1244, 540] width 42 height 33
type input "00"
click at [1238, 483] on input "0" at bounding box center [1244, 493] width 42 height 33
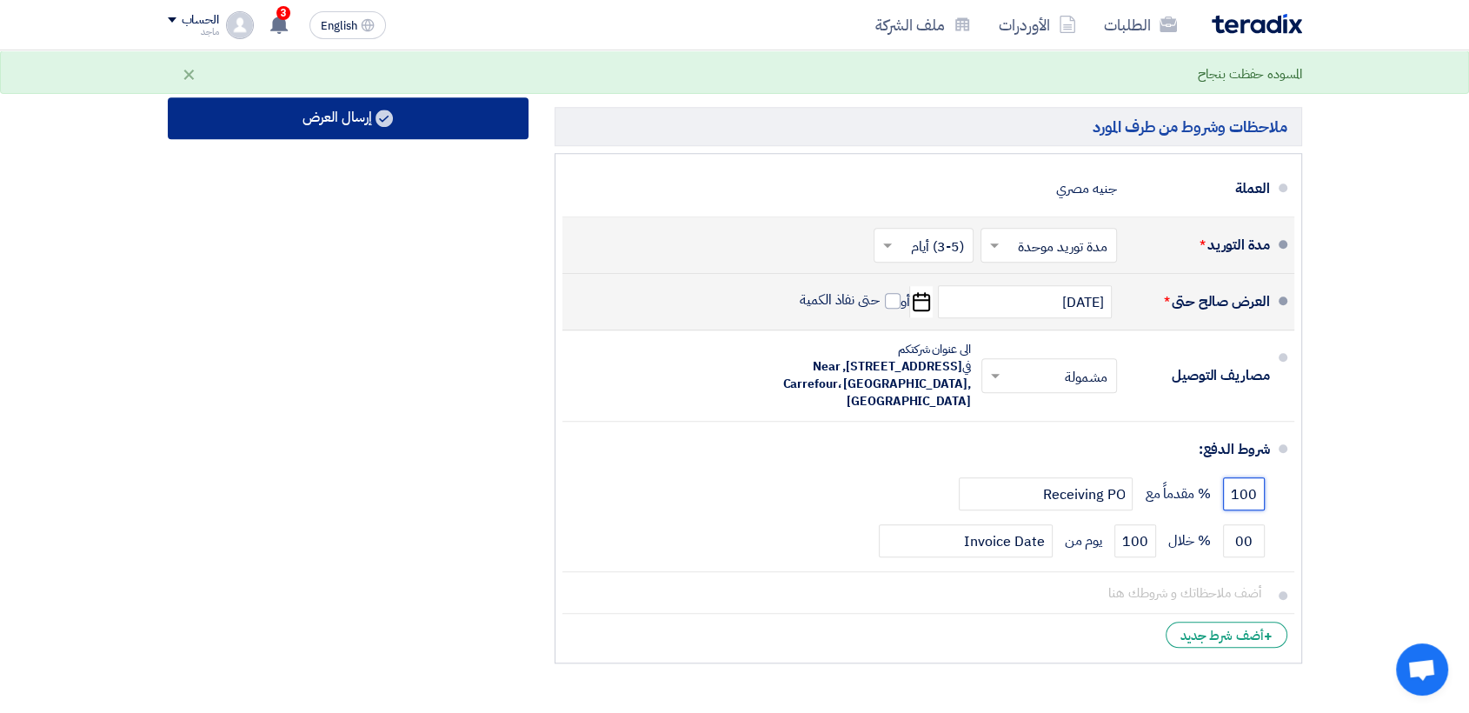
type input "100"
click at [350, 107] on button "إرسال العرض" at bounding box center [348, 118] width 361 height 42
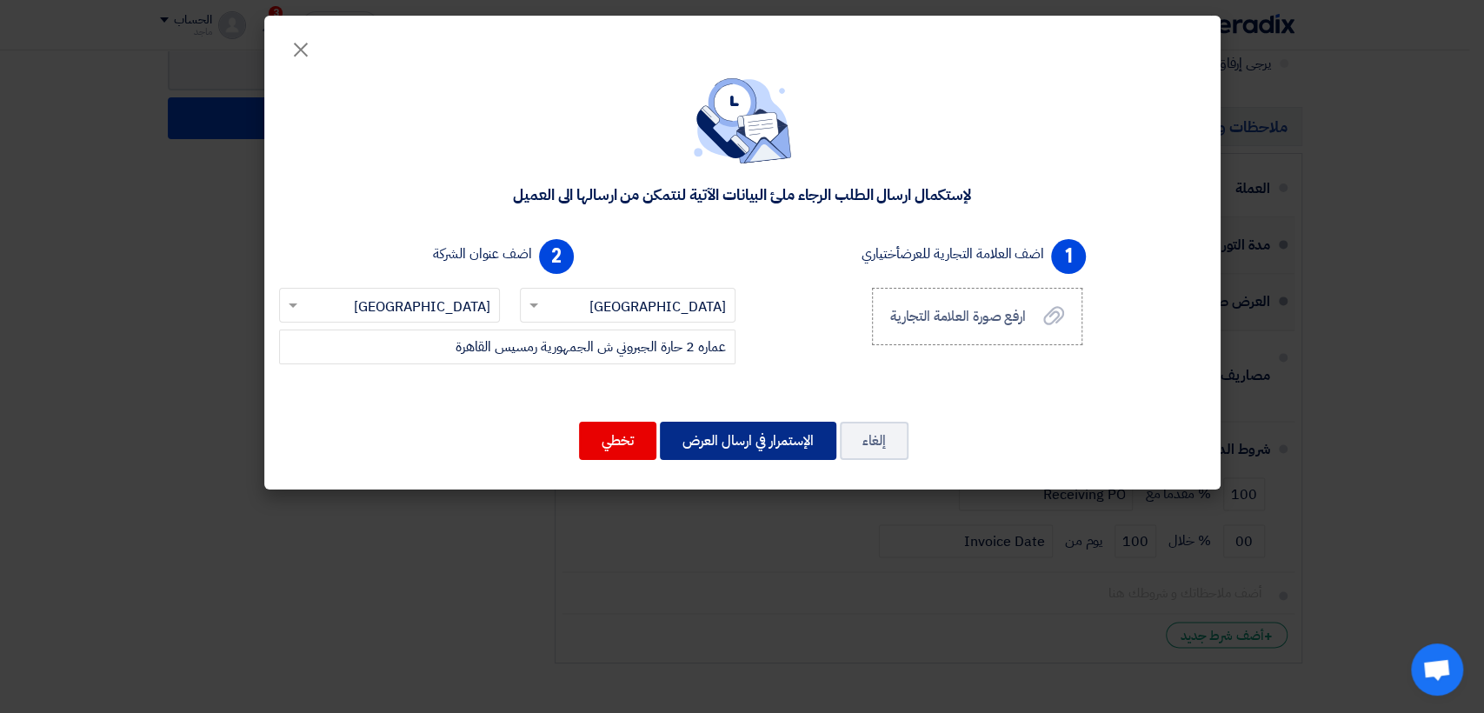
click at [707, 452] on button "الإستمرار في ارسال العرض" at bounding box center [748, 441] width 176 height 38
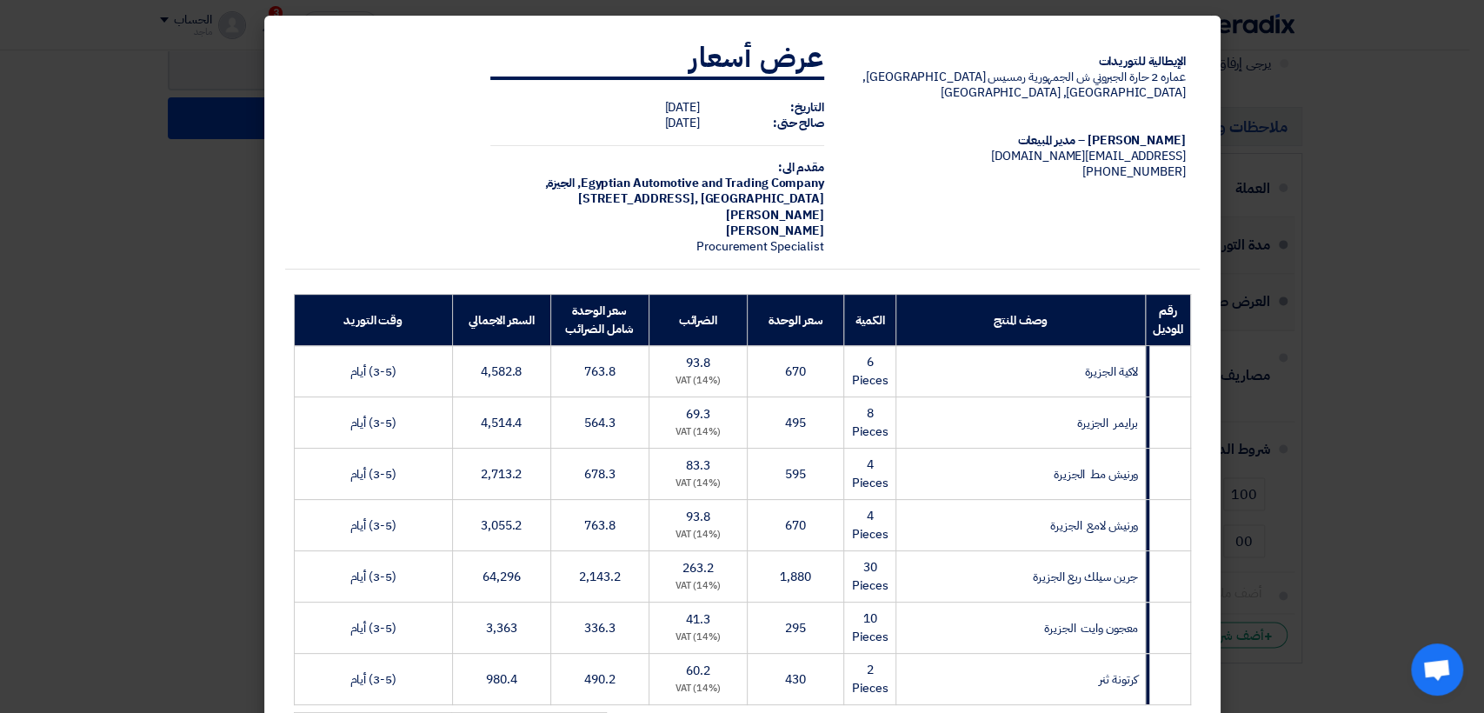
scroll to position [361, 0]
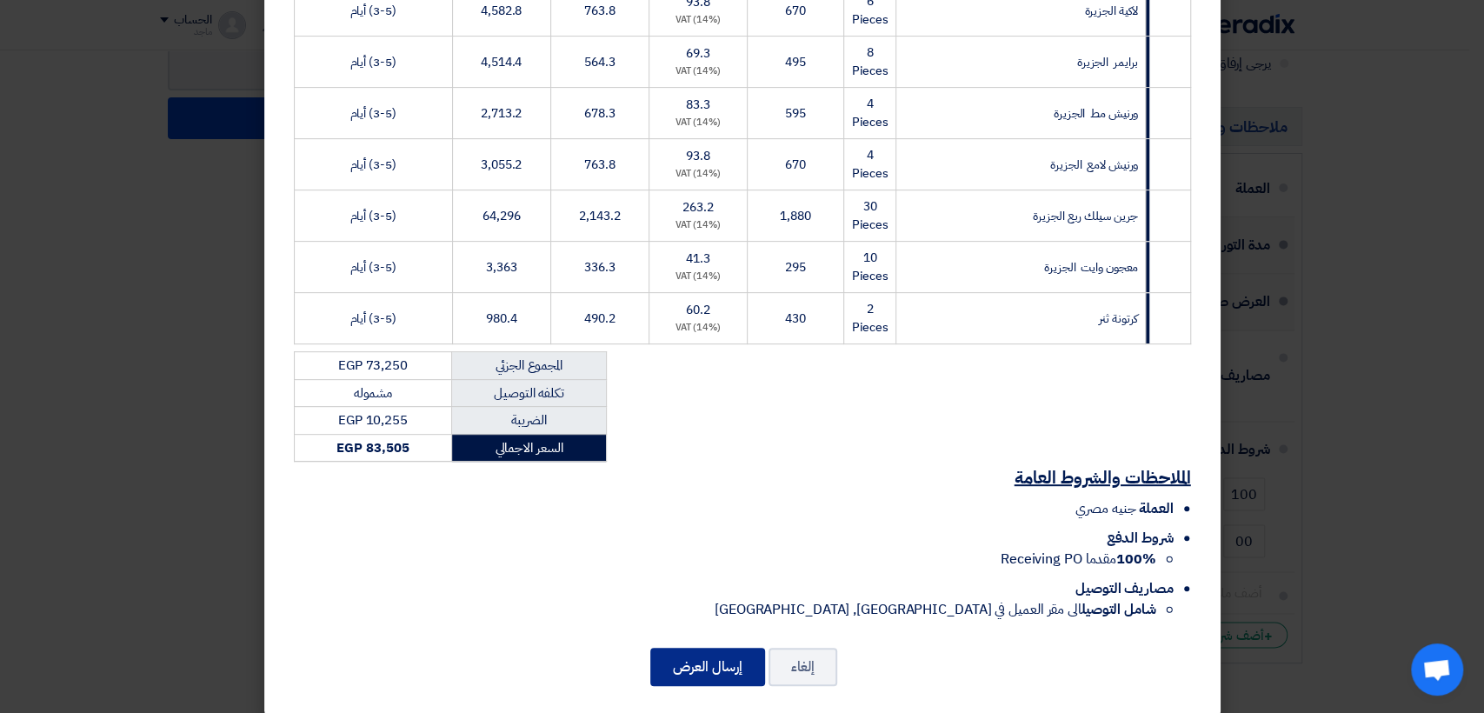
click at [708, 648] on button "إرسال العرض" at bounding box center [707, 667] width 115 height 38
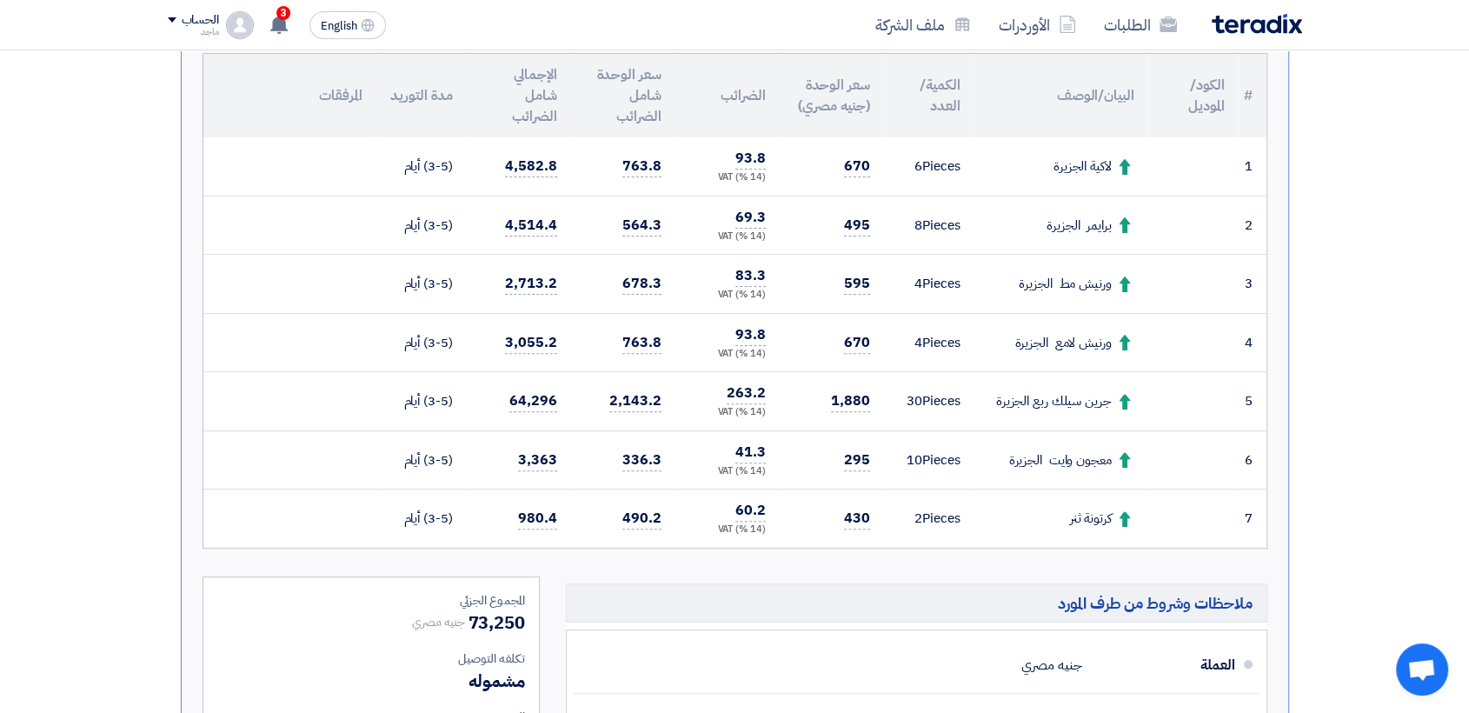
scroll to position [472, 0]
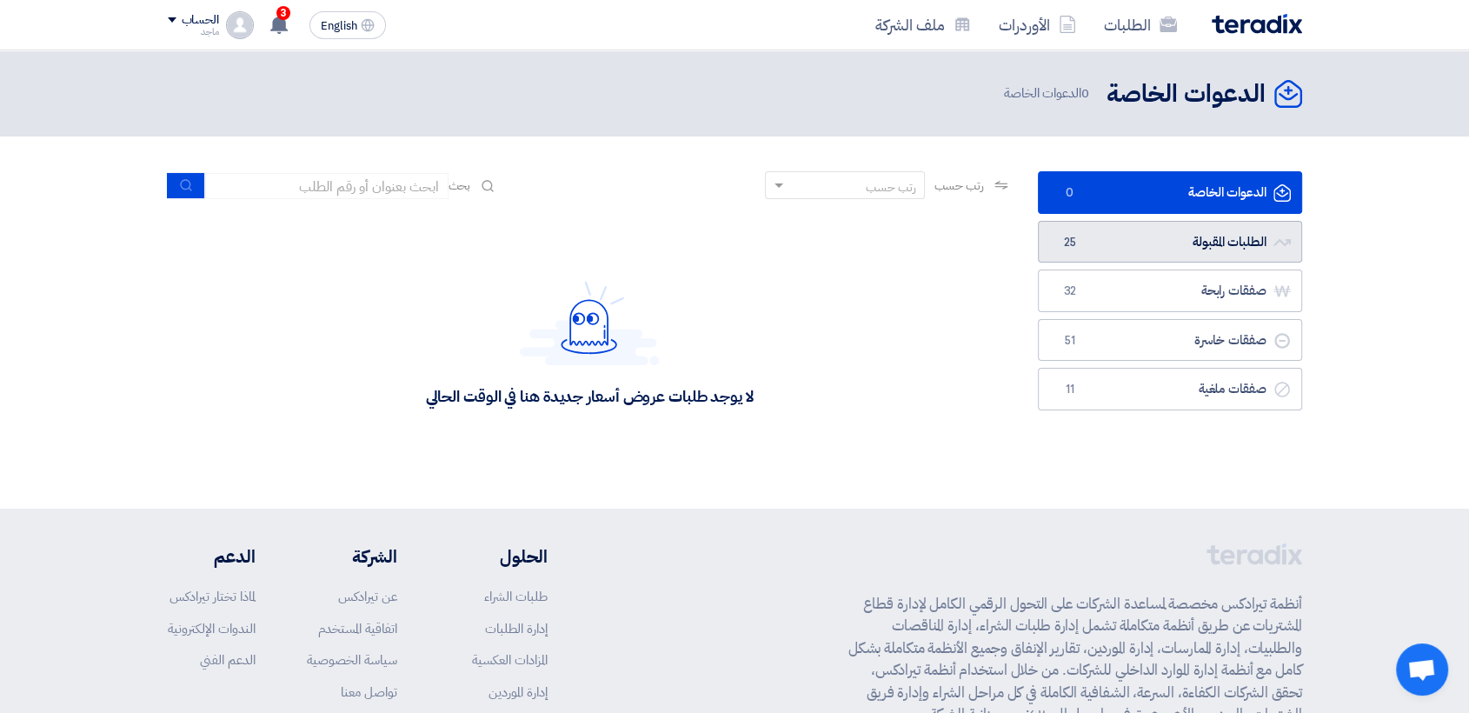
click at [1092, 223] on link "الطلبات المقبولة الطلبات المقبولة 25" at bounding box center [1170, 242] width 264 height 43
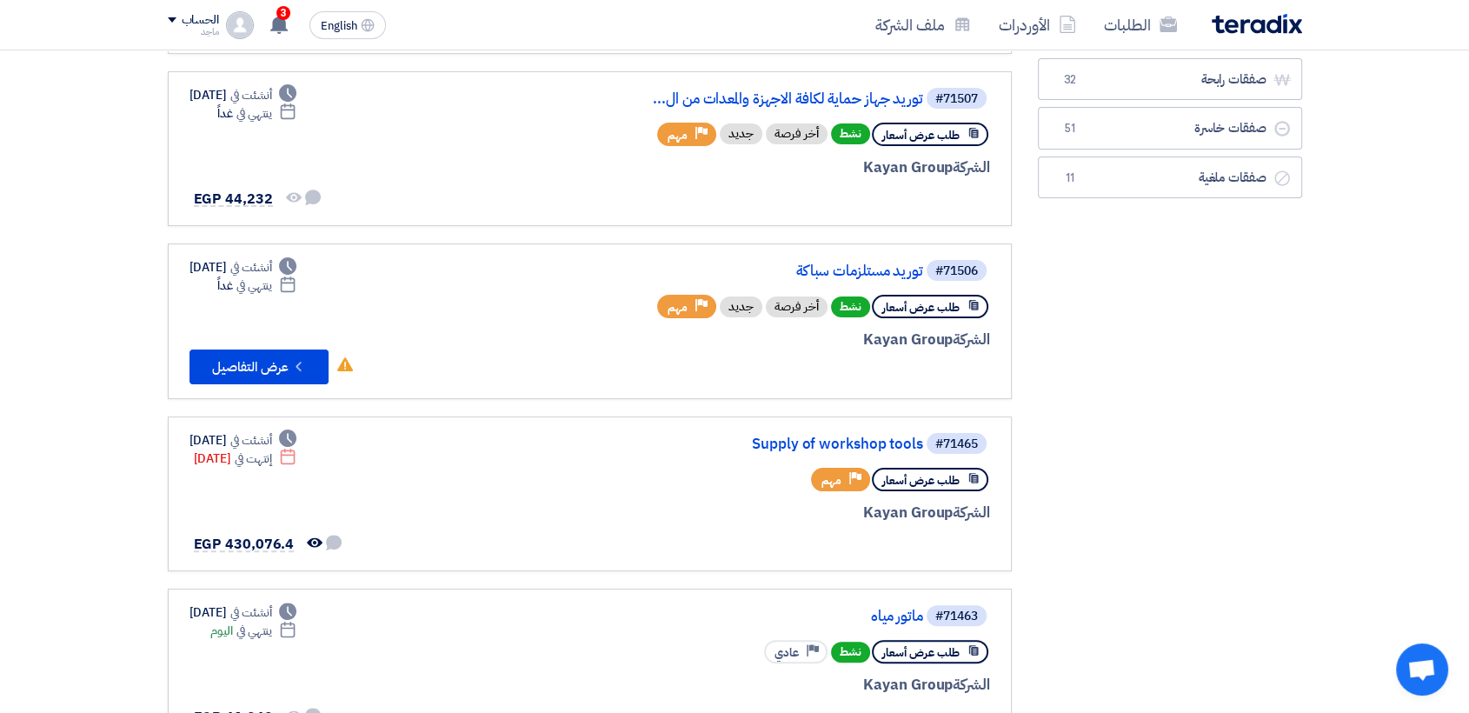
scroll to position [316, 0]
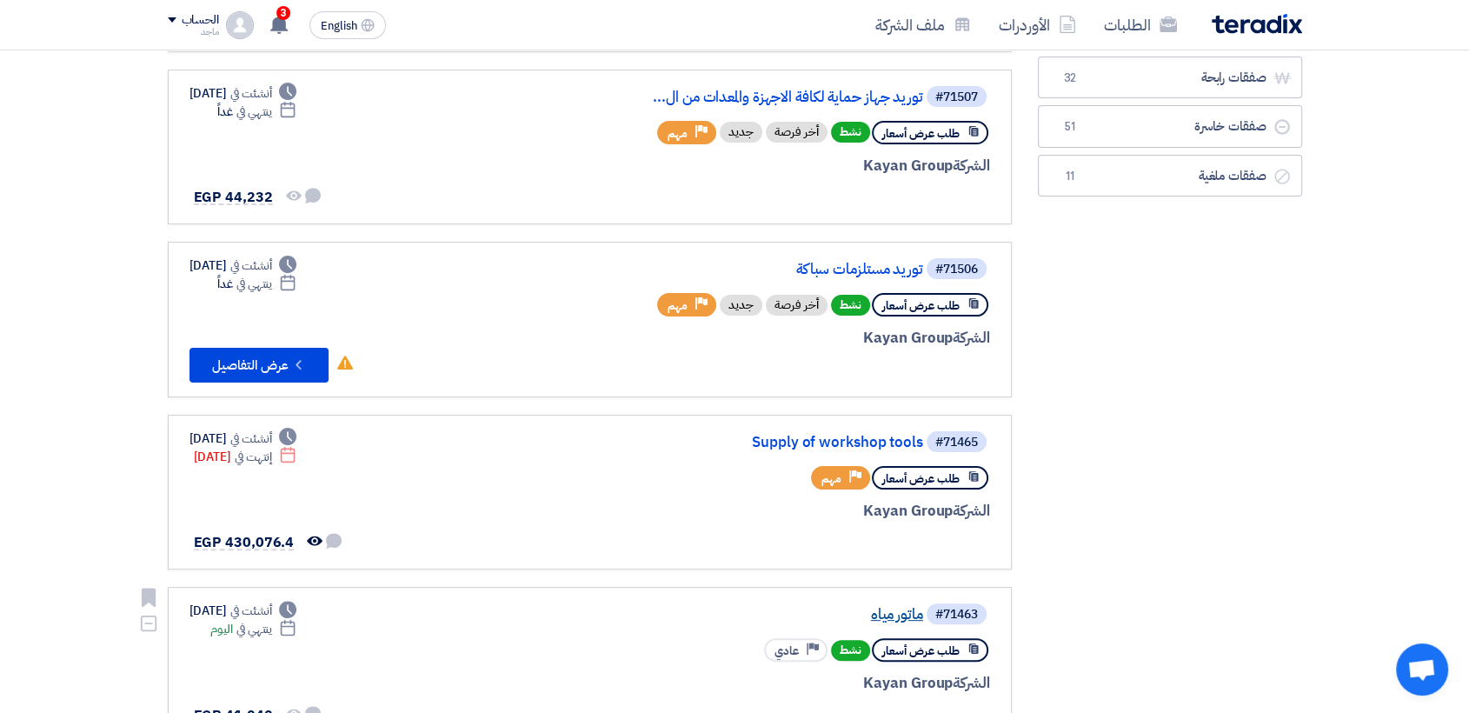
click at [876, 616] on link "ماتور مياه" at bounding box center [749, 615] width 348 height 16
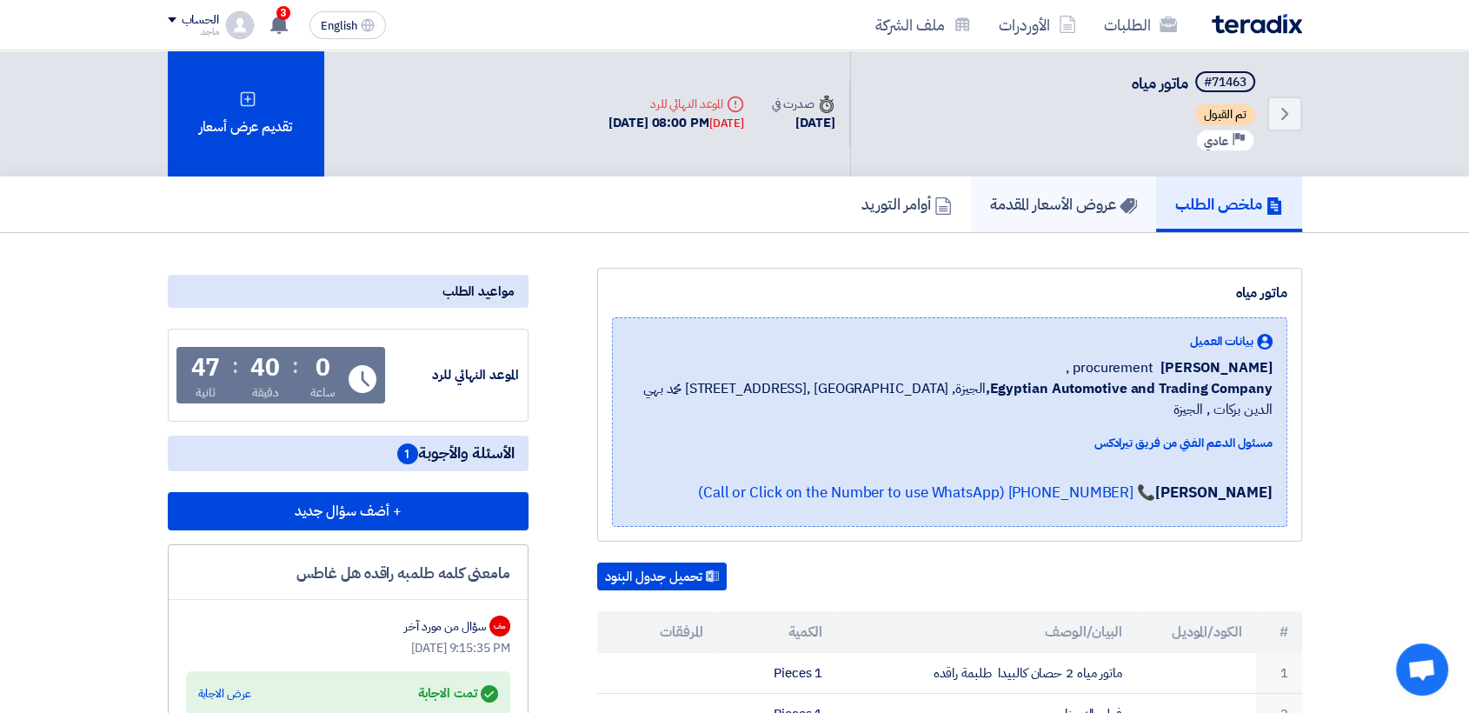
click at [1029, 222] on link "عروض الأسعار المقدمة" at bounding box center [1063, 204] width 185 height 56
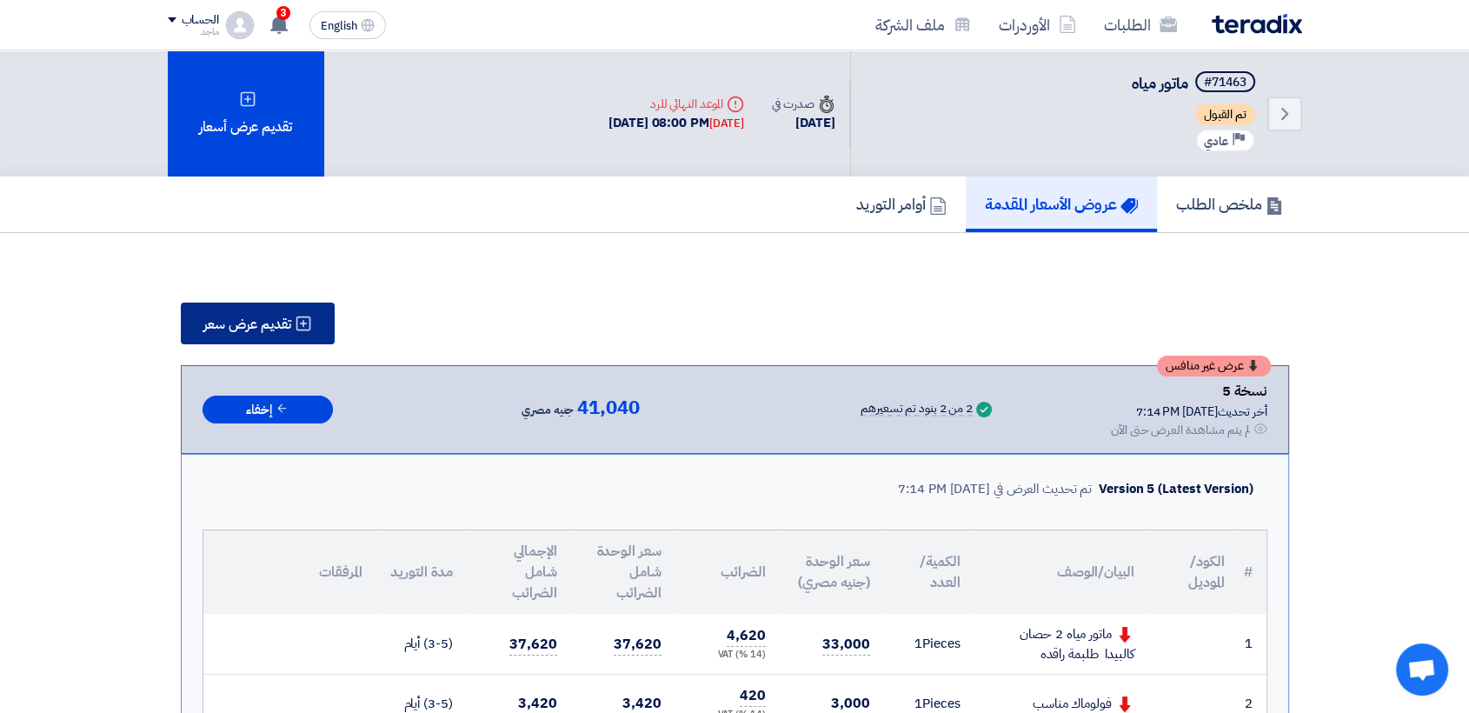
click at [297, 335] on button "تقديم عرض سعر" at bounding box center [258, 324] width 154 height 42
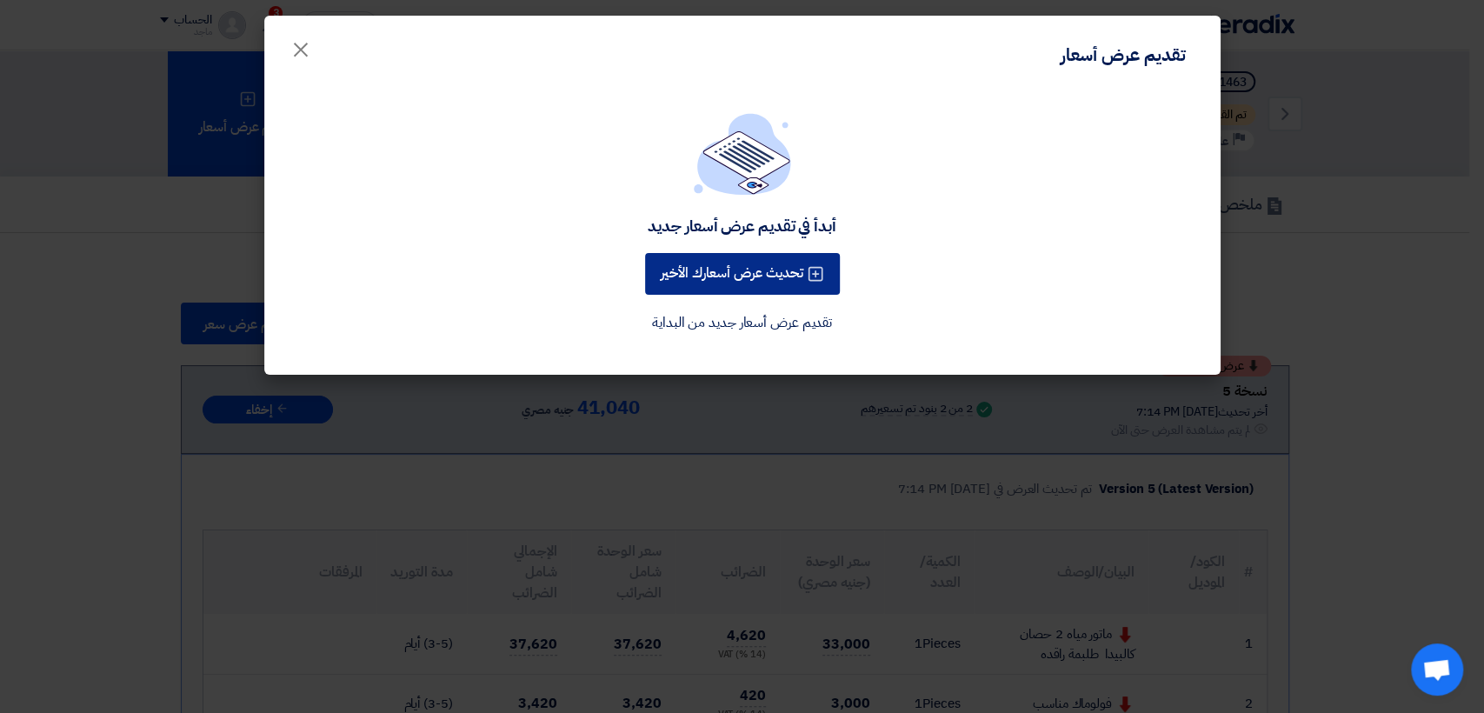
click at [768, 283] on button "تحديث عرض أسعارك الأخير" at bounding box center [742, 274] width 195 height 42
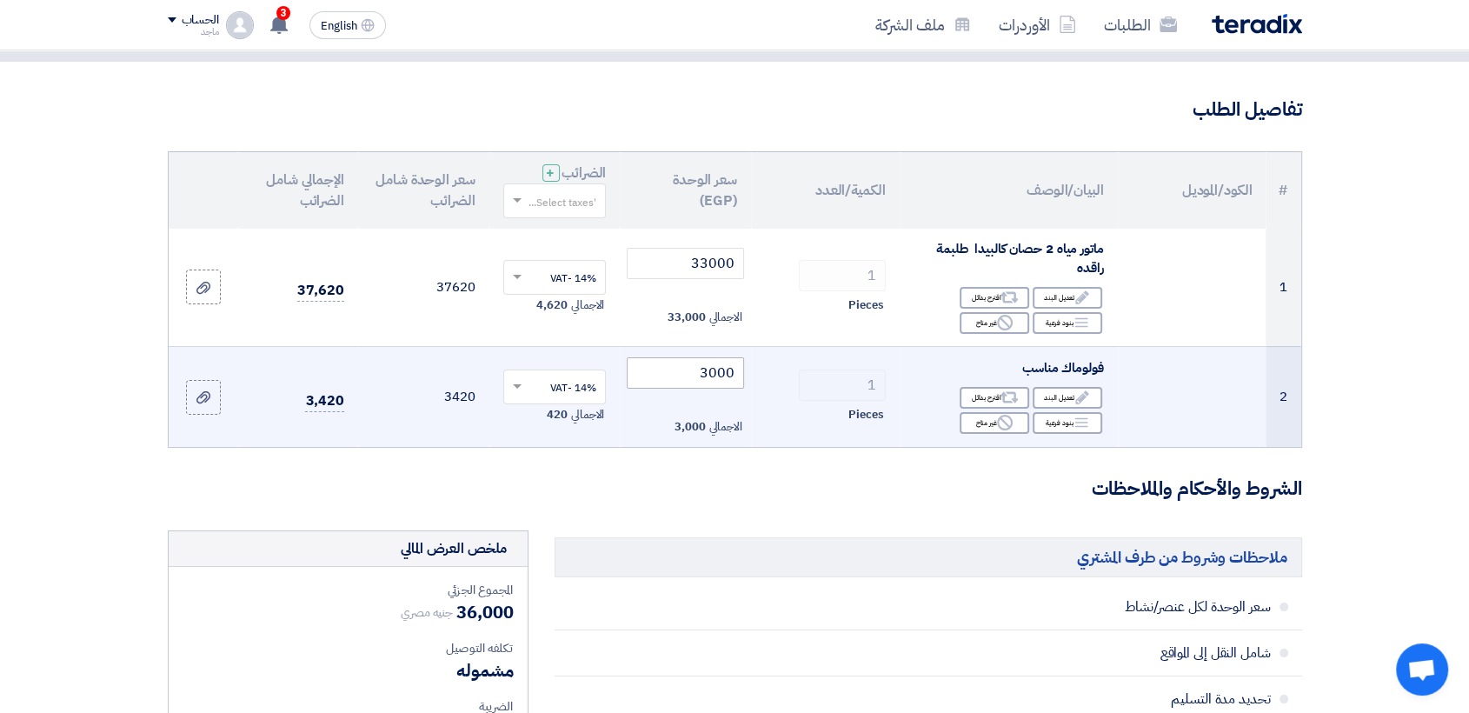
scroll to position [102, 0]
click at [183, 384] on app-upload-file at bounding box center [204, 395] width 70 height 35
click at [199, 391] on icon at bounding box center [203, 396] width 14 height 14
click at [0, 0] on input "file" at bounding box center [0, 0] width 0 height 0
